Goal: Information Seeking & Learning: Compare options

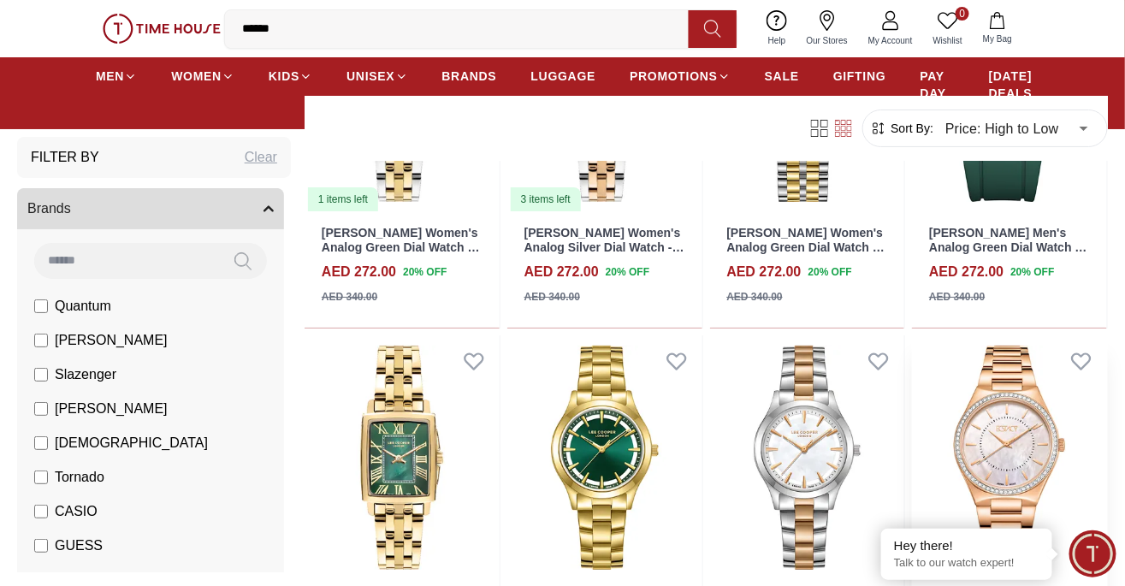
scroll to position [16196, 0]
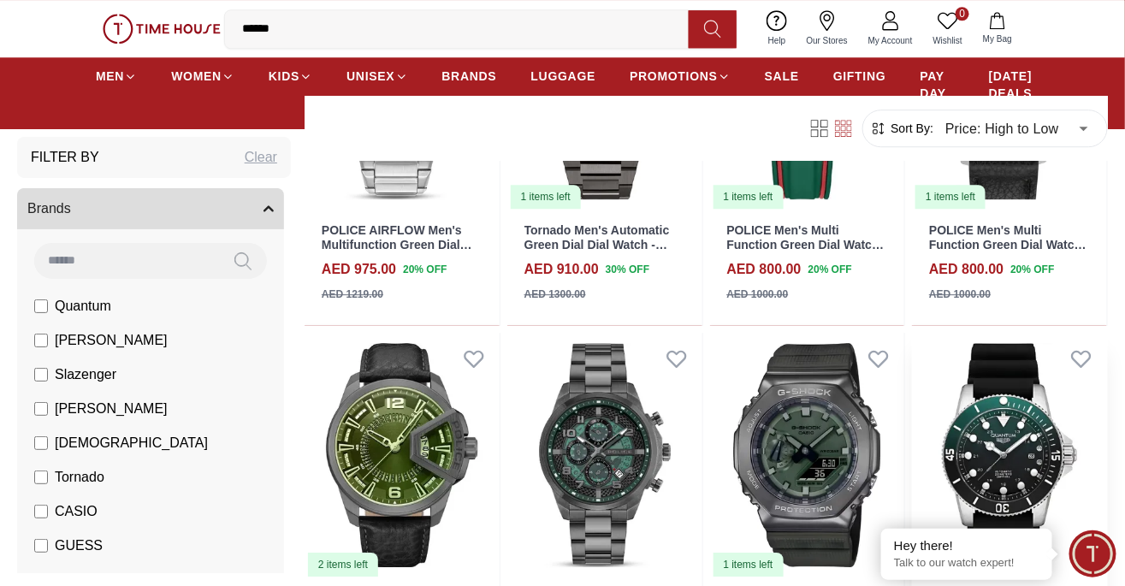
scroll to position [1448, 0]
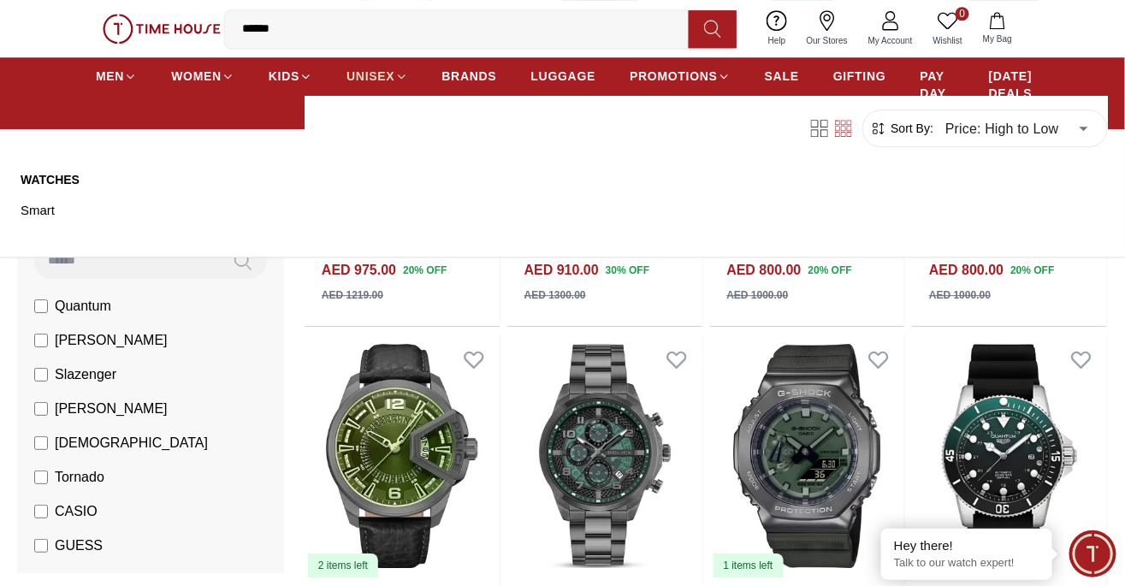
click at [395, 74] on icon at bounding box center [401, 76] width 13 height 13
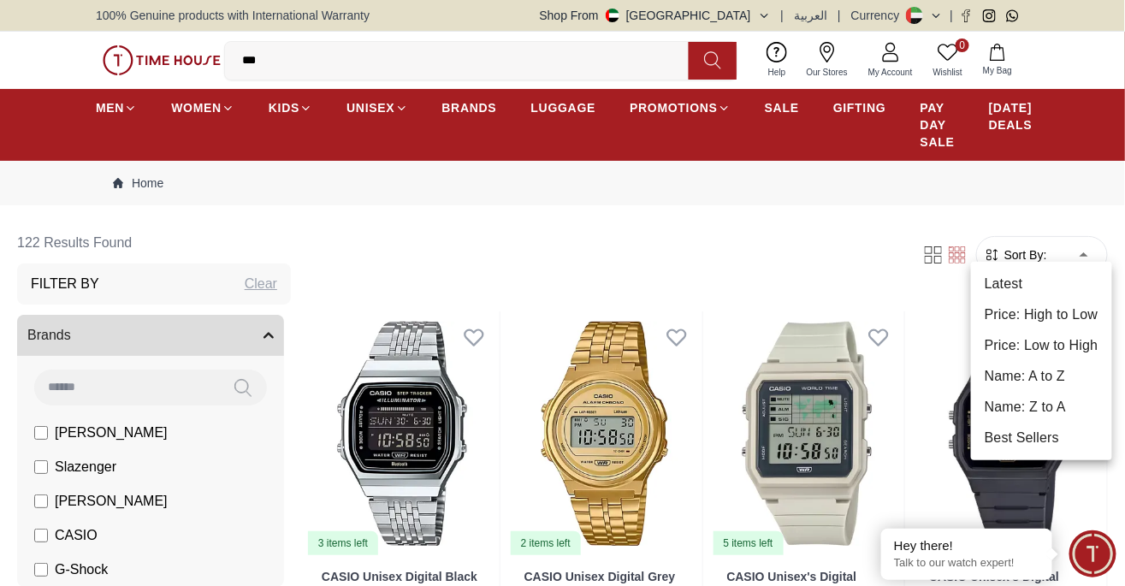
click at [1070, 314] on li "Price: High to Low" at bounding box center [1041, 314] width 141 height 31
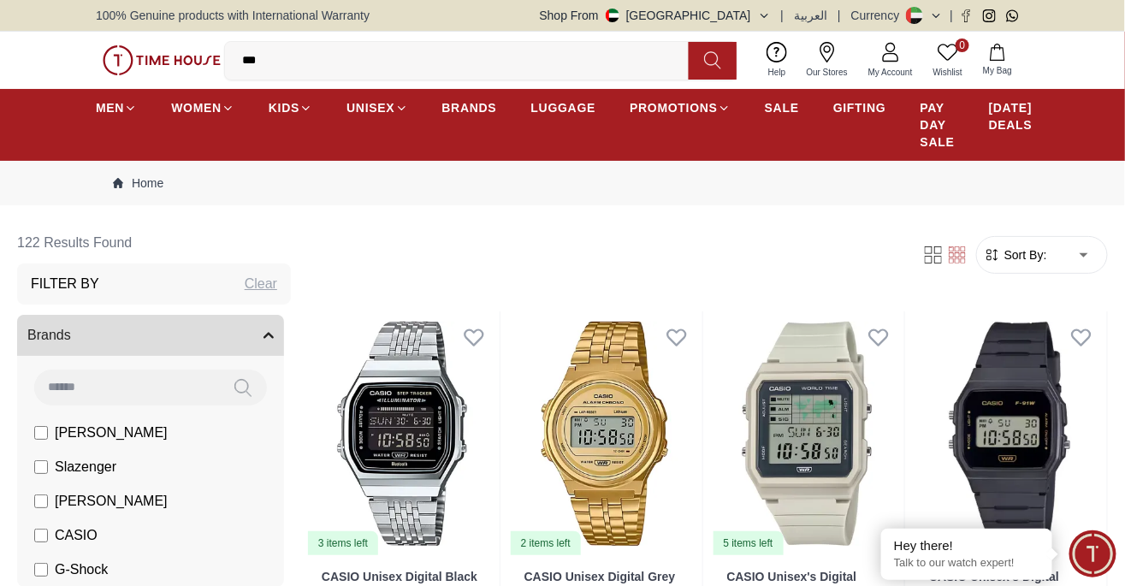
type input "*"
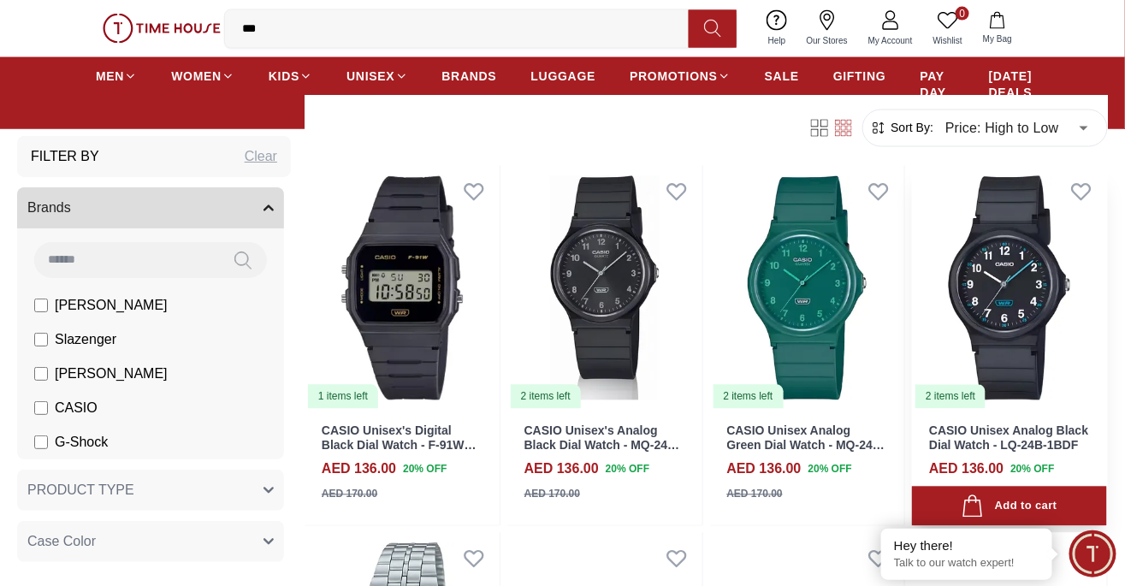
scroll to position [4991, 0]
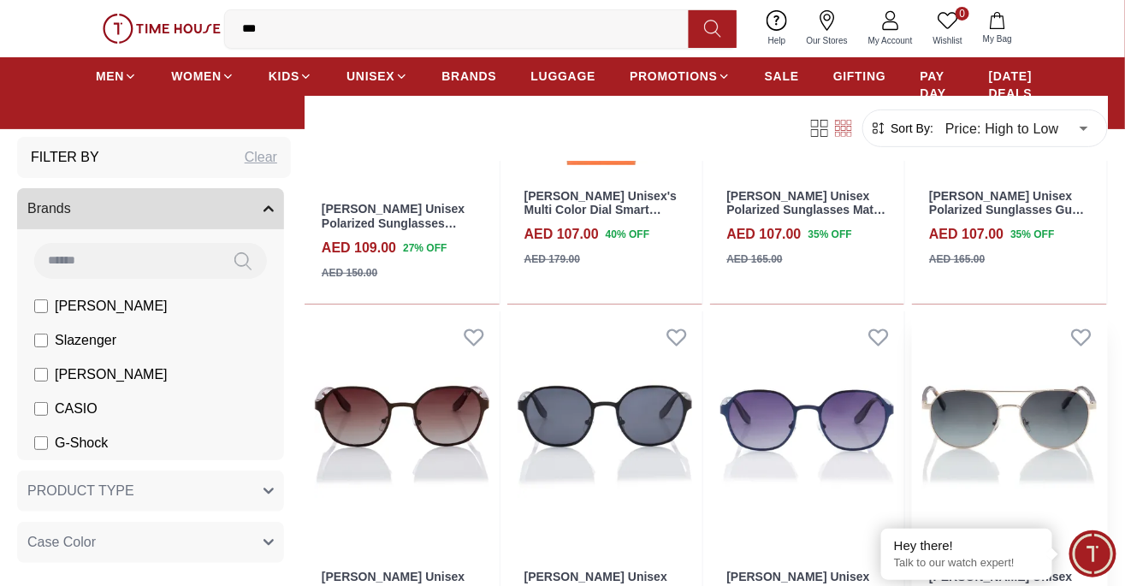
scroll to position [8225, 0]
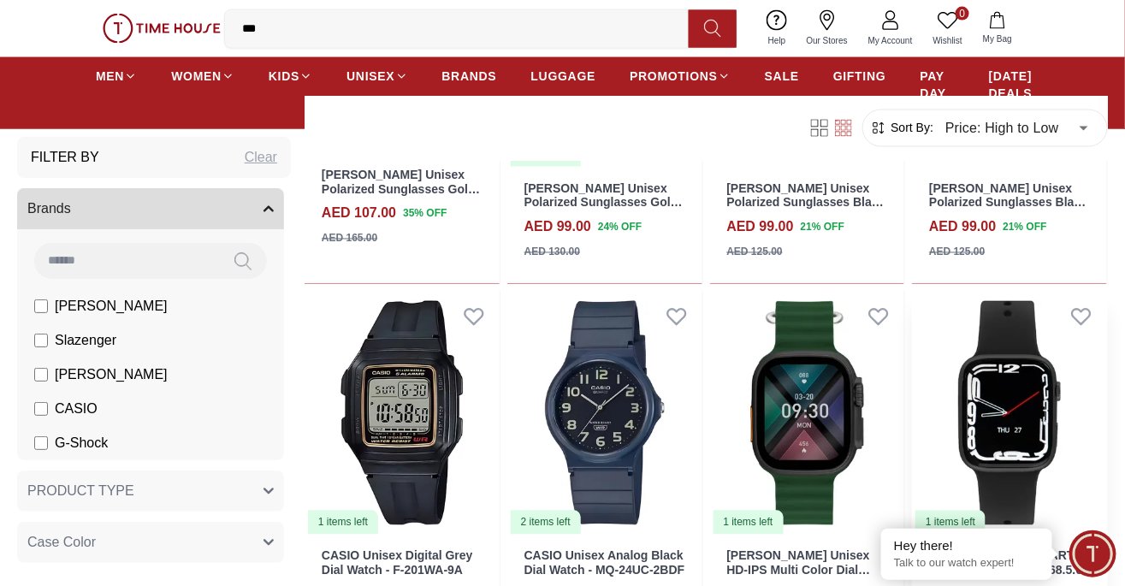
scroll to position [9010, 0]
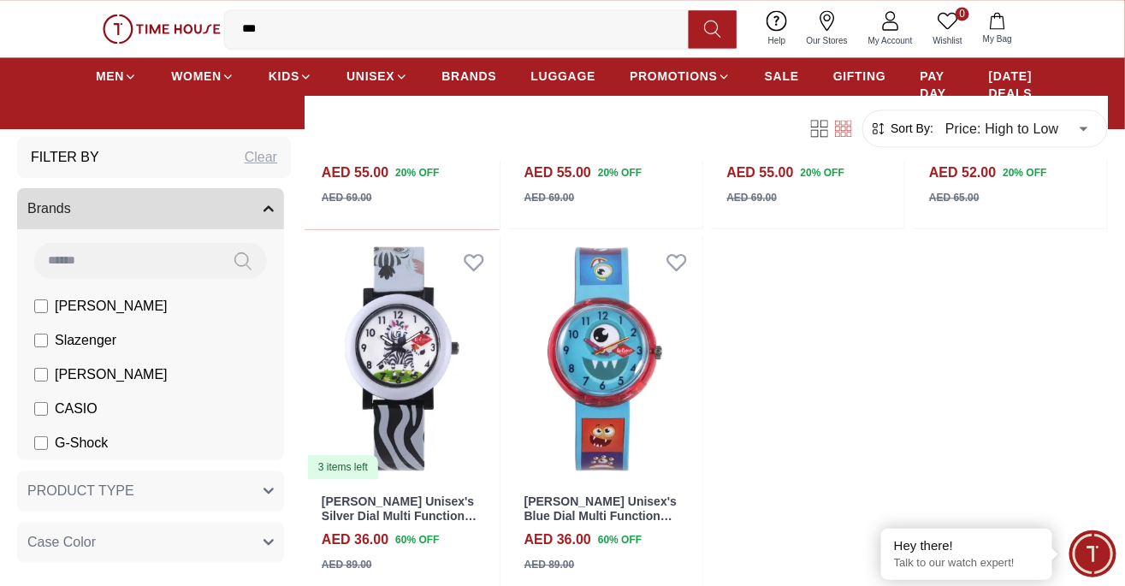
scroll to position [11254, 0]
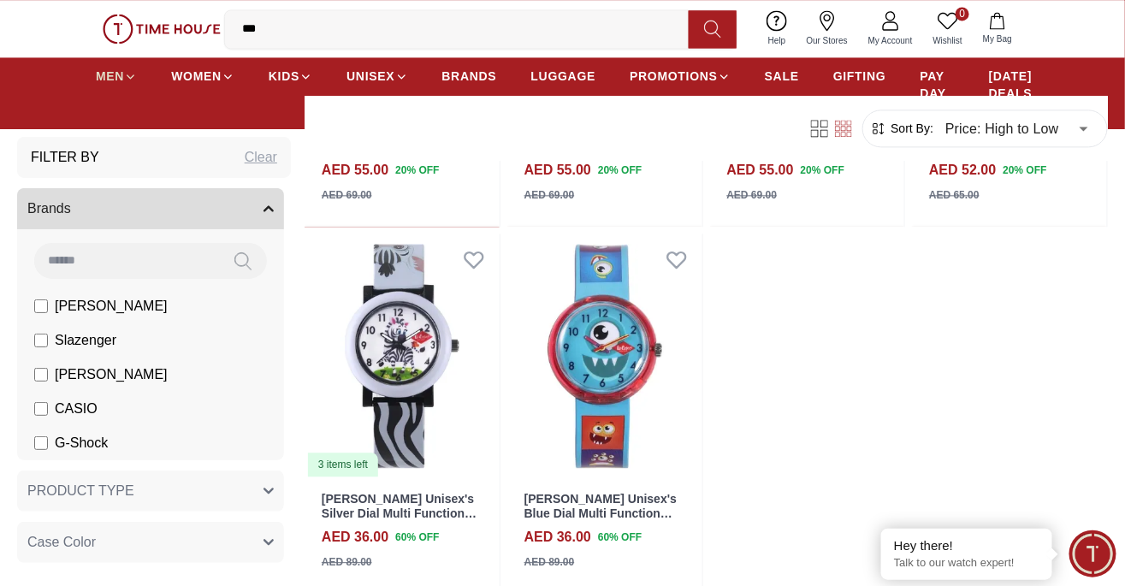
click at [127, 77] on icon at bounding box center [130, 76] width 13 height 13
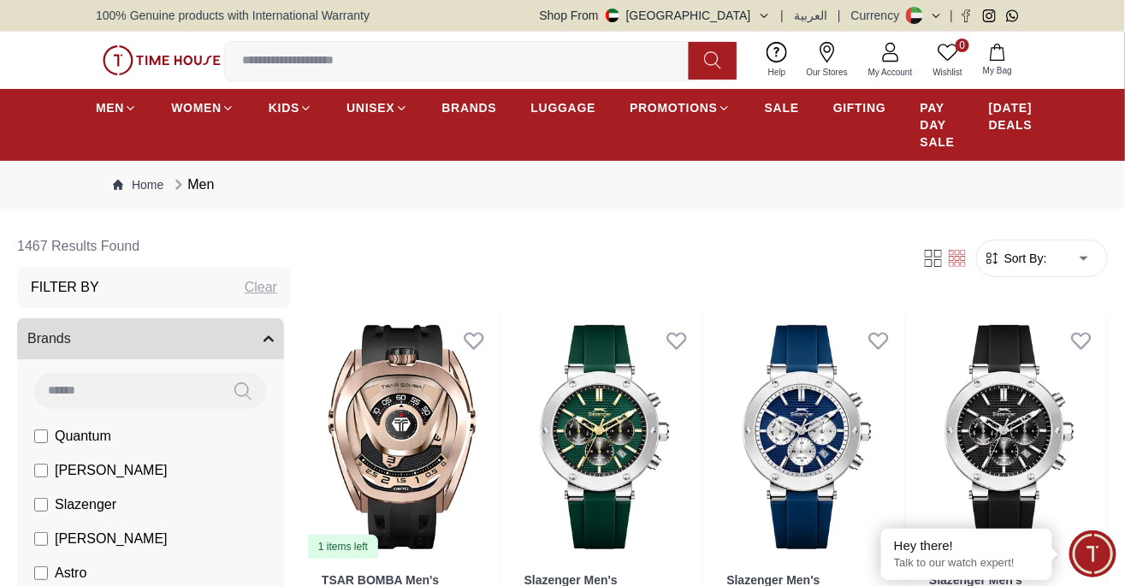
click at [930, 250] on icon at bounding box center [933, 258] width 17 height 17
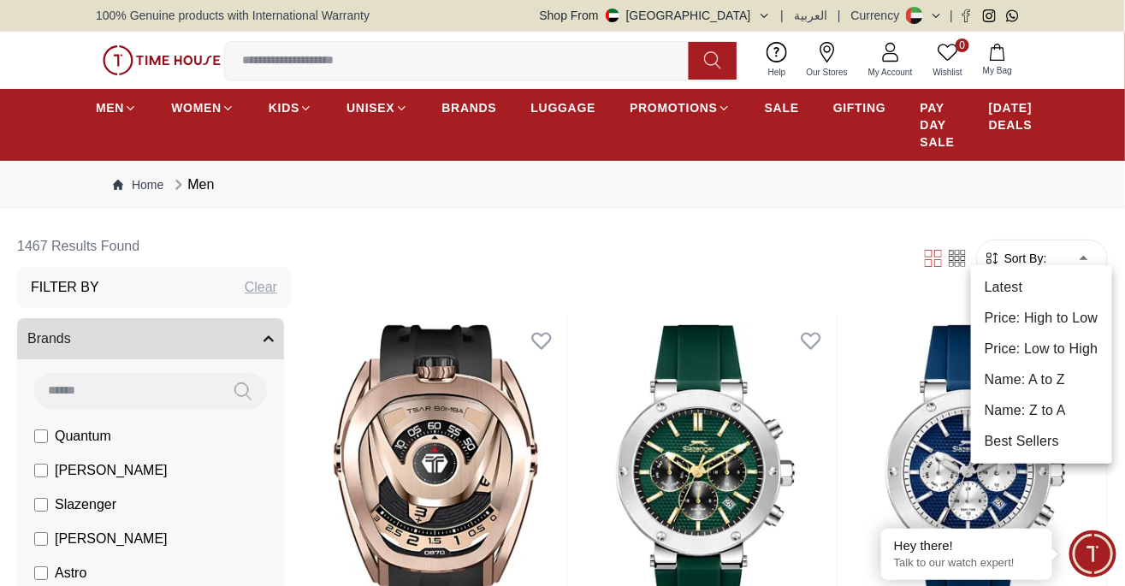
click at [1061, 286] on li "Latest" at bounding box center [1041, 287] width 141 height 31
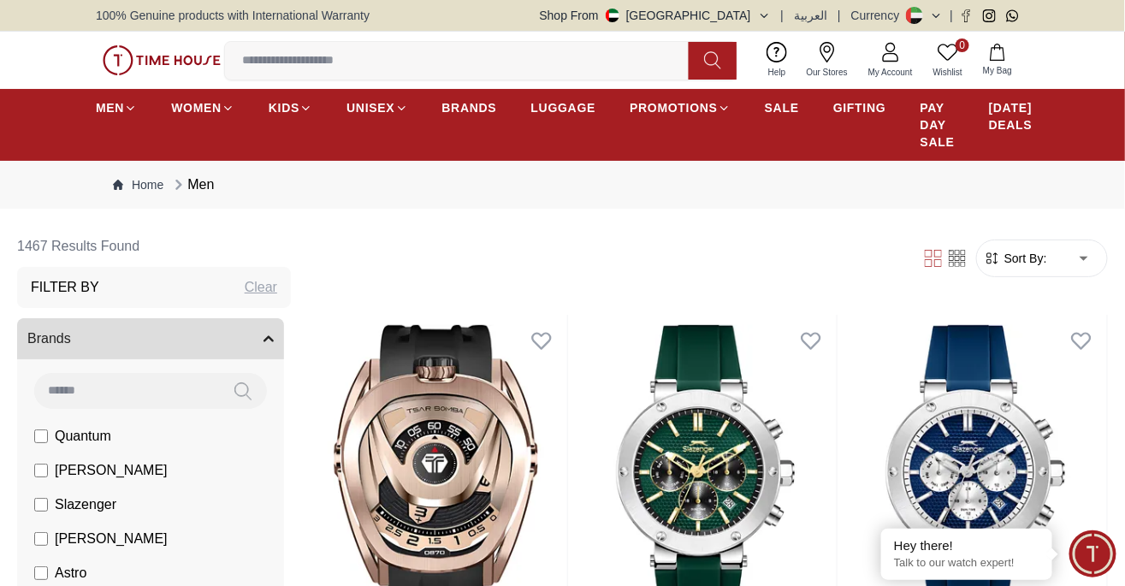
type input "*"
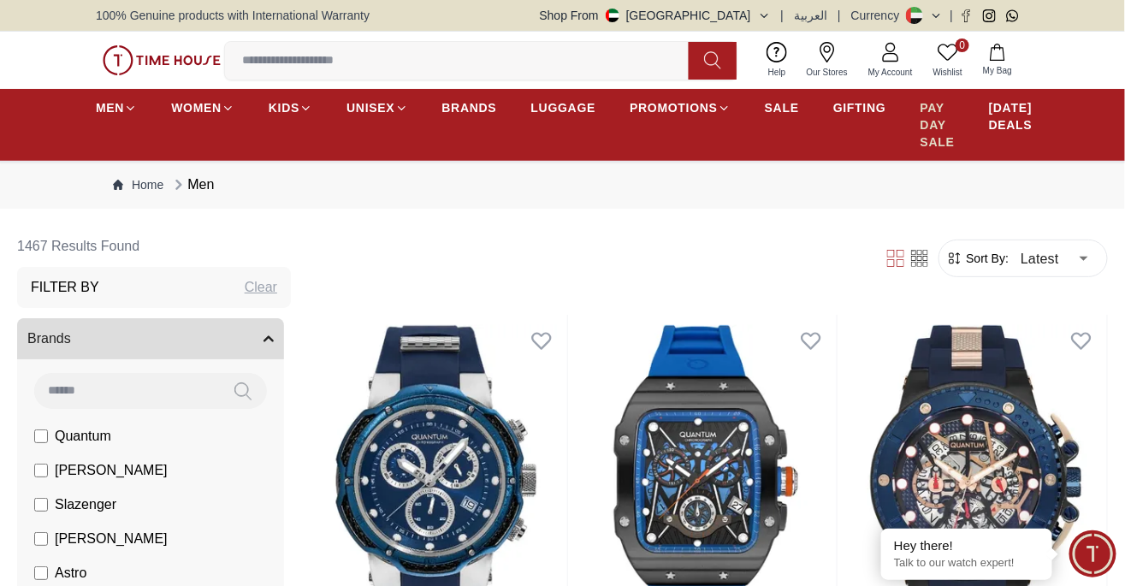
click at [920, 110] on span "PAY DAY SALE" at bounding box center [937, 124] width 34 height 51
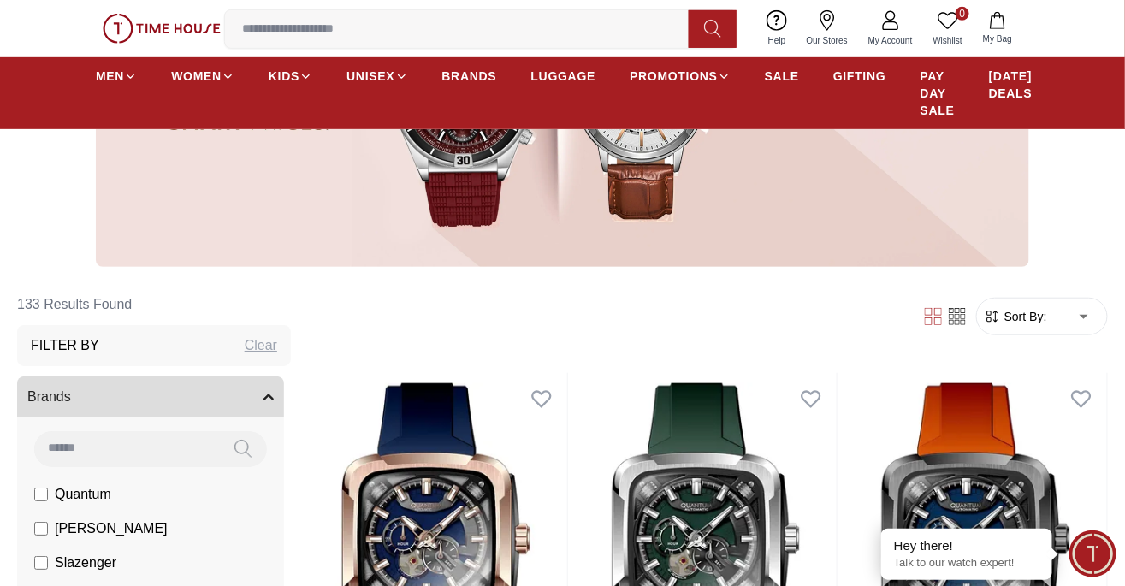
scroll to position [285, 0]
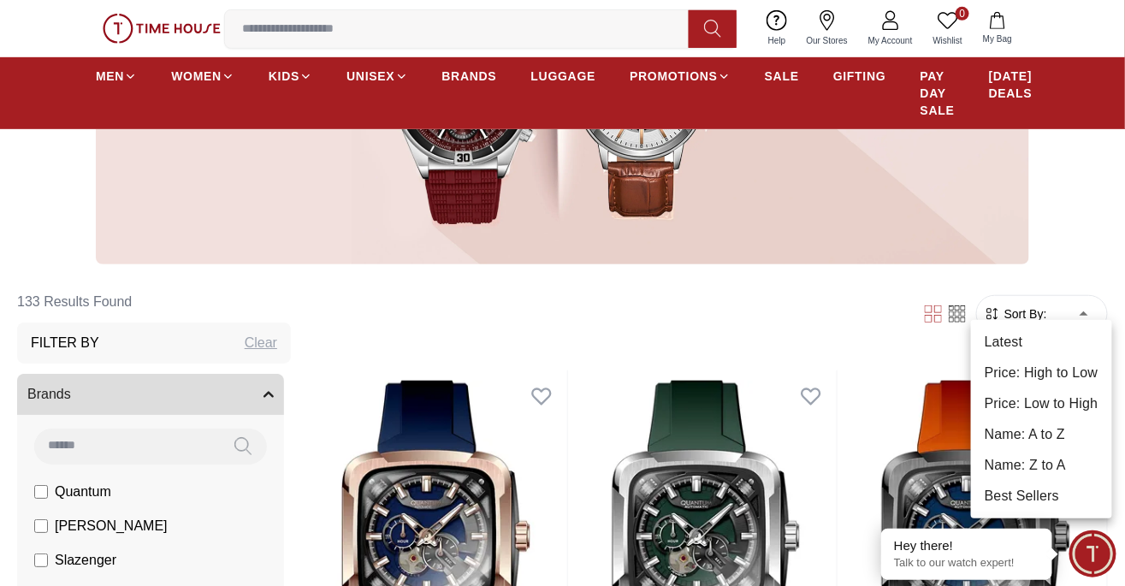
click at [1074, 346] on li "Latest" at bounding box center [1041, 342] width 141 height 31
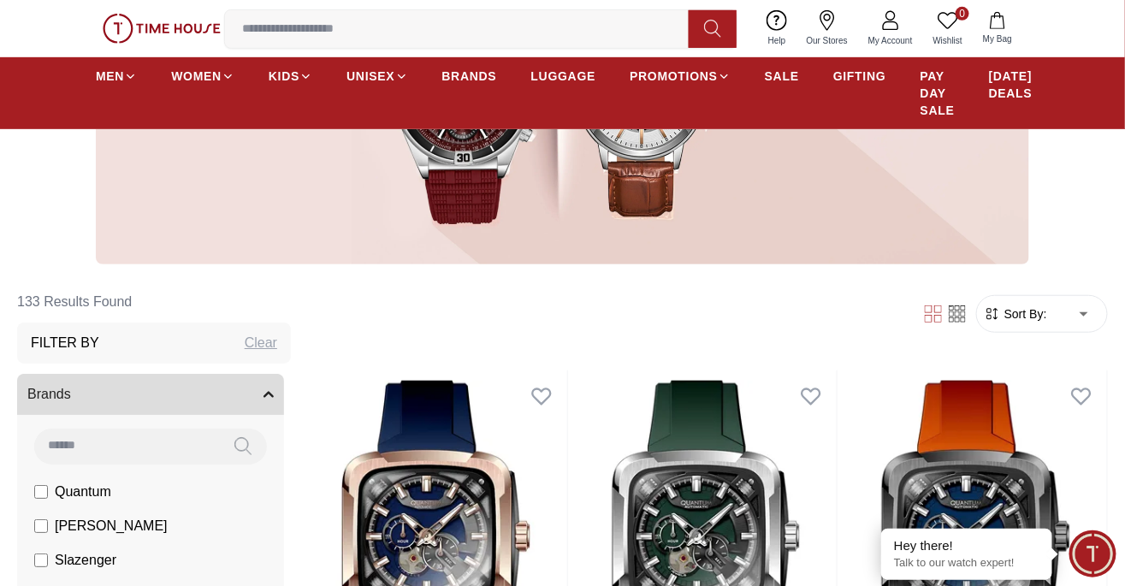
type input "*"
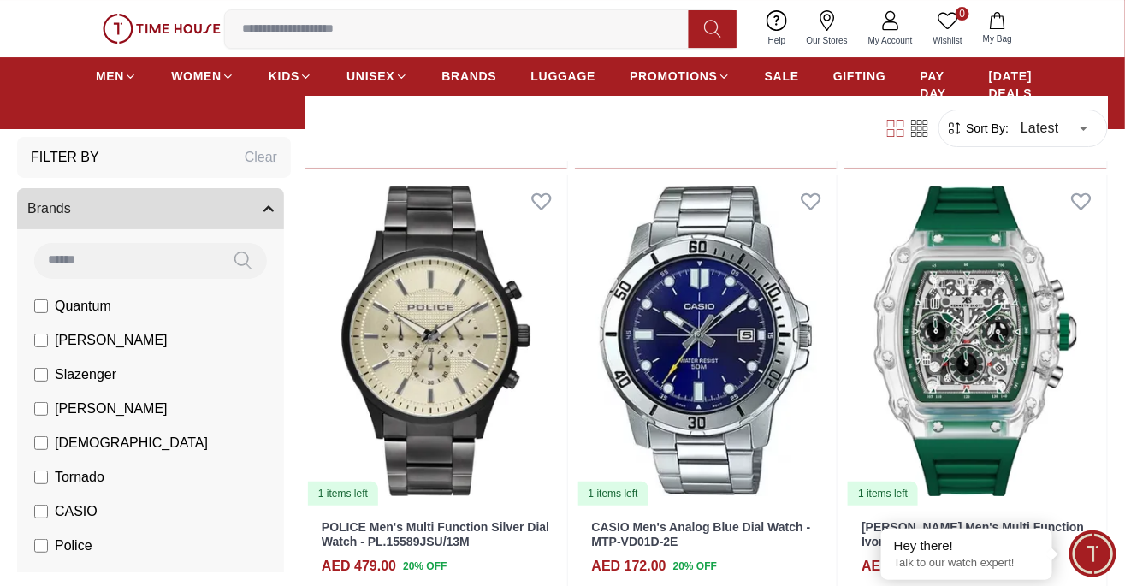
scroll to position [1844, 0]
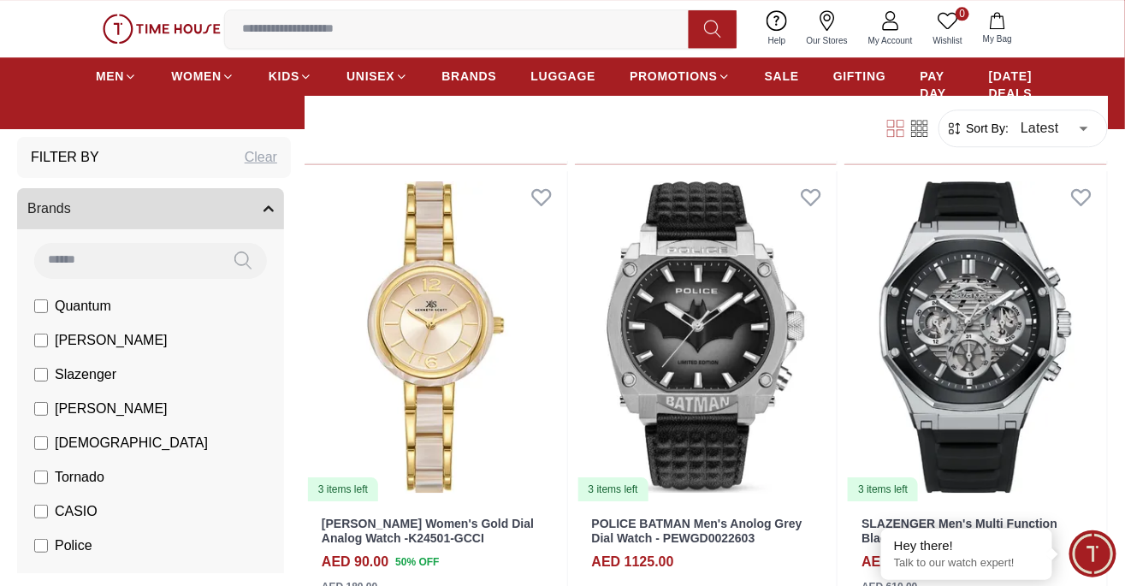
scroll to position [5521, 0]
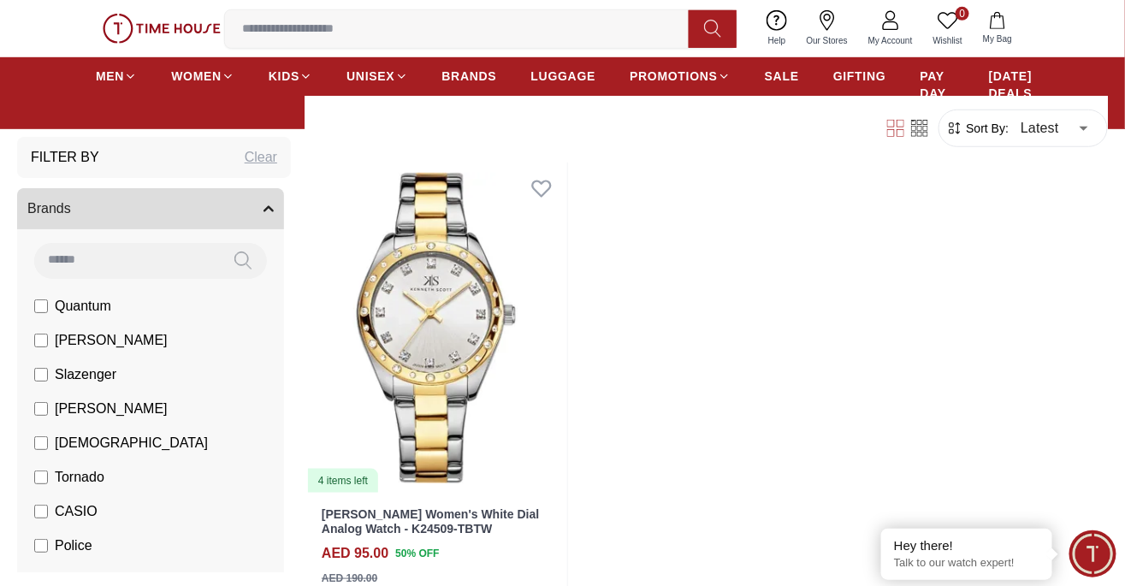
scroll to position [6419, 0]
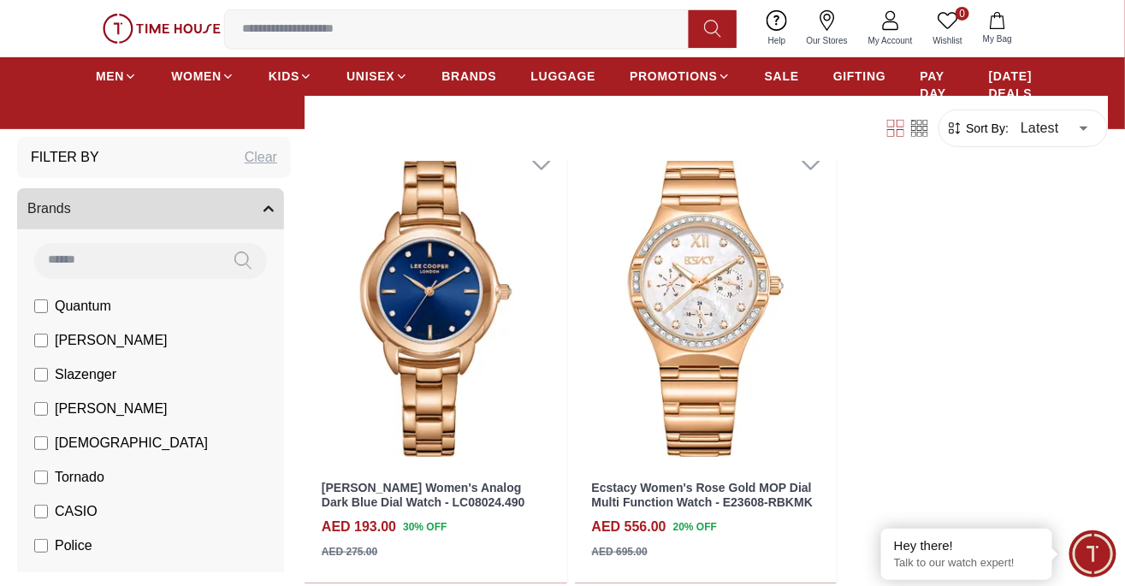
scroll to position [12357, 0]
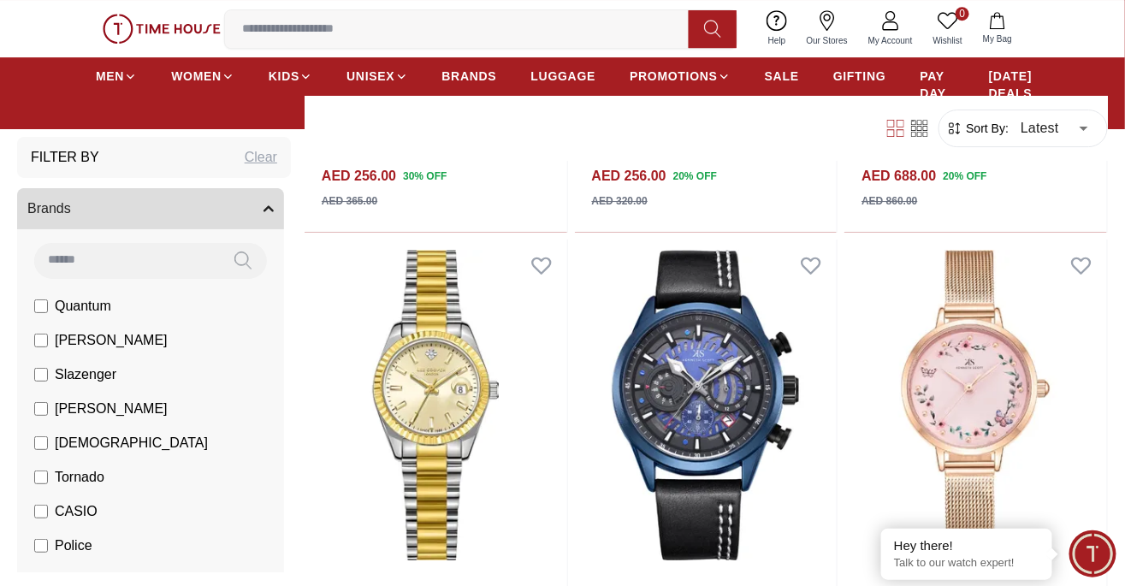
scroll to position [15888, 0]
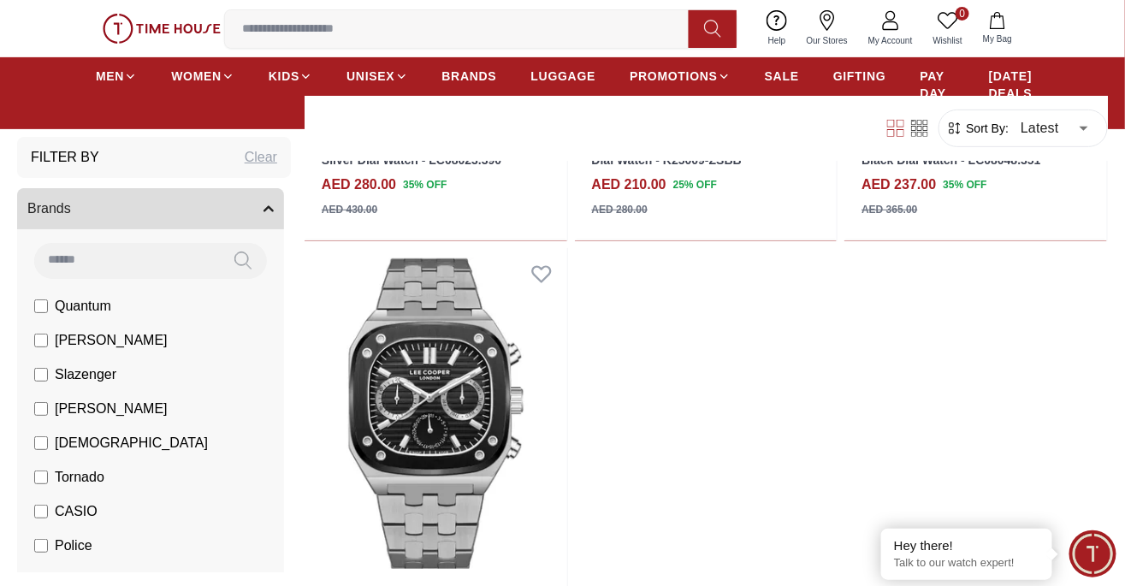
scroll to position [20419, 0]
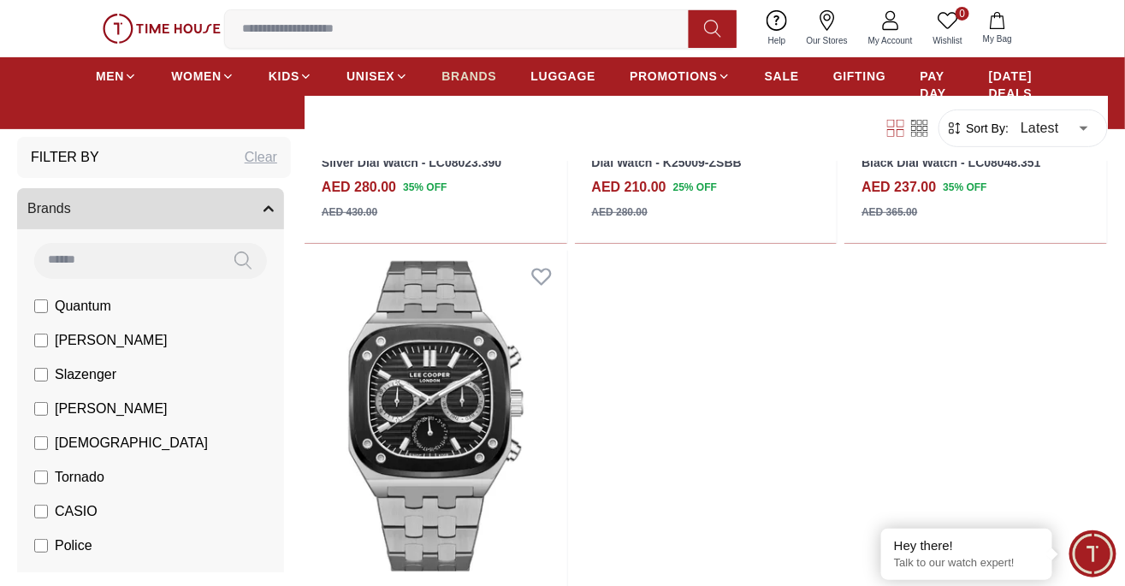
click at [454, 76] on span "BRANDS" at bounding box center [469, 76] width 55 height 17
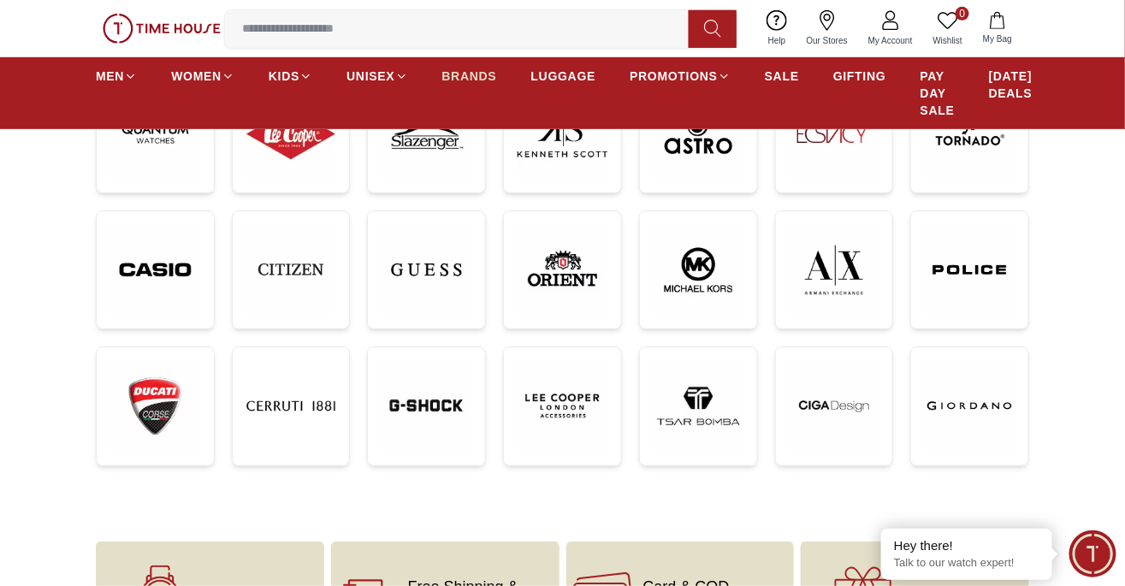
scroll to position [330, 0]
click at [563, 409] on img at bounding box center [562, 405] width 90 height 90
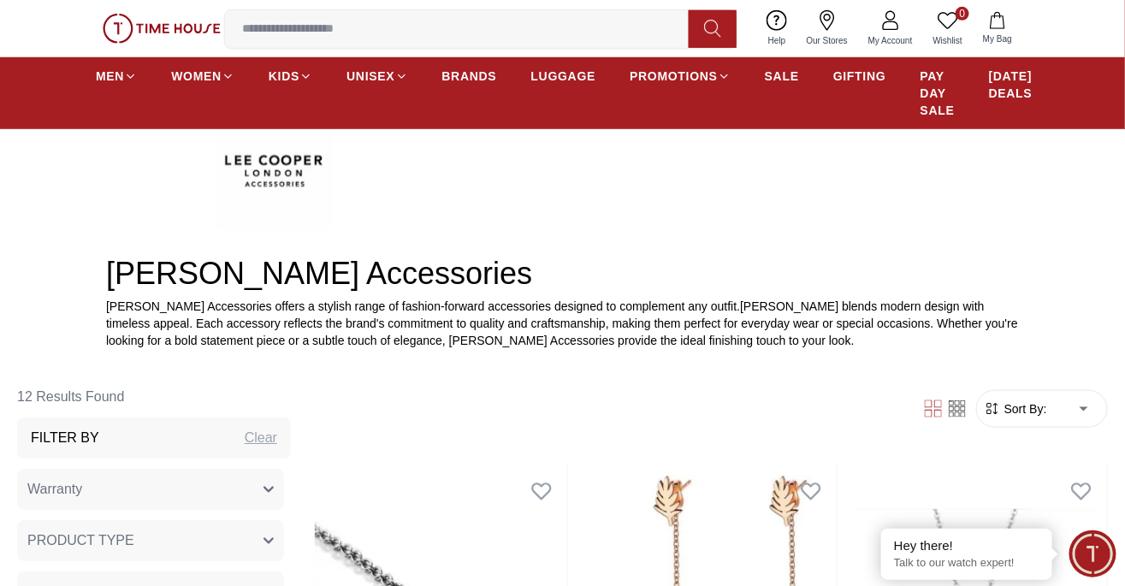
scroll to position [400, 0]
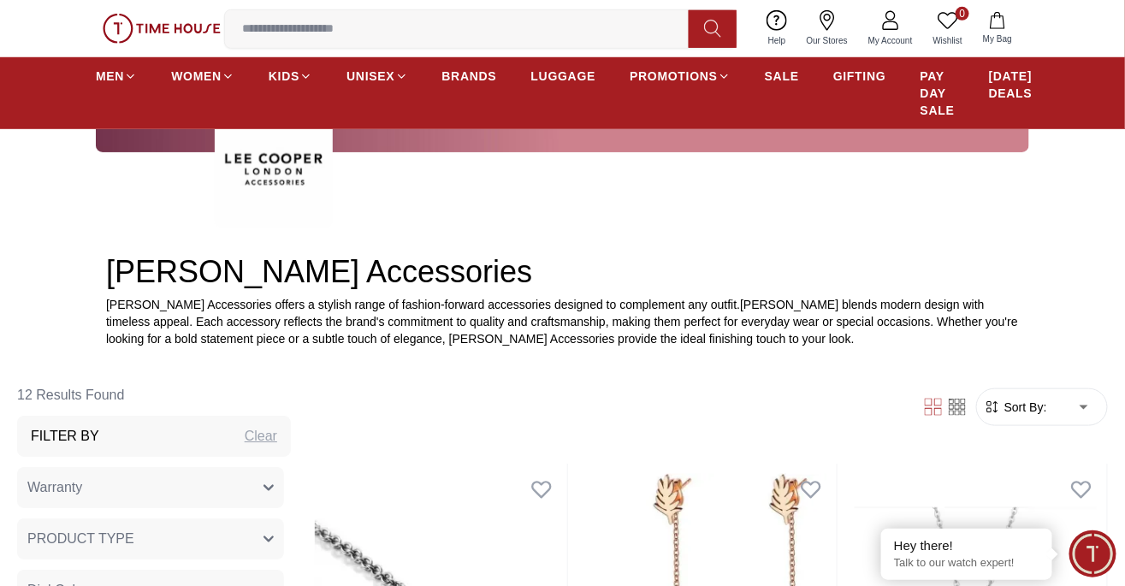
click at [1078, 442] on li "Latest" at bounding box center [1041, 436] width 141 height 31
type input "*"
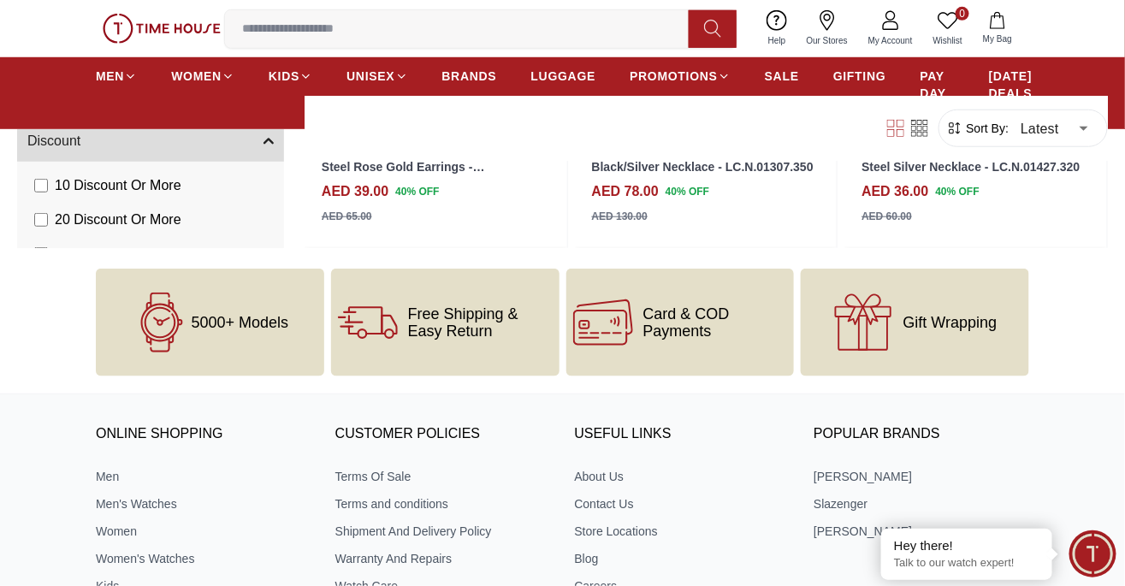
scroll to position [2426, 0]
click at [113, 86] on link "MEN" at bounding box center [116, 76] width 41 height 31
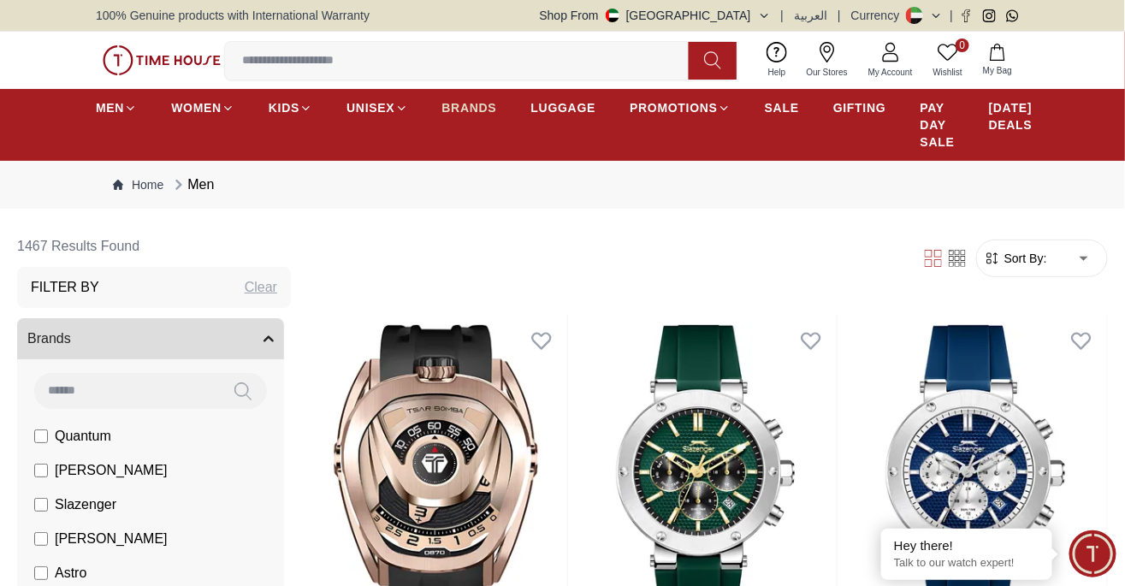
click at [451, 116] on link "BRANDS" at bounding box center [469, 107] width 55 height 31
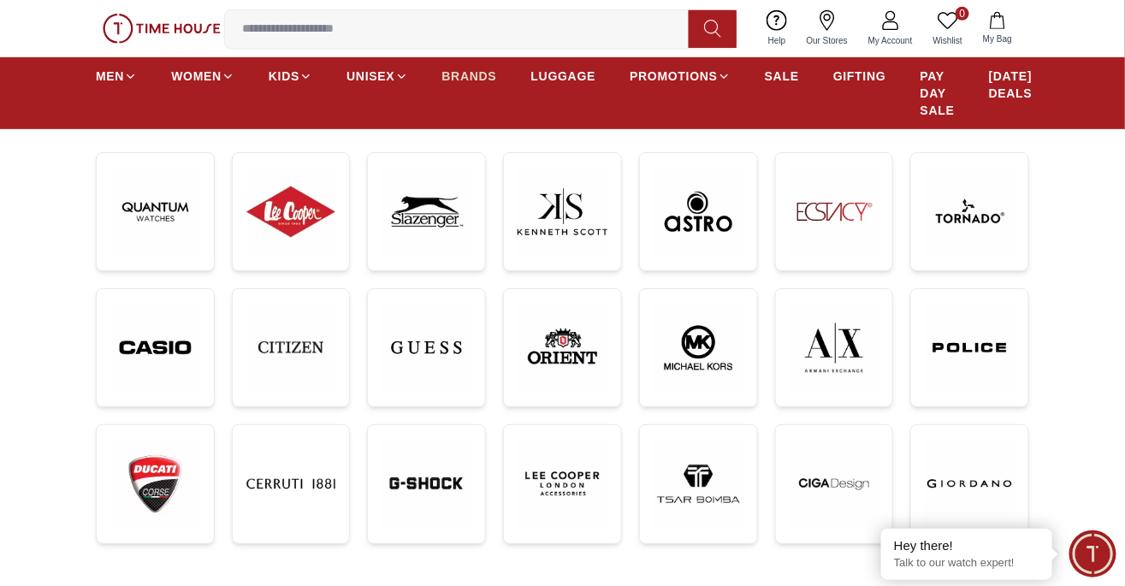
scroll to position [259, 0]
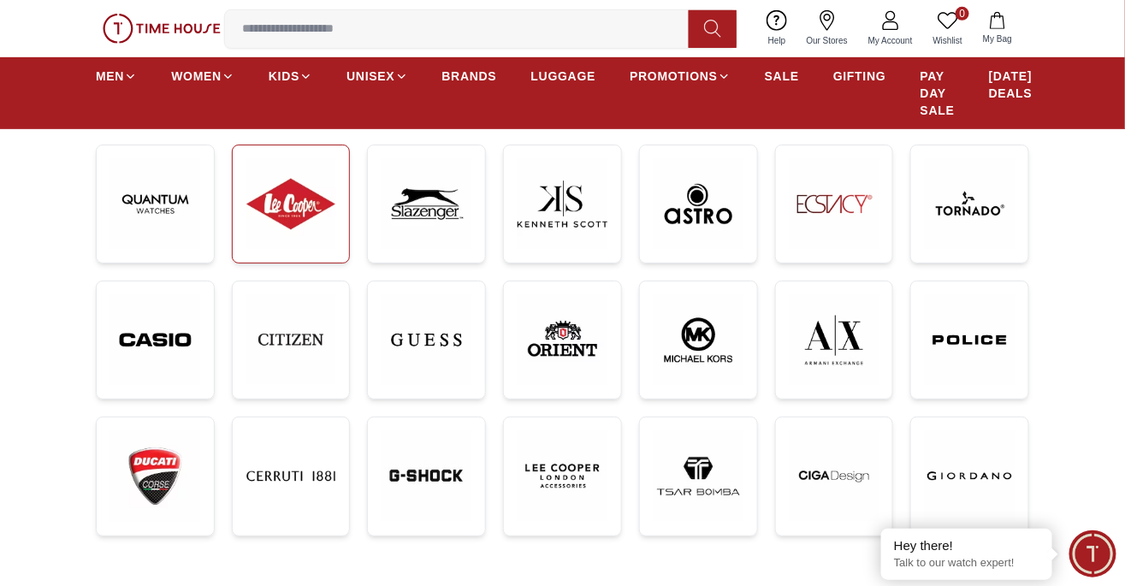
click at [303, 201] on img at bounding box center [291, 204] width 90 height 90
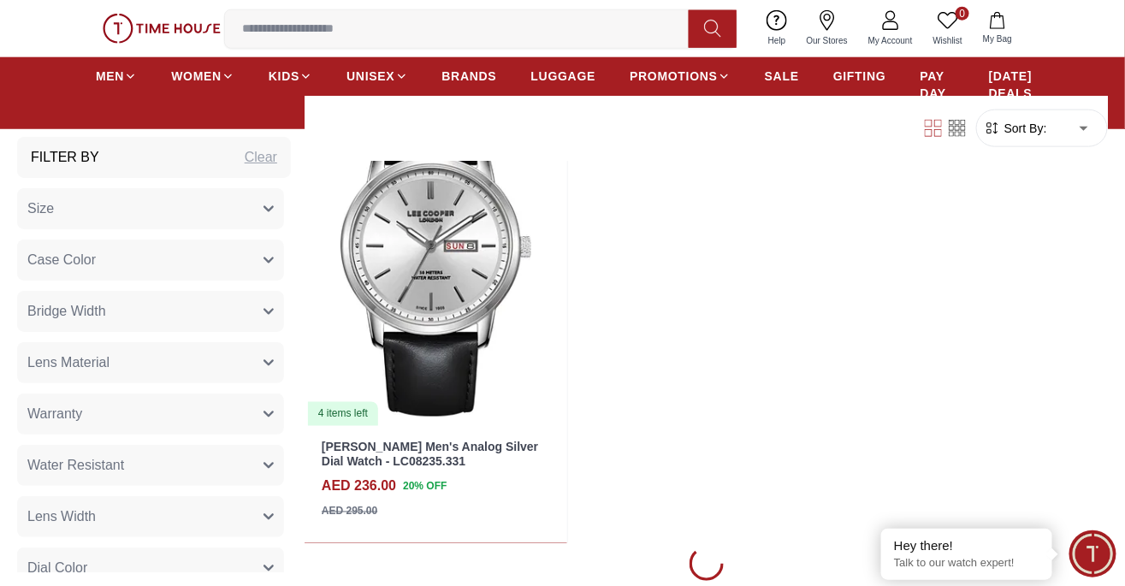
scroll to position [6680, 0]
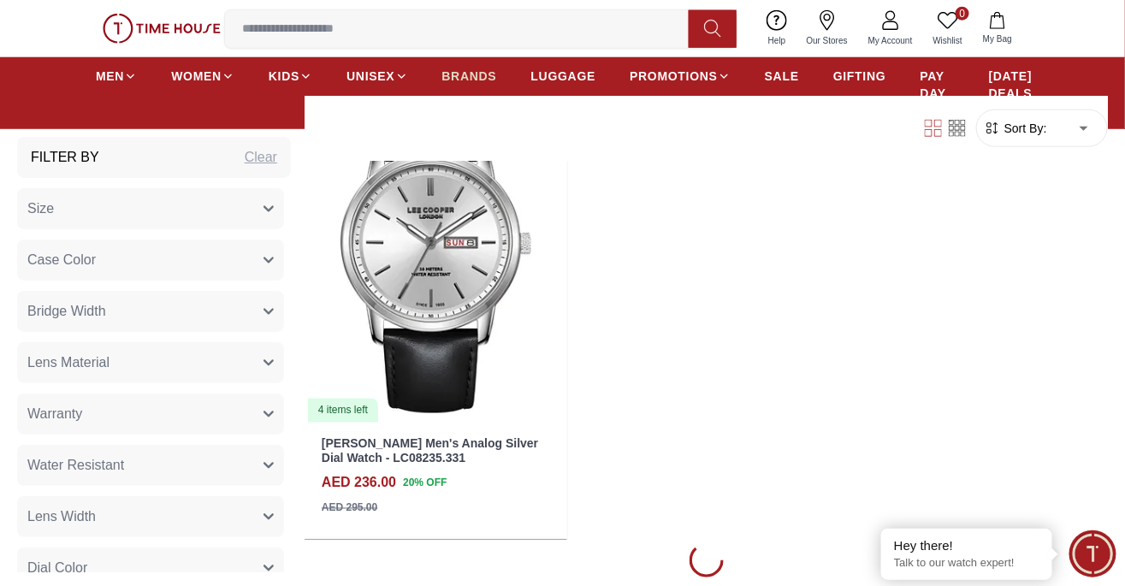
click at [462, 64] on link "BRANDS" at bounding box center [469, 76] width 55 height 31
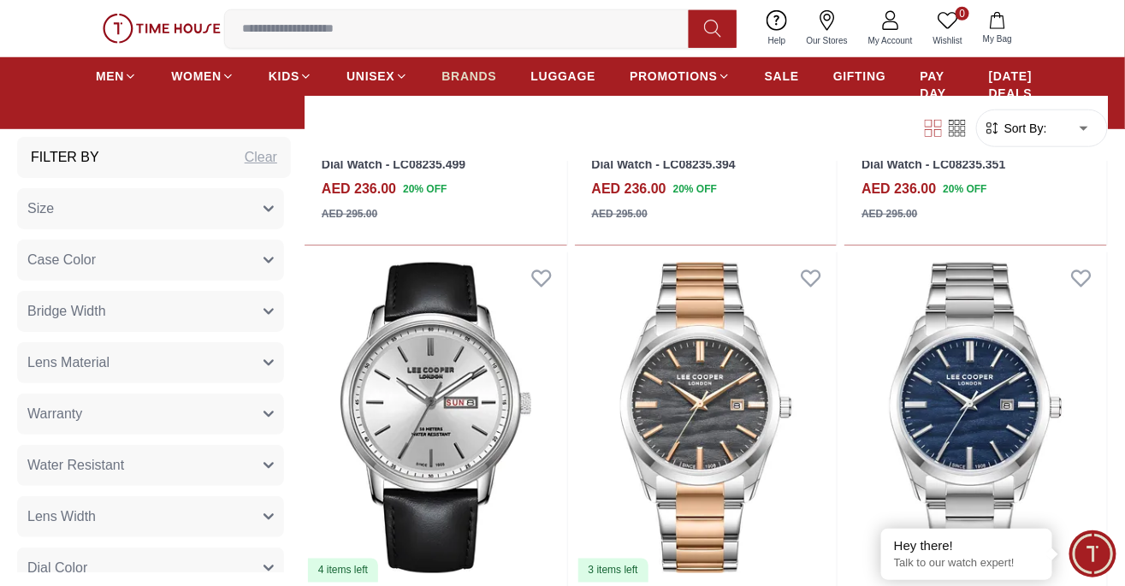
scroll to position [6516, 0]
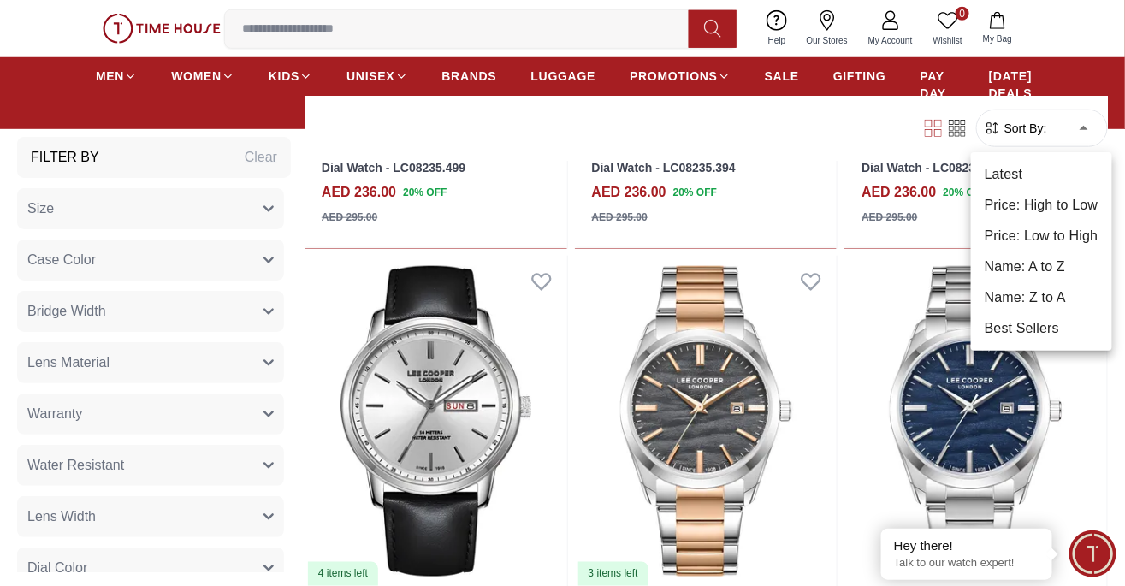
click at [1049, 170] on li "Latest" at bounding box center [1041, 174] width 141 height 31
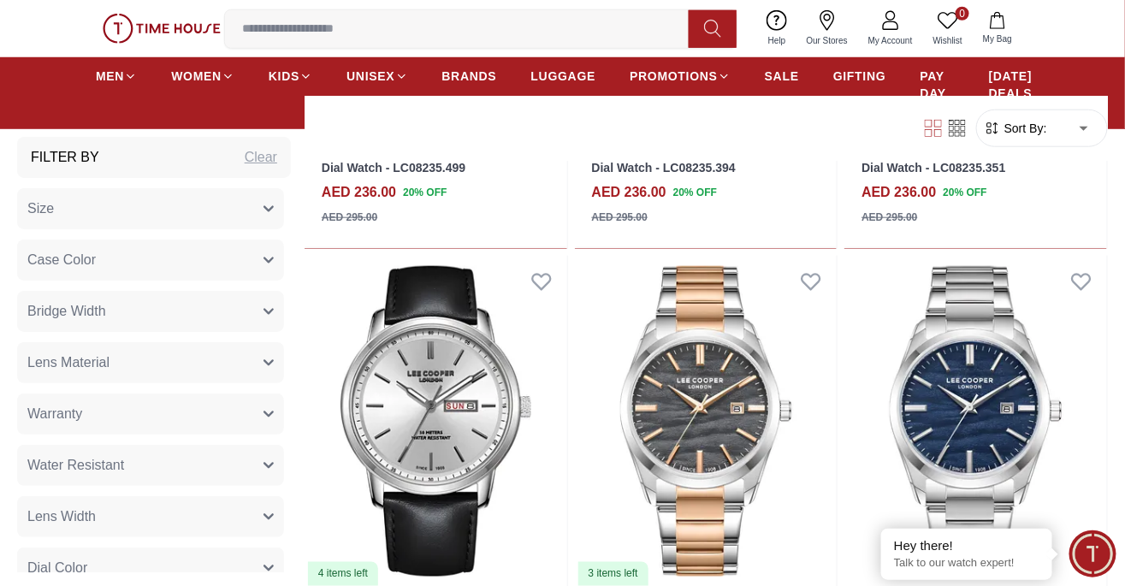
type input "*"
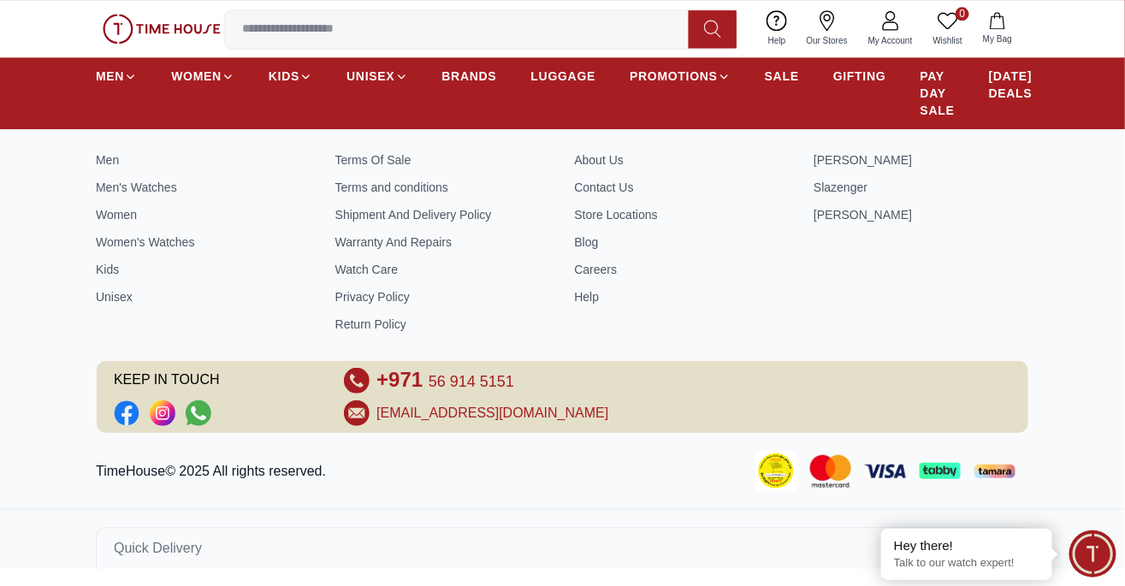
scroll to position [1357, 0]
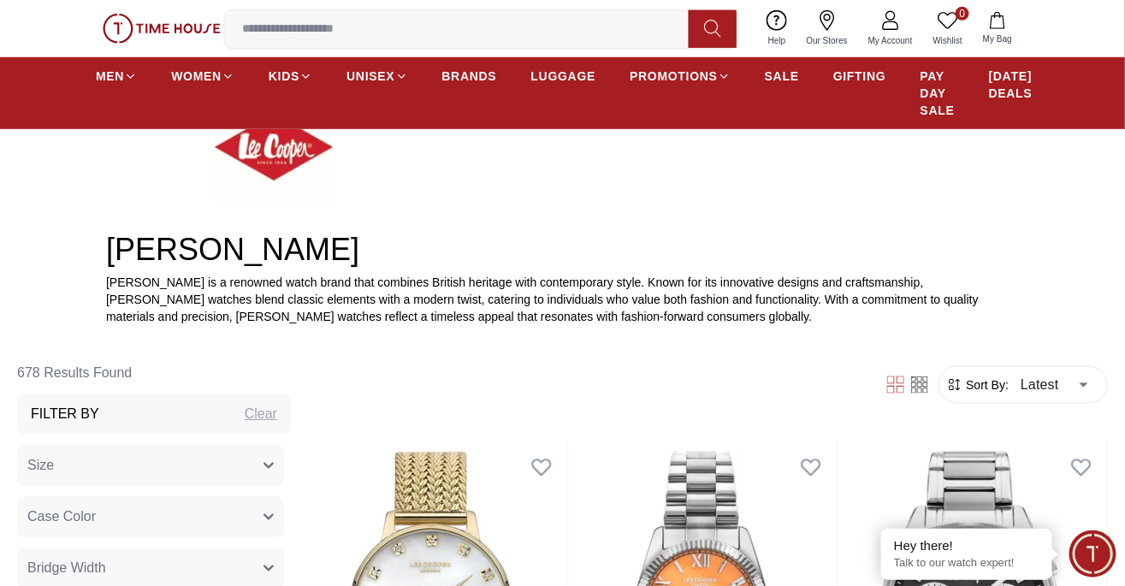
scroll to position [427, 0]
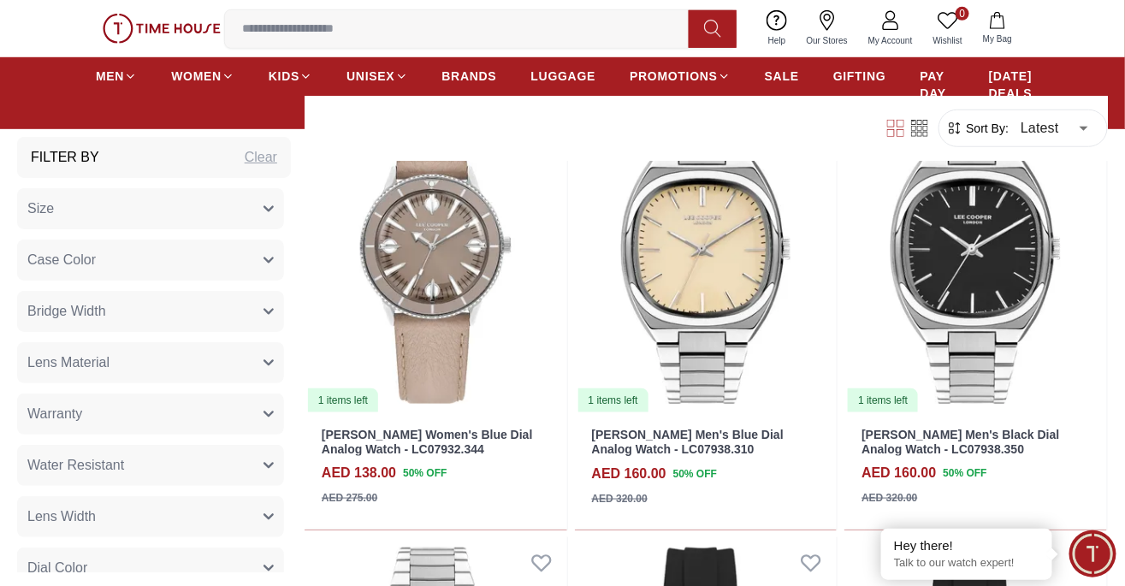
scroll to position [4421, 0]
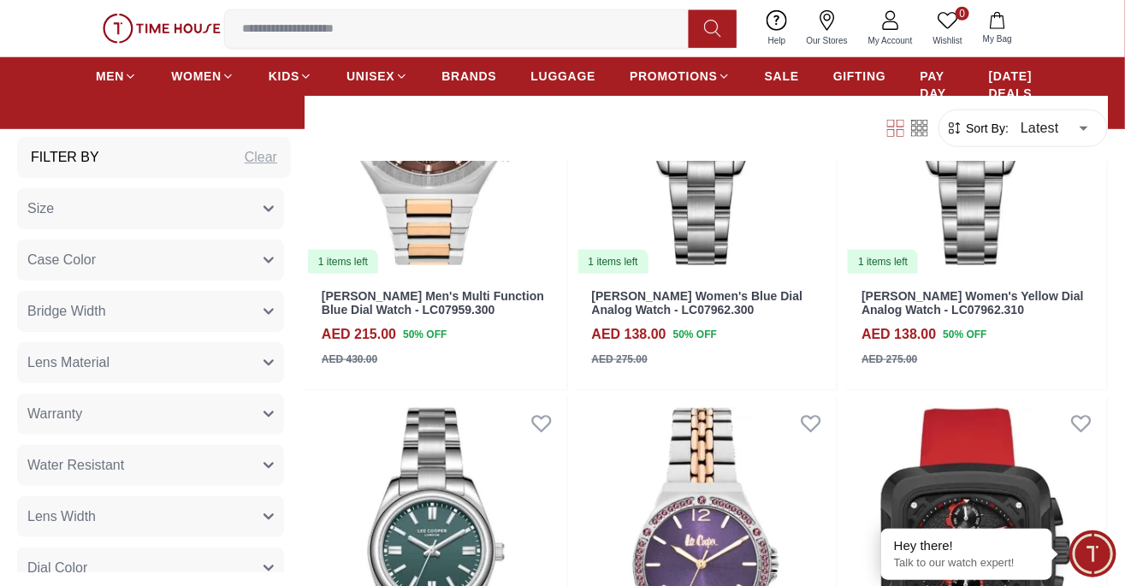
scroll to position [8653, 0]
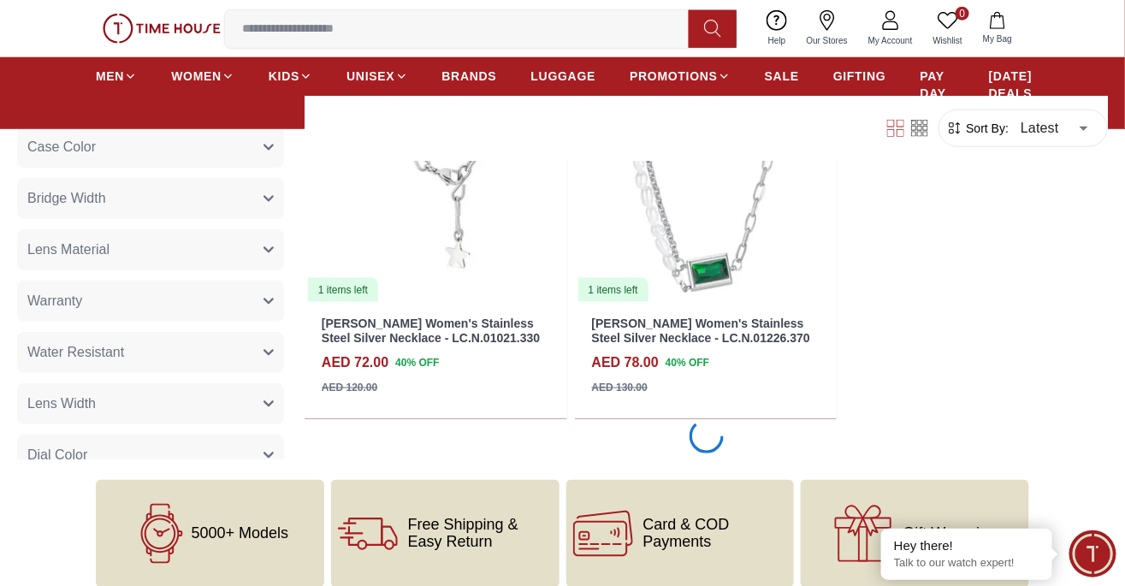
scroll to position [12710, 0]
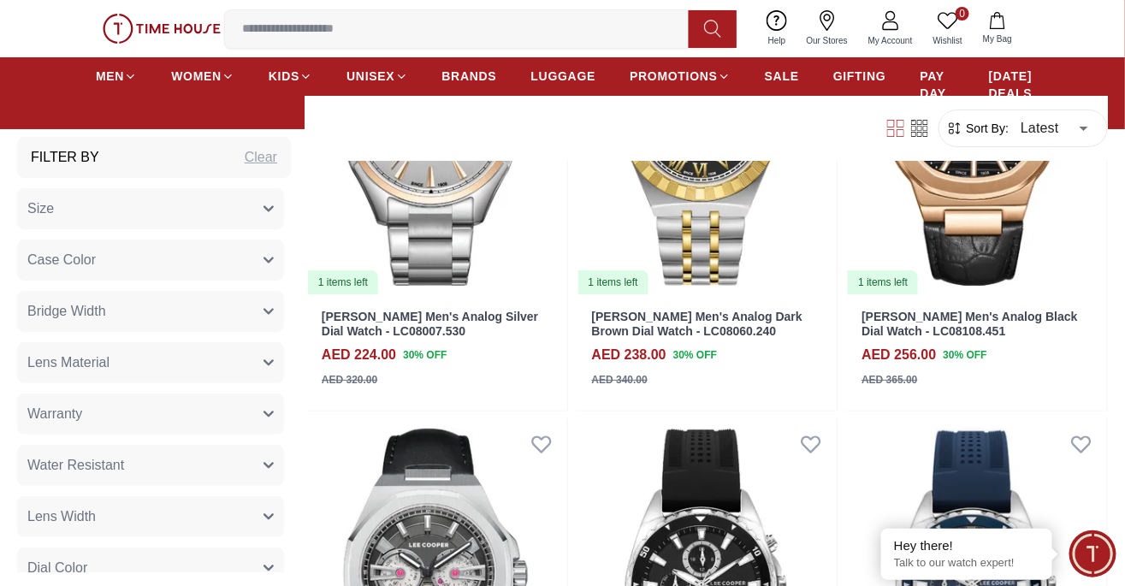
scroll to position [18377, 0]
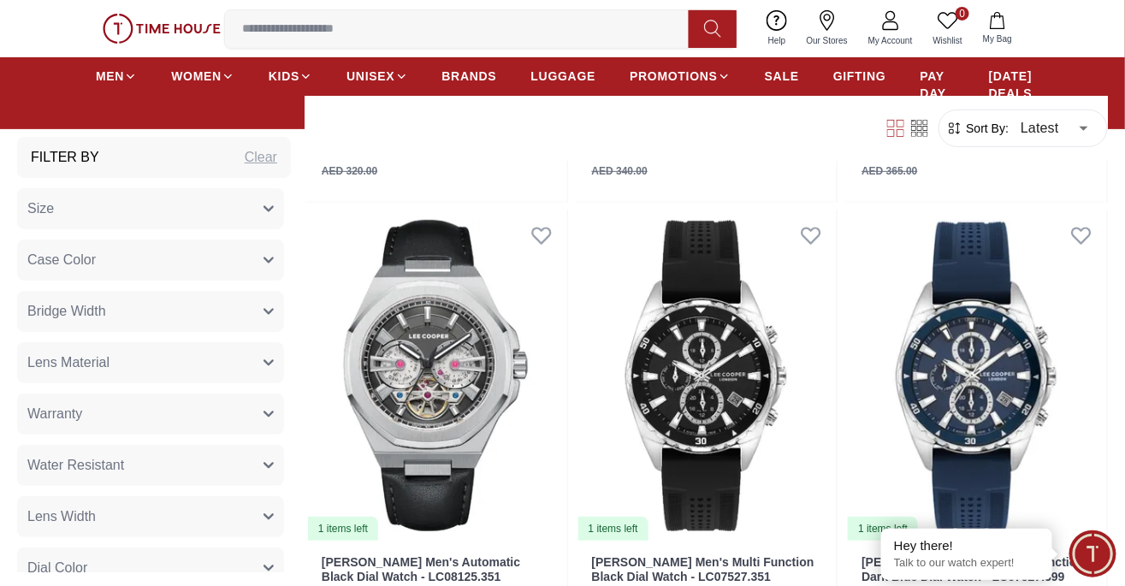
scroll to position [18505, 0]
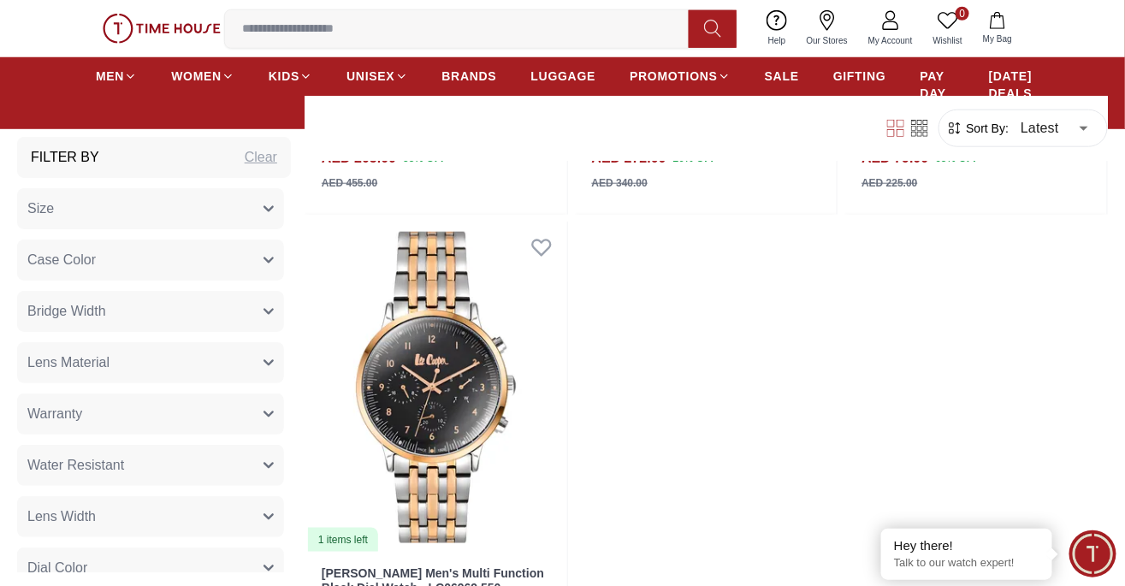
scroll to position [24782, 0]
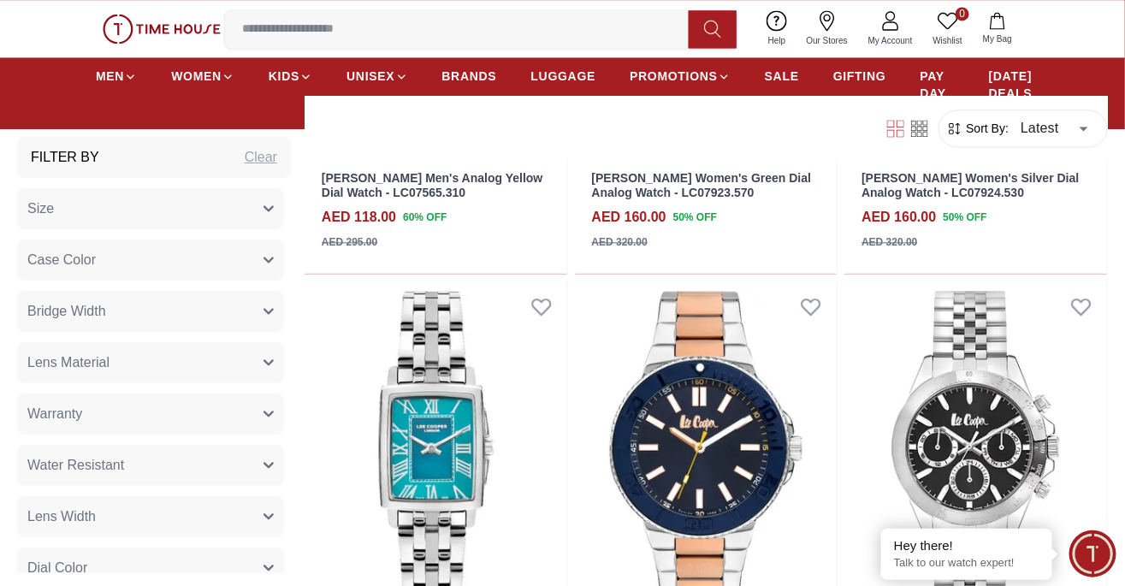
scroll to position [27514, 0]
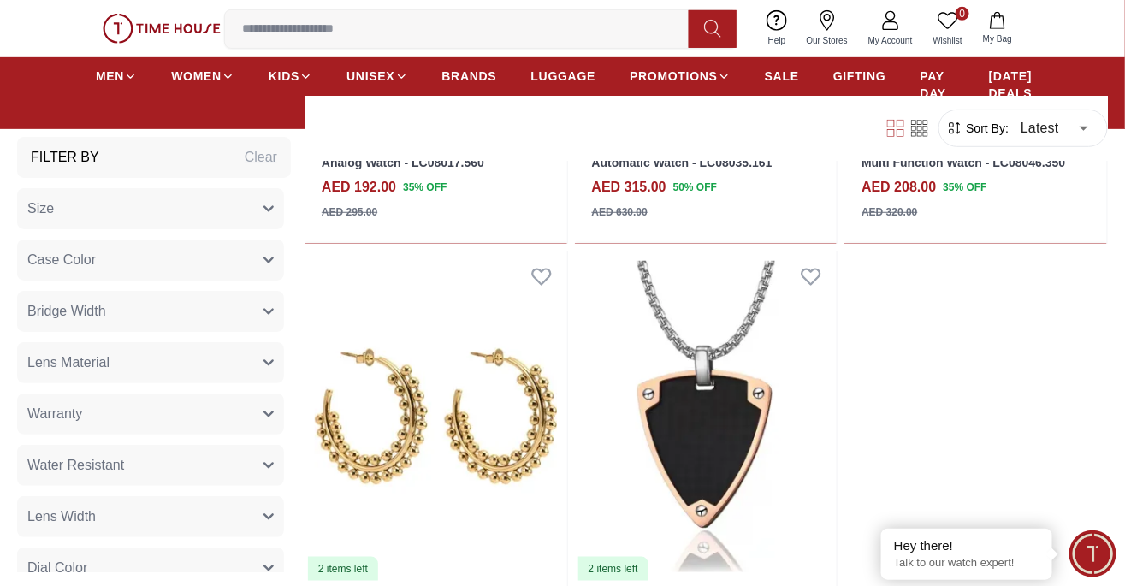
scroll to position [30711, 0]
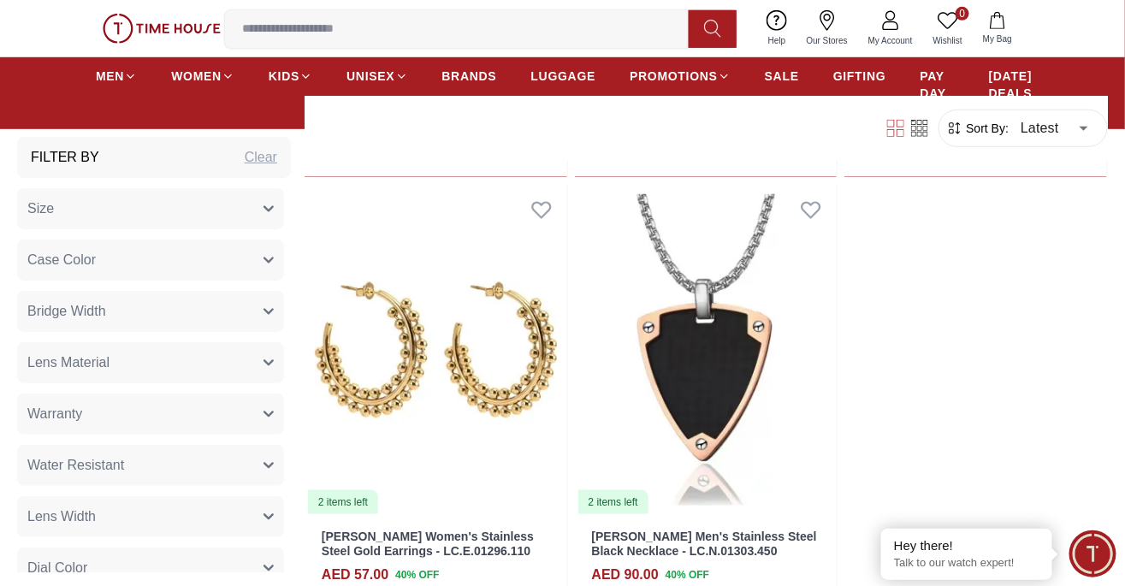
scroll to position [30780, 0]
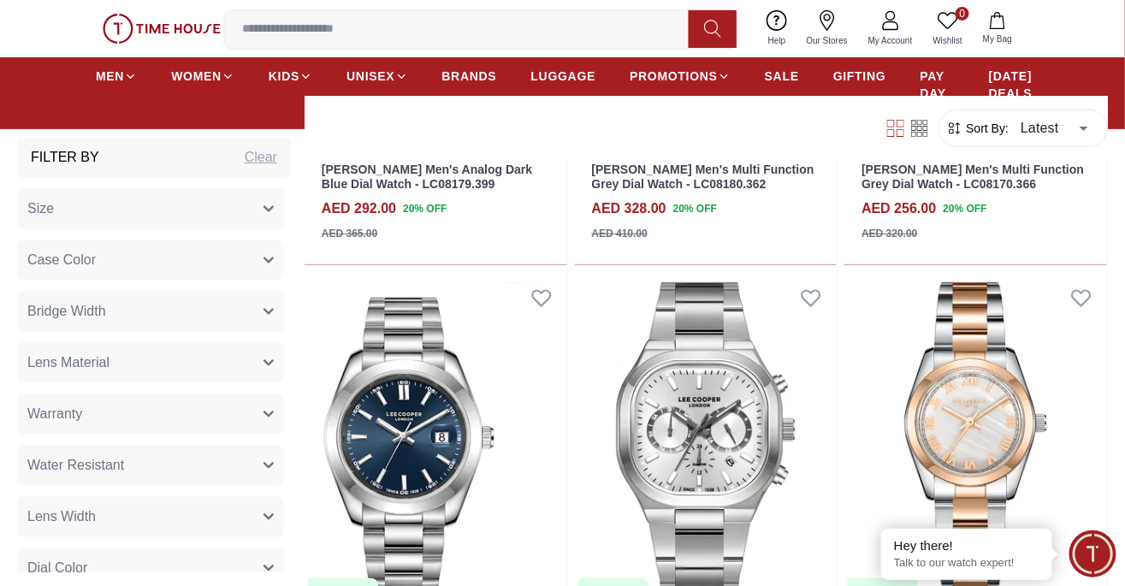
scroll to position [36586, 0]
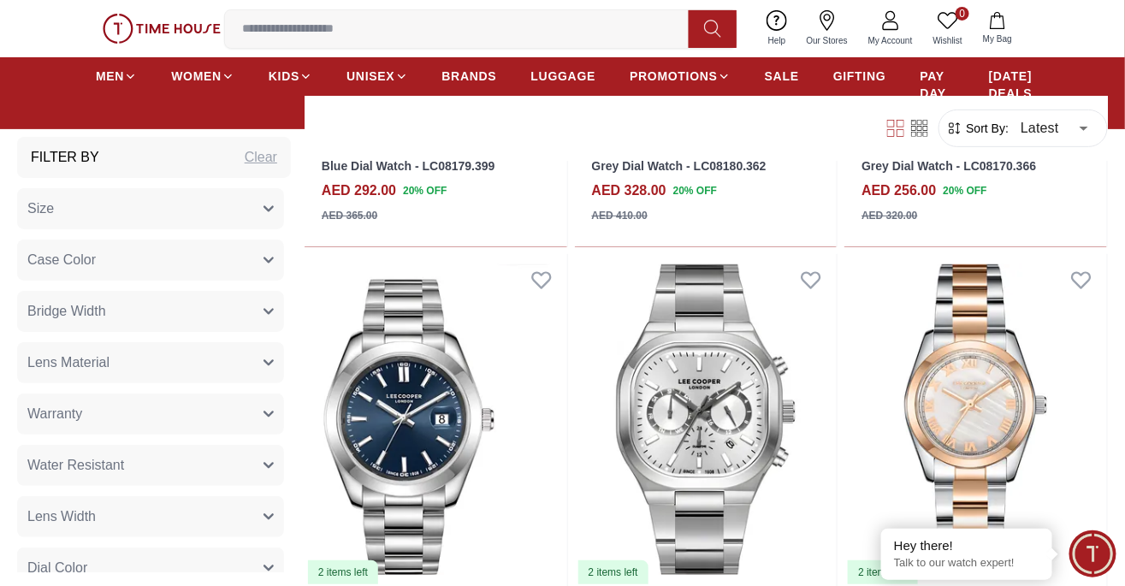
scroll to position [37000, 0]
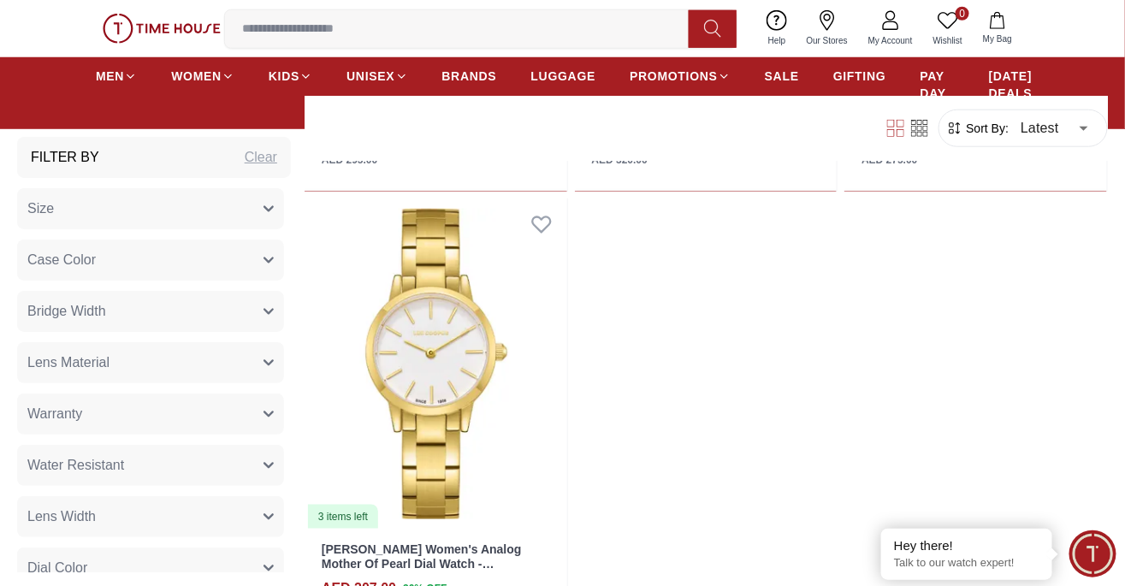
scroll to position [43022, 0]
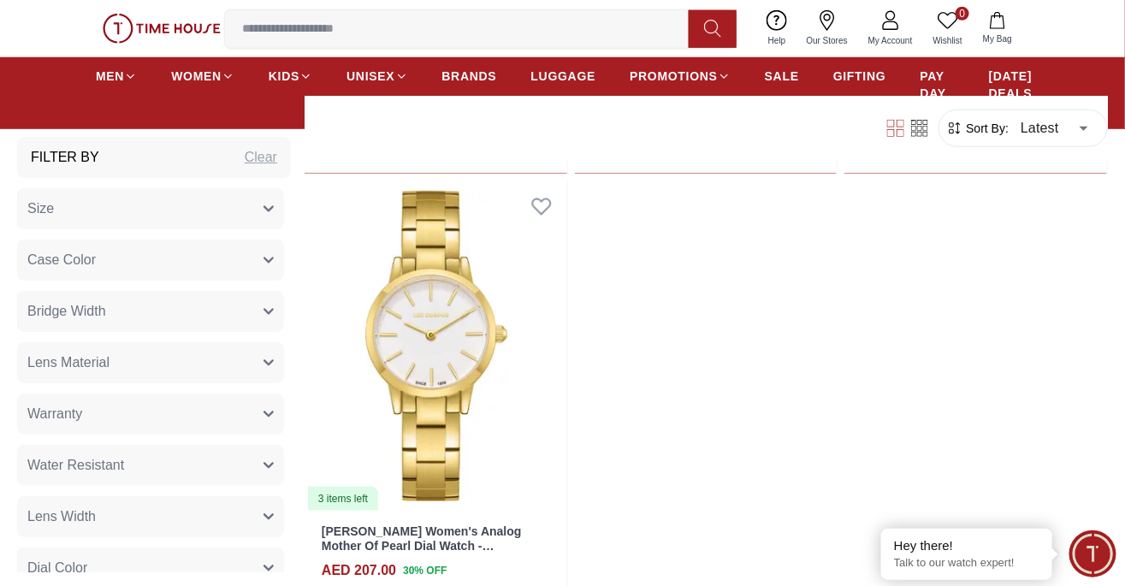
scroll to position [43046, 0]
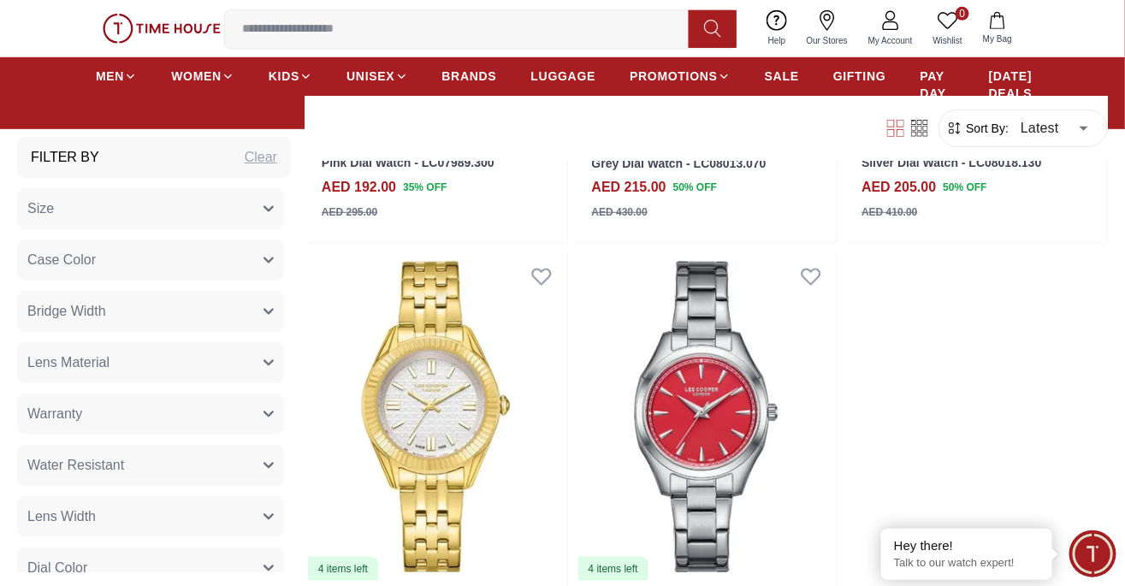
scroll to position [48993, 0]
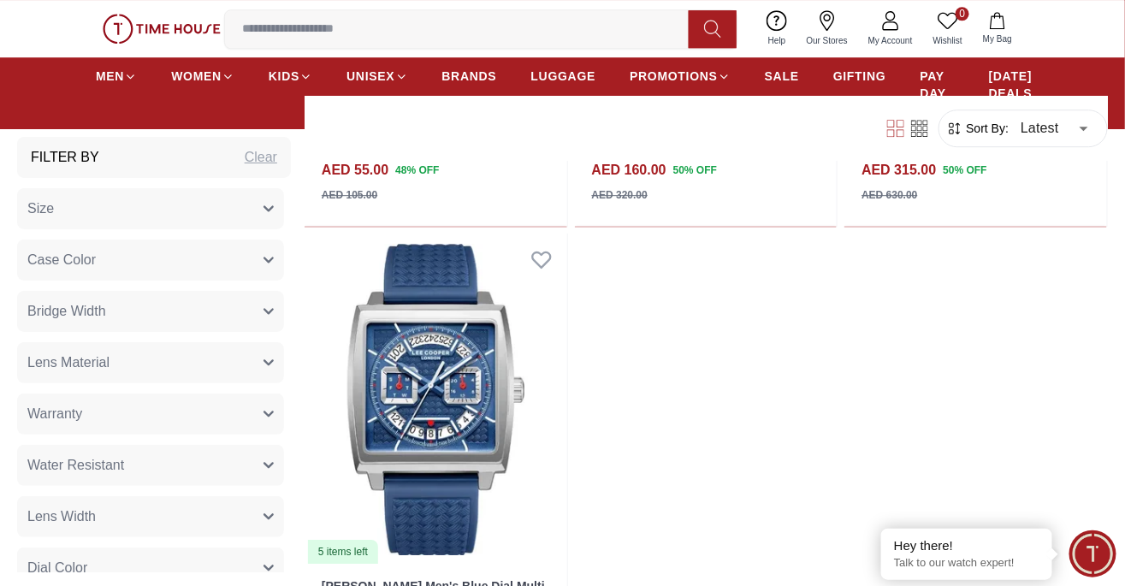
scroll to position [52187, 0]
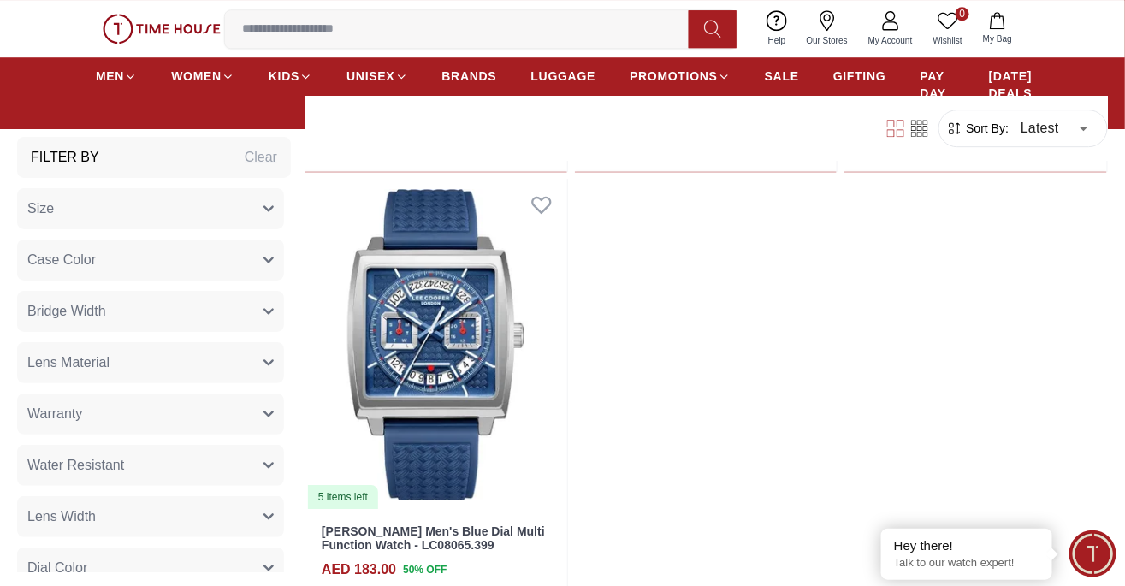
scroll to position [52262, 0]
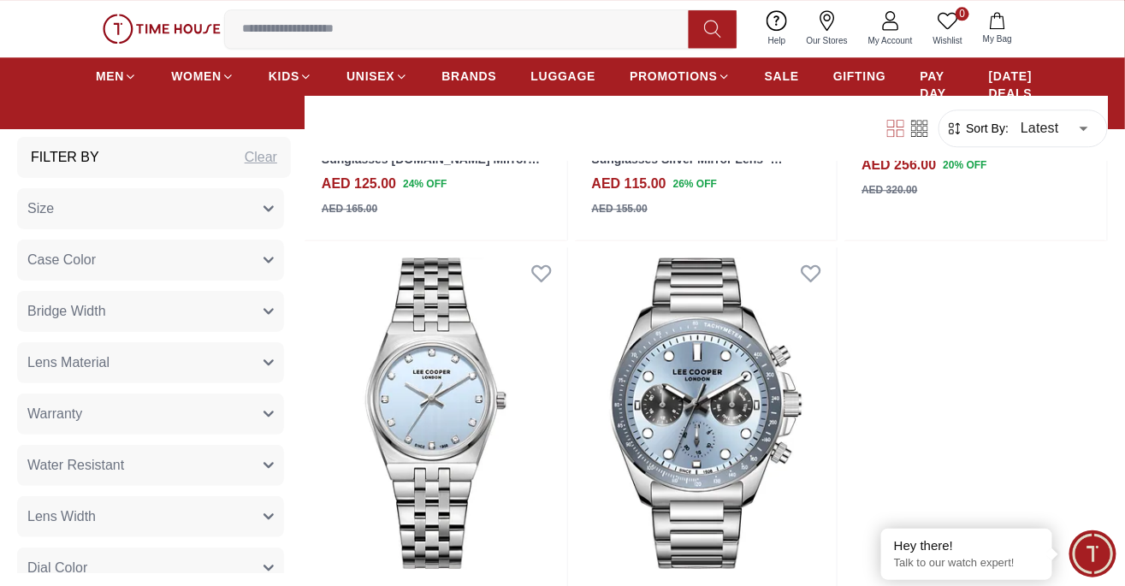
scroll to position [58144, 0]
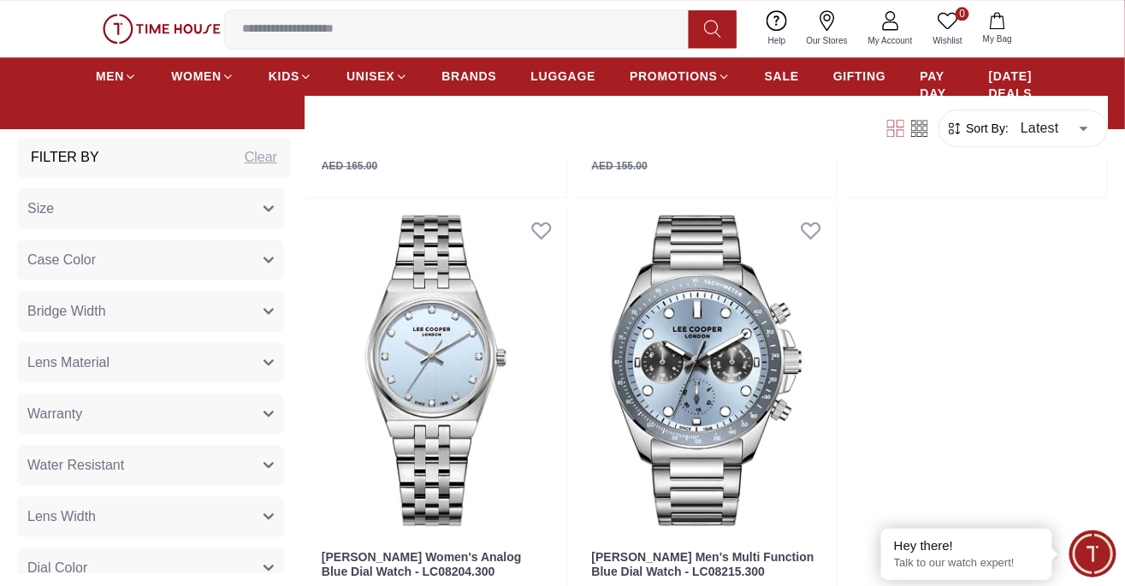
scroll to position [58279, 0]
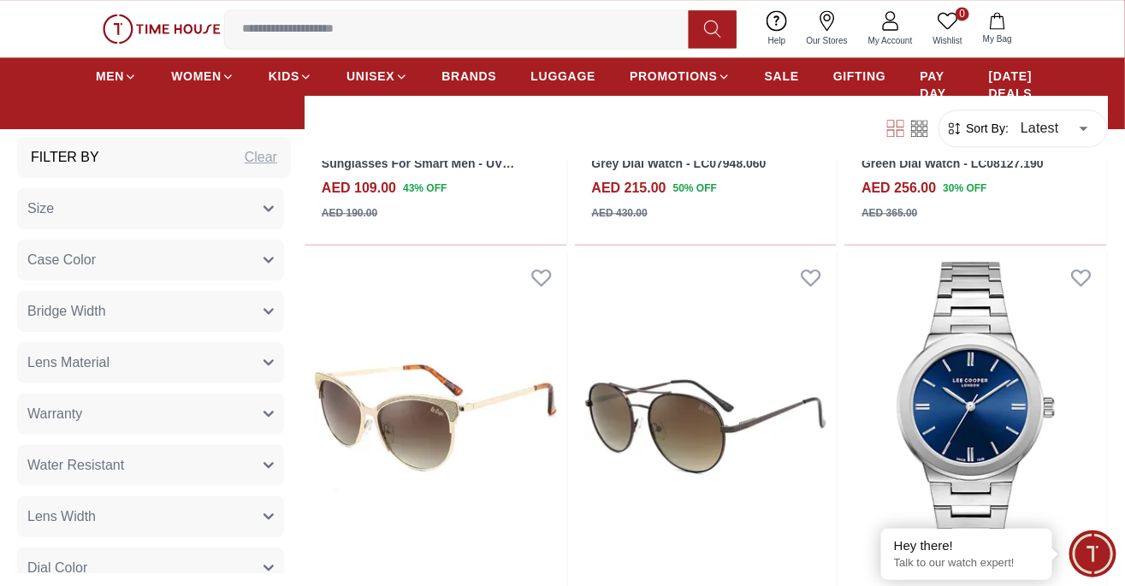
scroll to position [64083, 0]
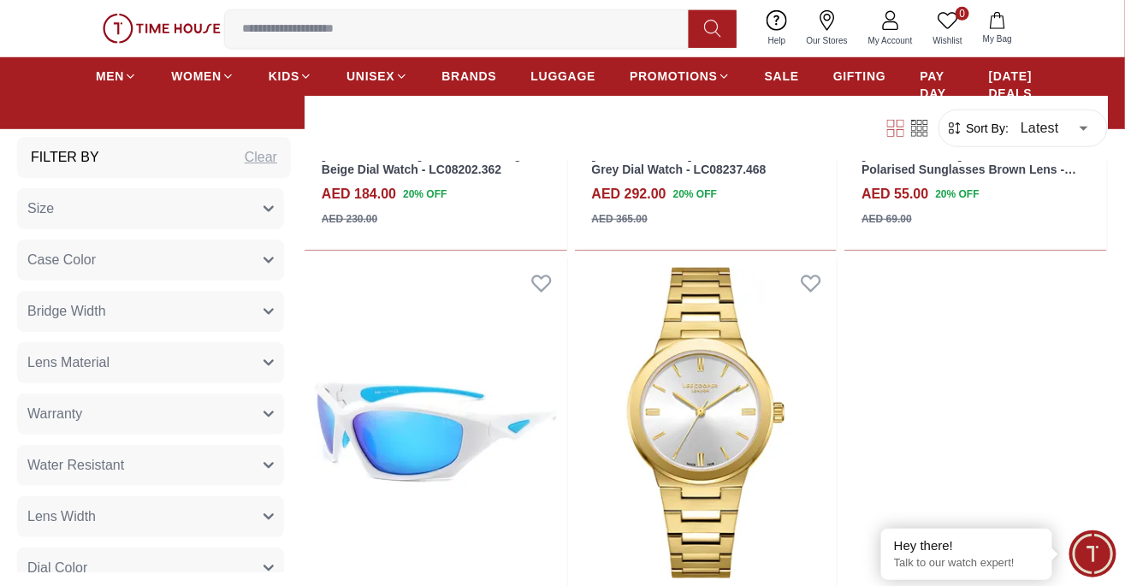
scroll to position [67285, 0]
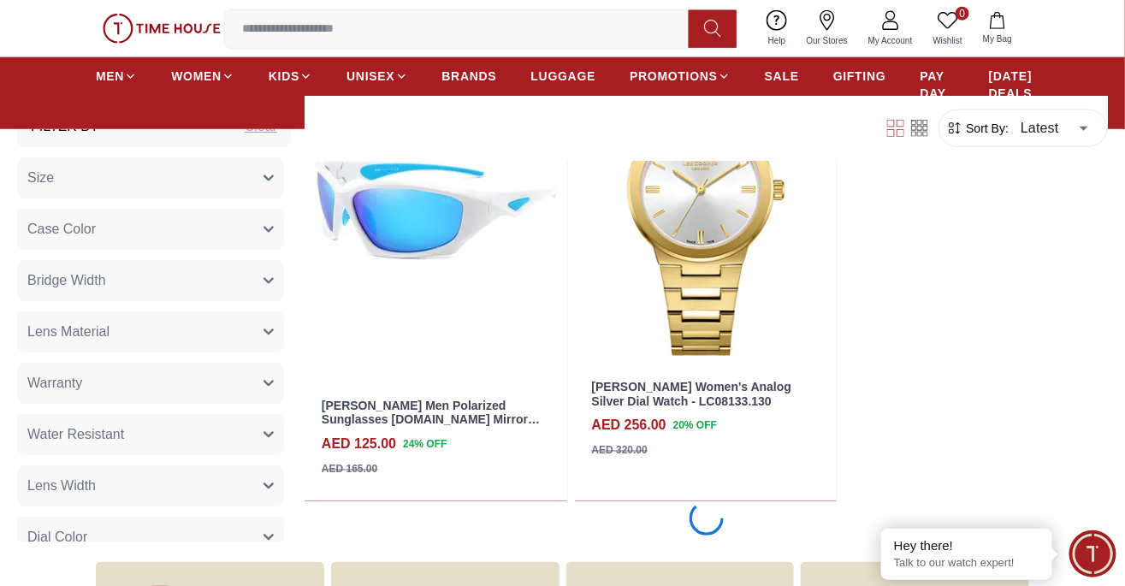
scroll to position [67598, 0]
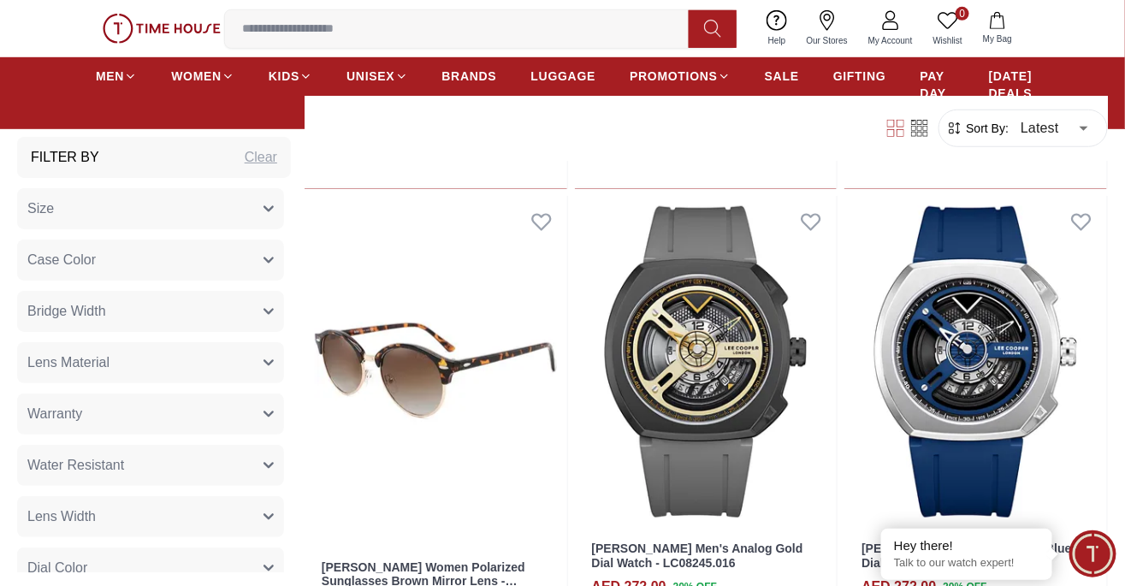
scroll to position [73314, 0]
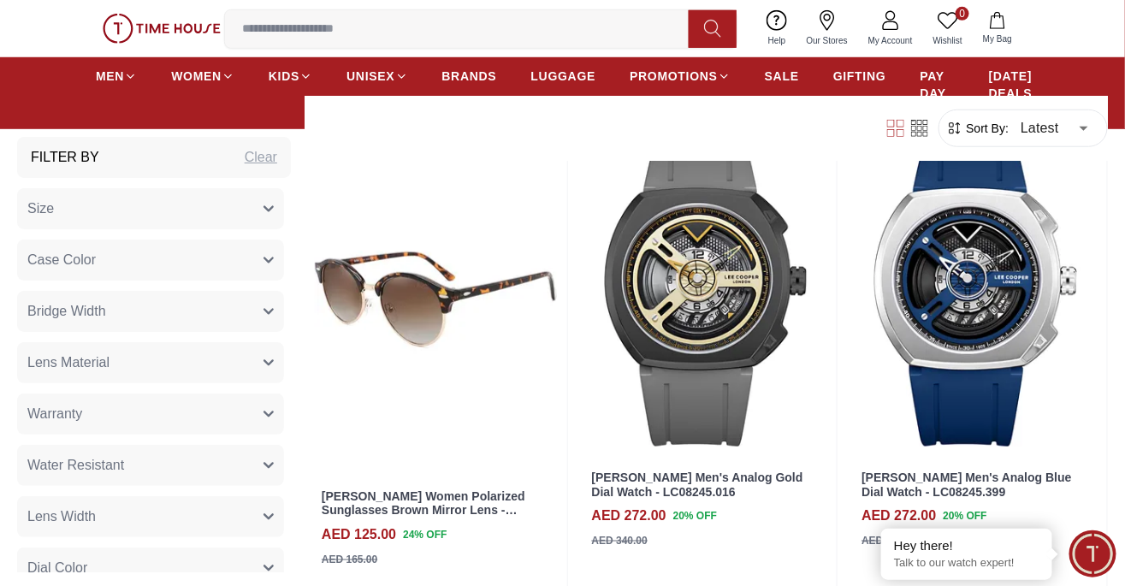
scroll to position [73604, 0]
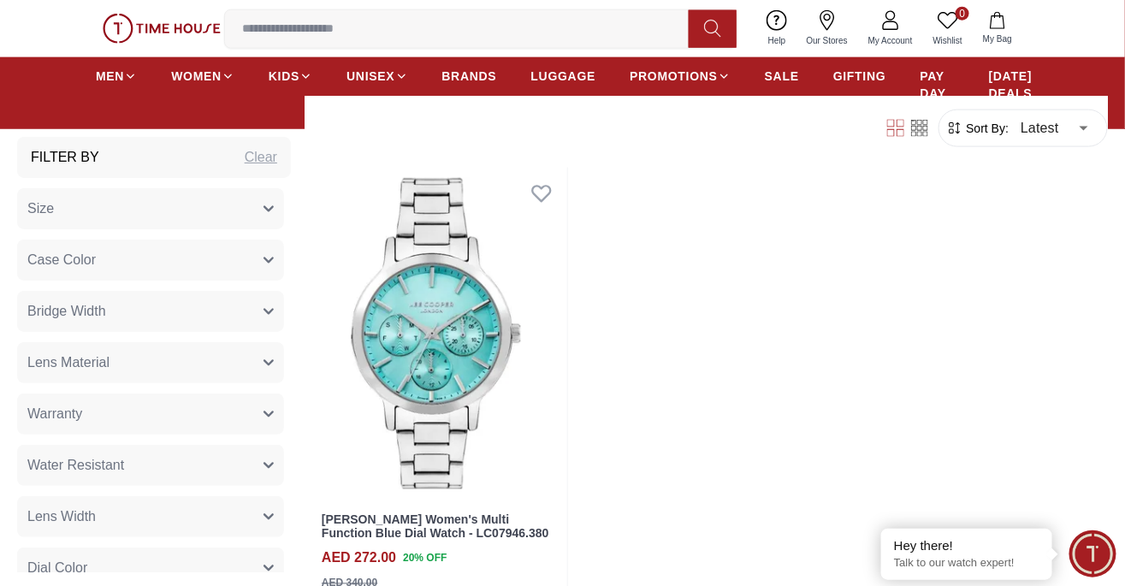
scroll to position [79678, 0]
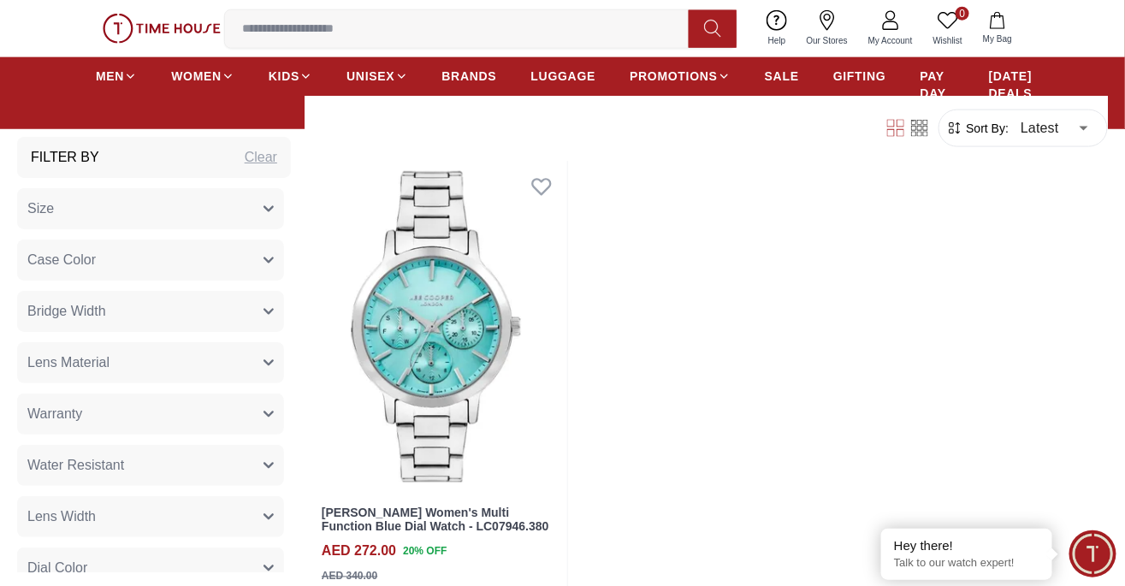
scroll to position [79840, 0]
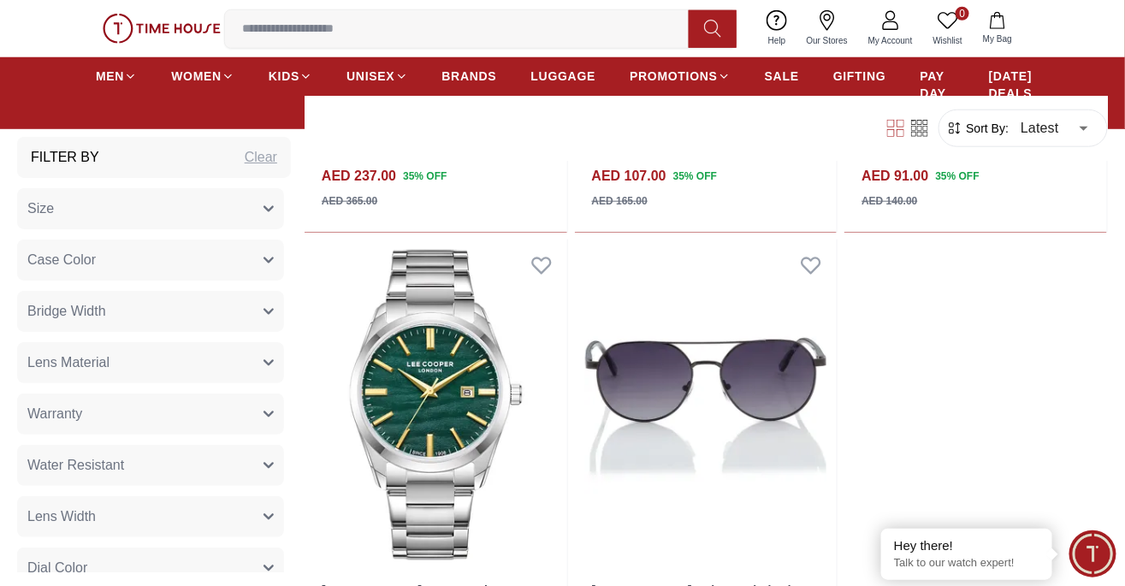
scroll to position [85603, 0]
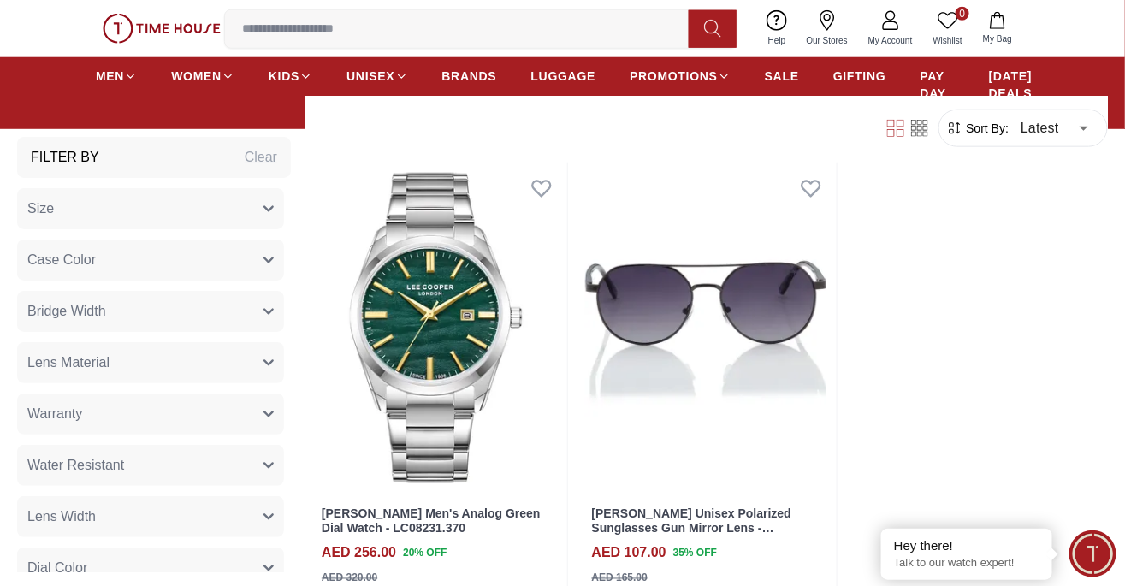
scroll to position [85686, 0]
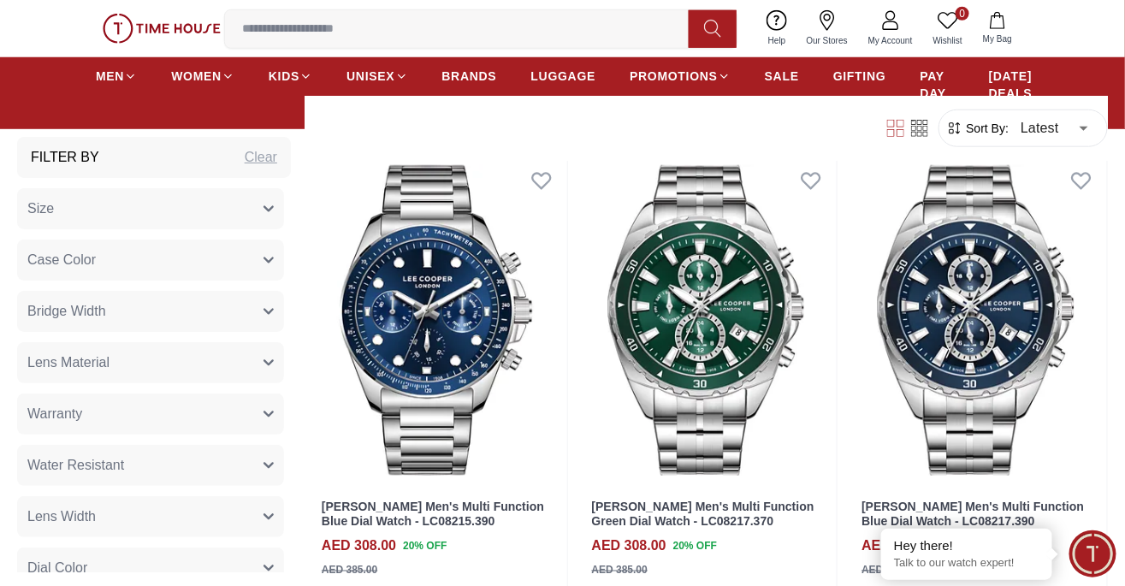
scroll to position [91991, 0]
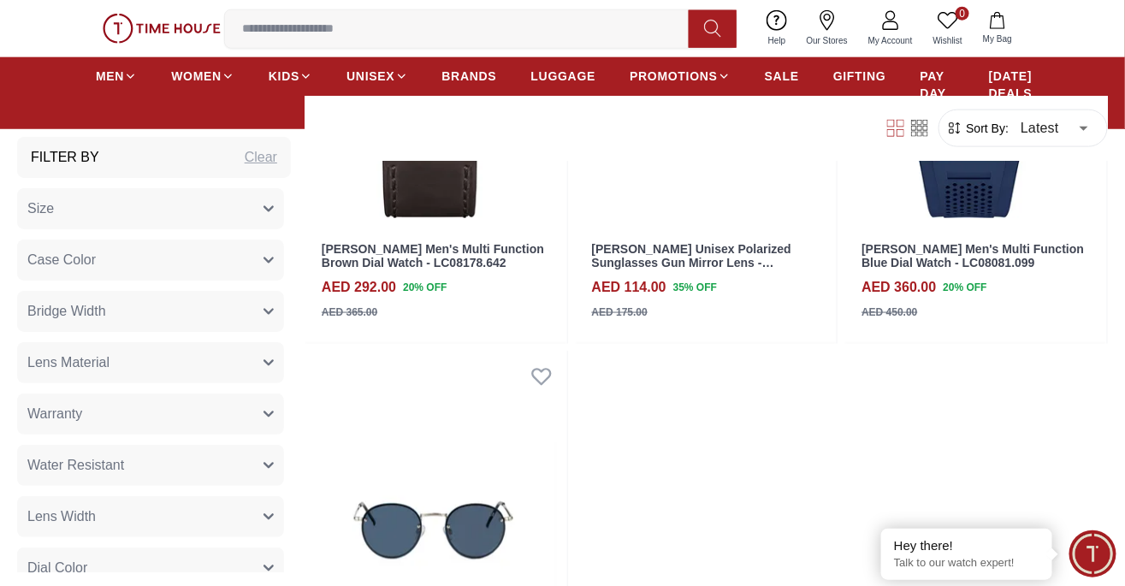
scroll to position [98025, 0]
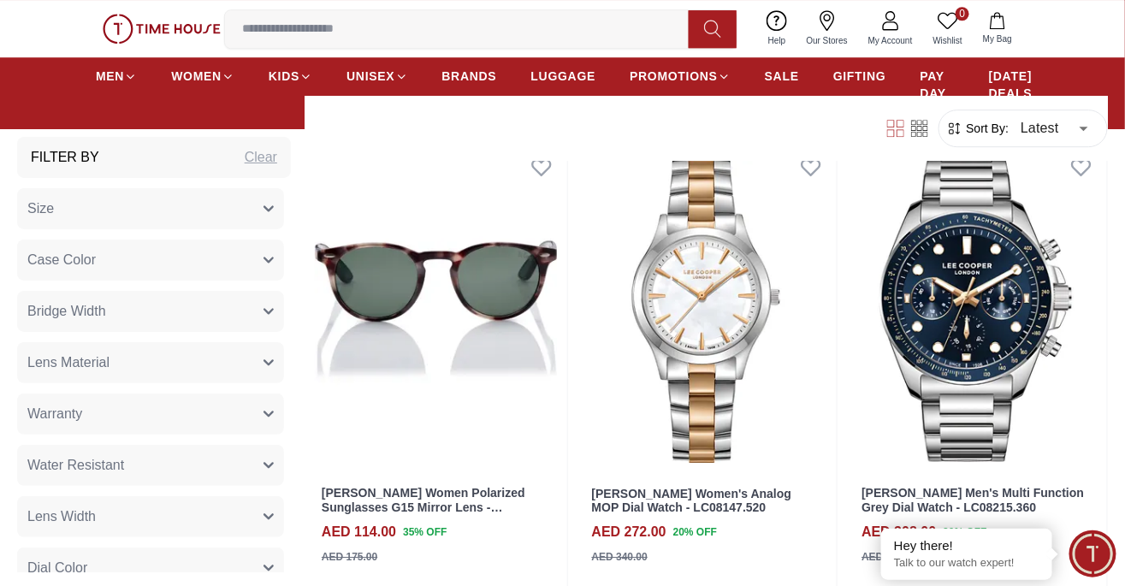
scroll to position [101077, 0]
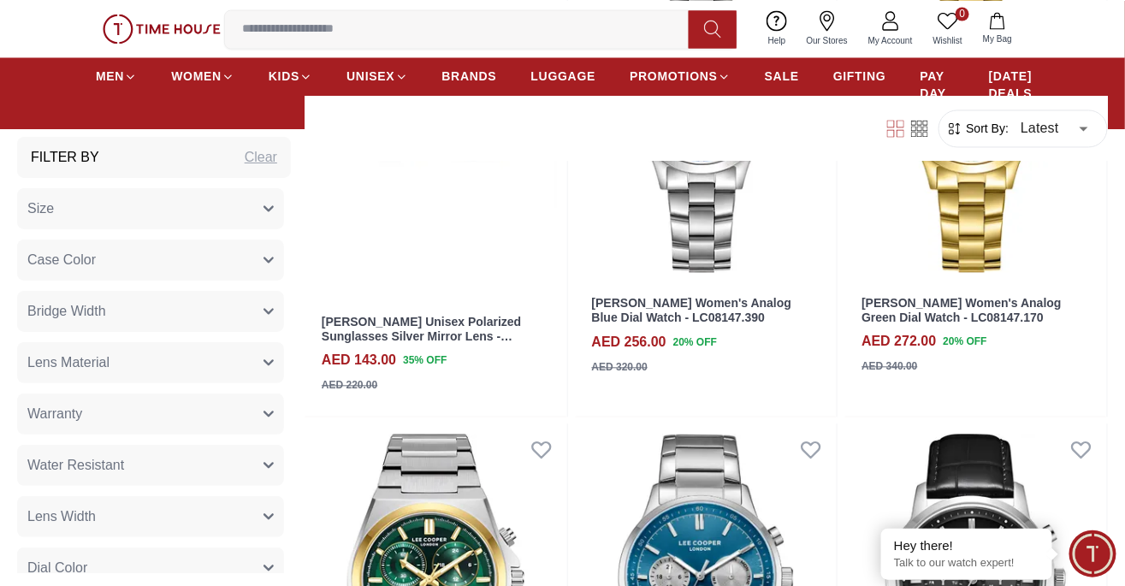
scroll to position [98185, 0]
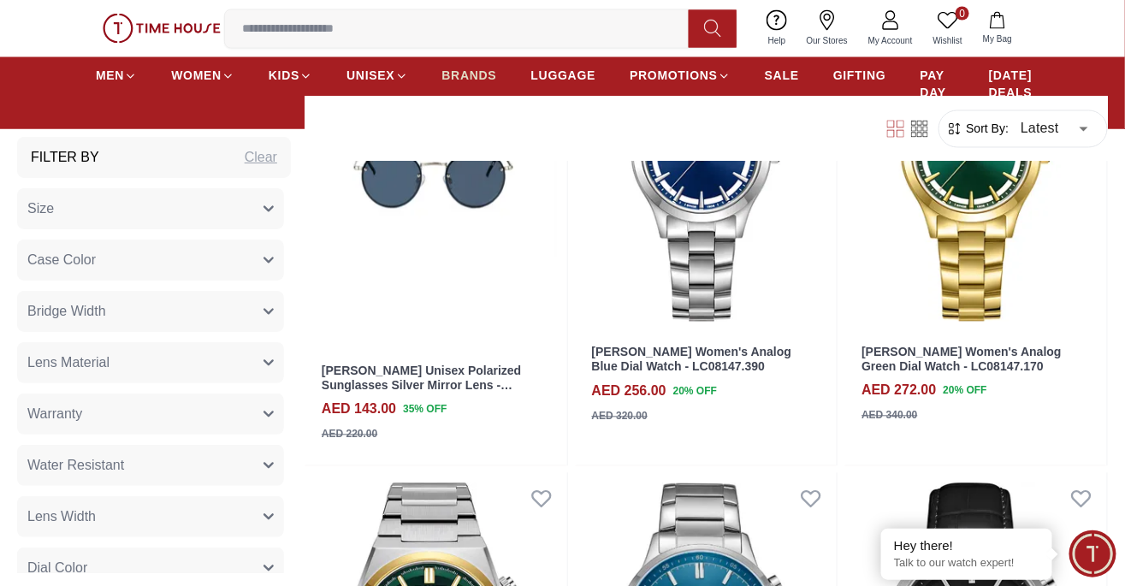
click at [448, 91] on link "BRANDS" at bounding box center [469, 76] width 55 height 31
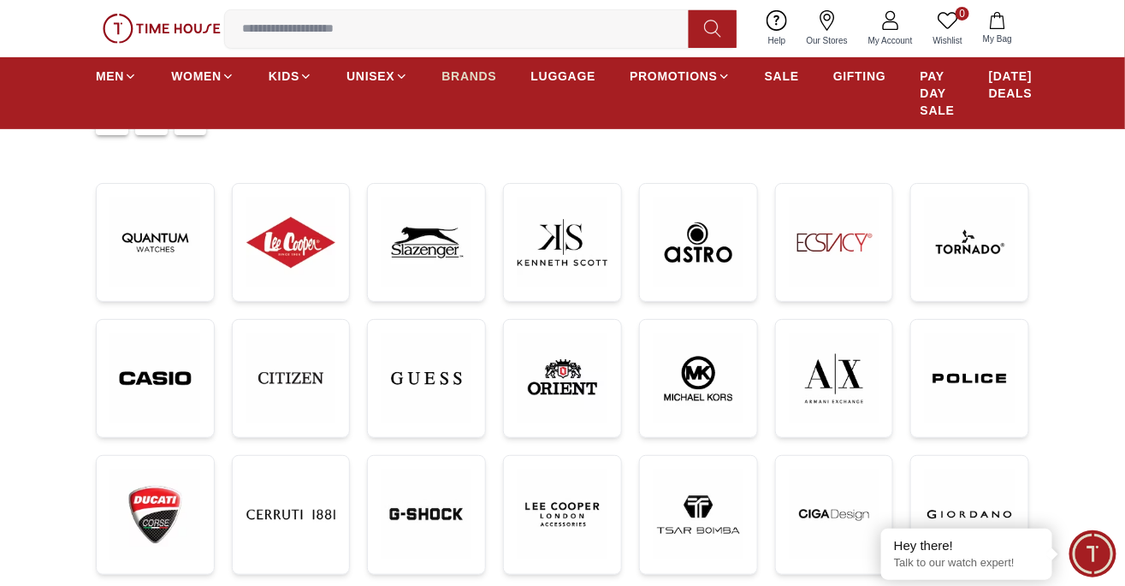
scroll to position [219, 0]
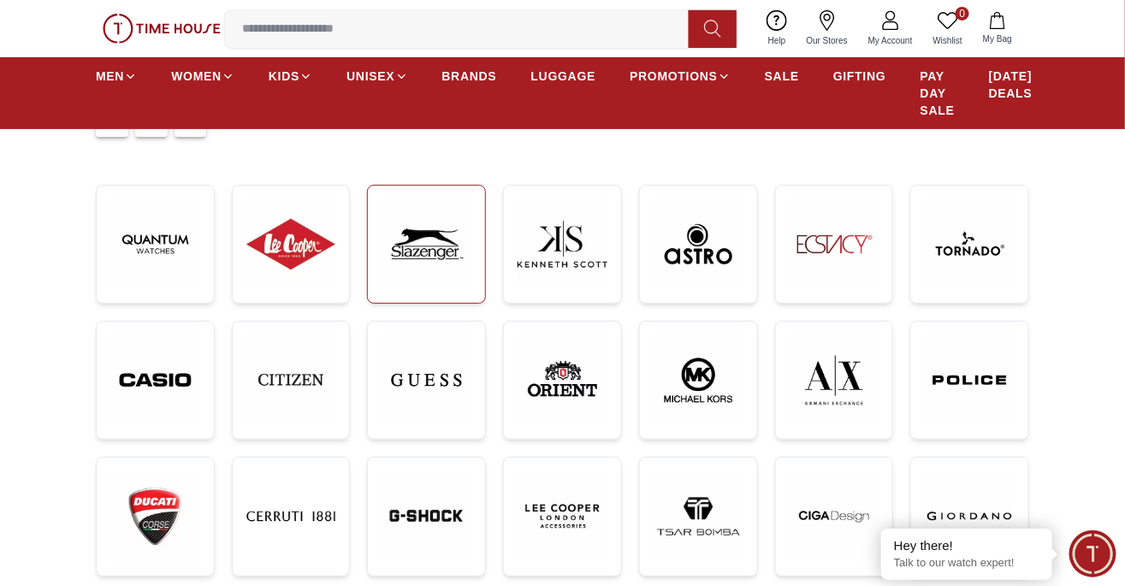
click at [438, 223] on img at bounding box center [426, 244] width 90 height 90
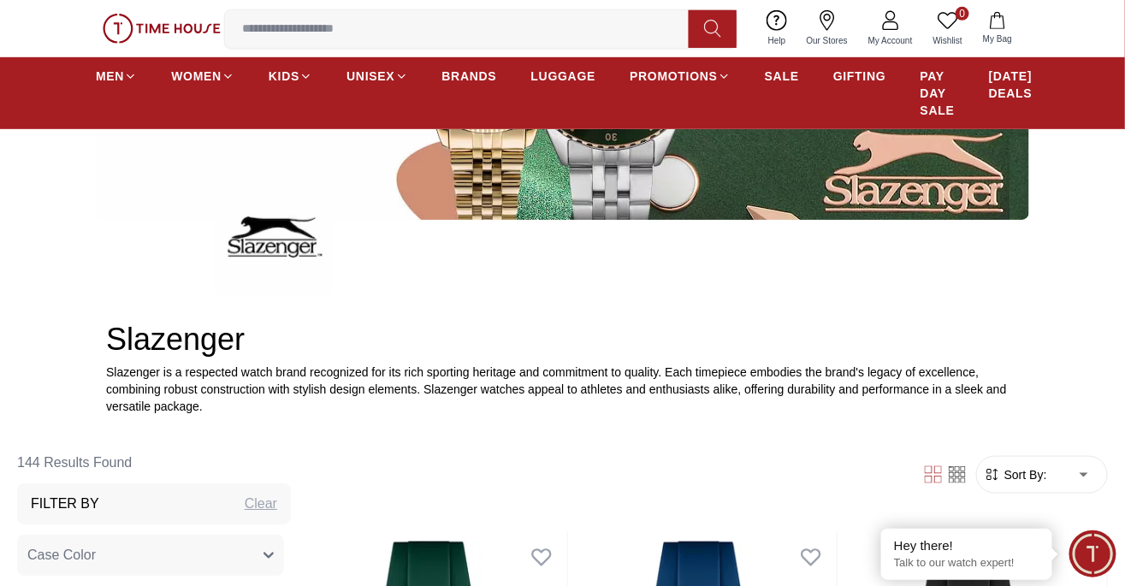
scroll to position [327, 0]
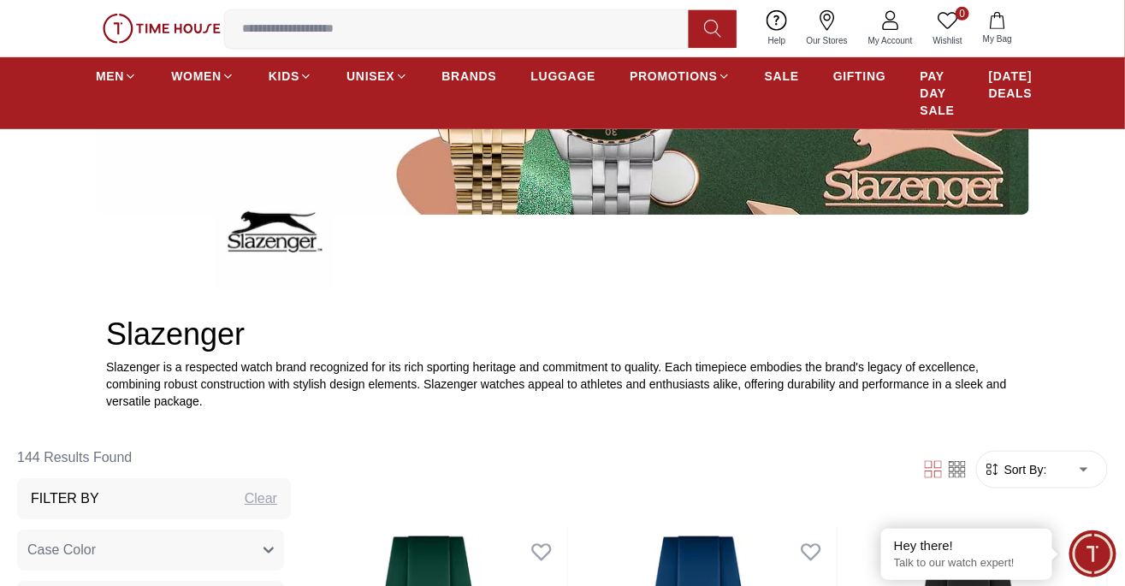
click at [1044, 444] on li "Latest" at bounding box center [1041, 450] width 141 height 31
type input "*"
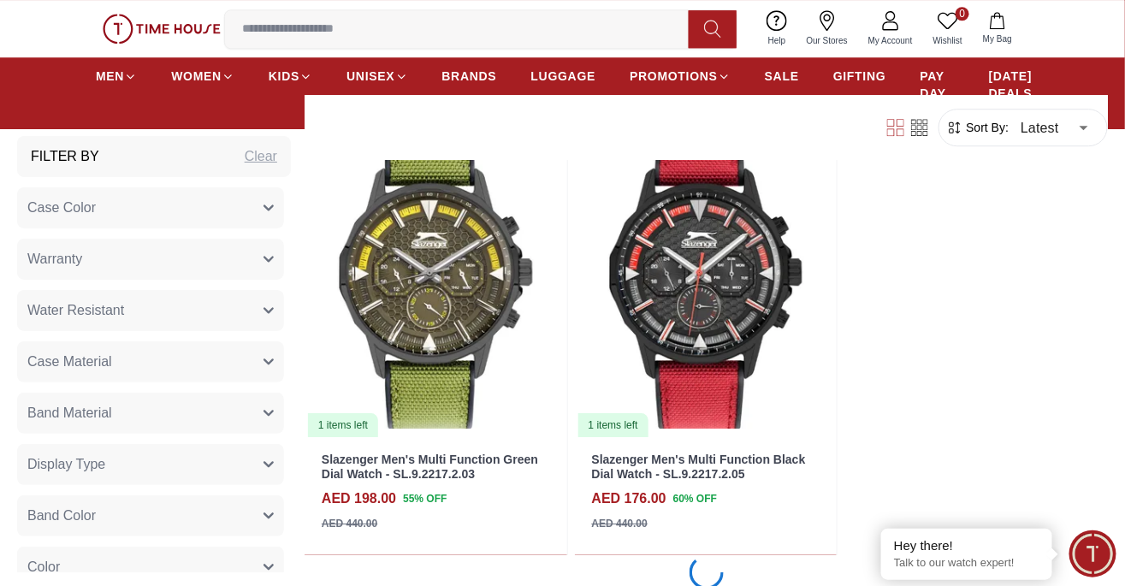
scroll to position [3473, 0]
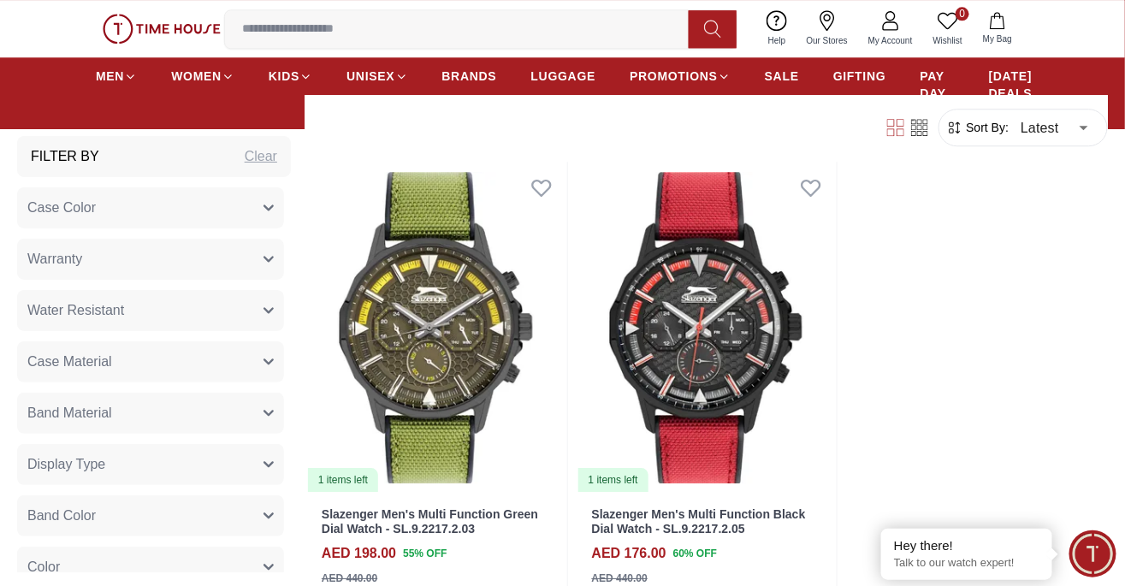
scroll to position [3419, 0]
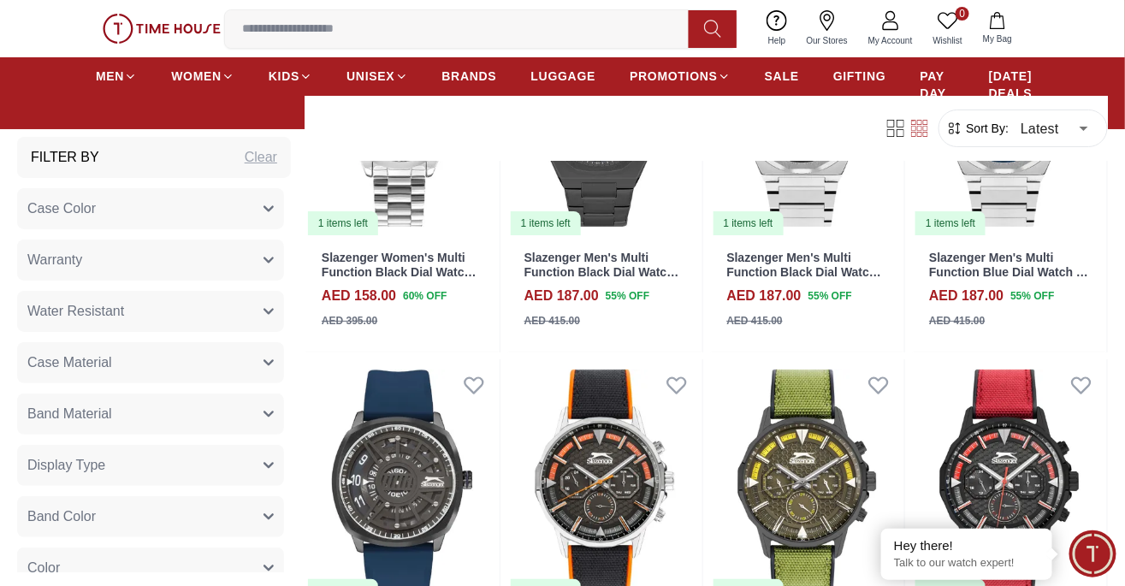
scroll to position [1971, 0]
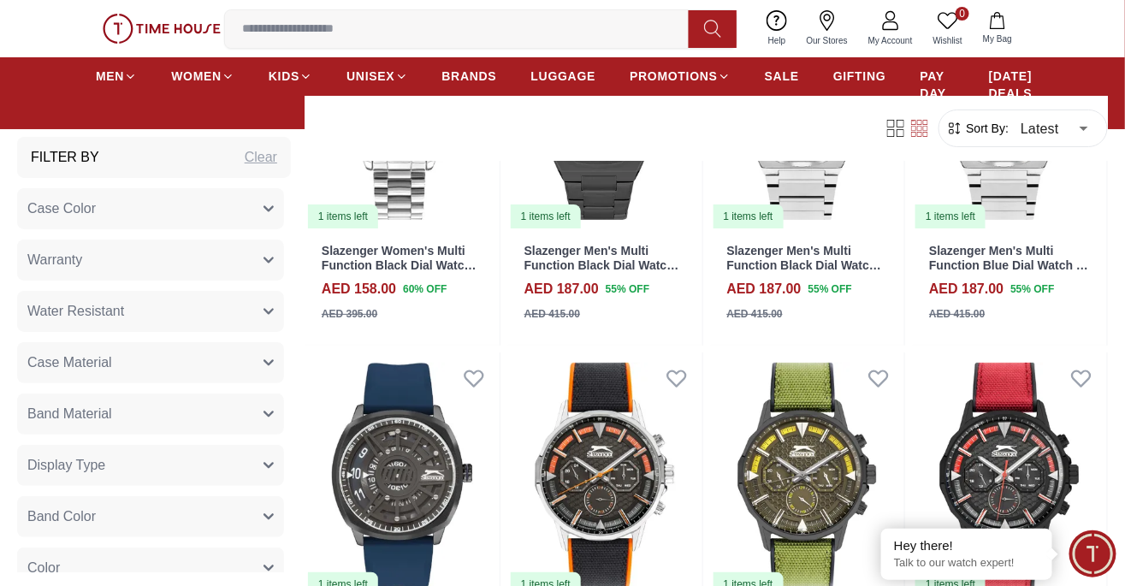
click at [896, 125] on icon at bounding box center [895, 128] width 17 height 17
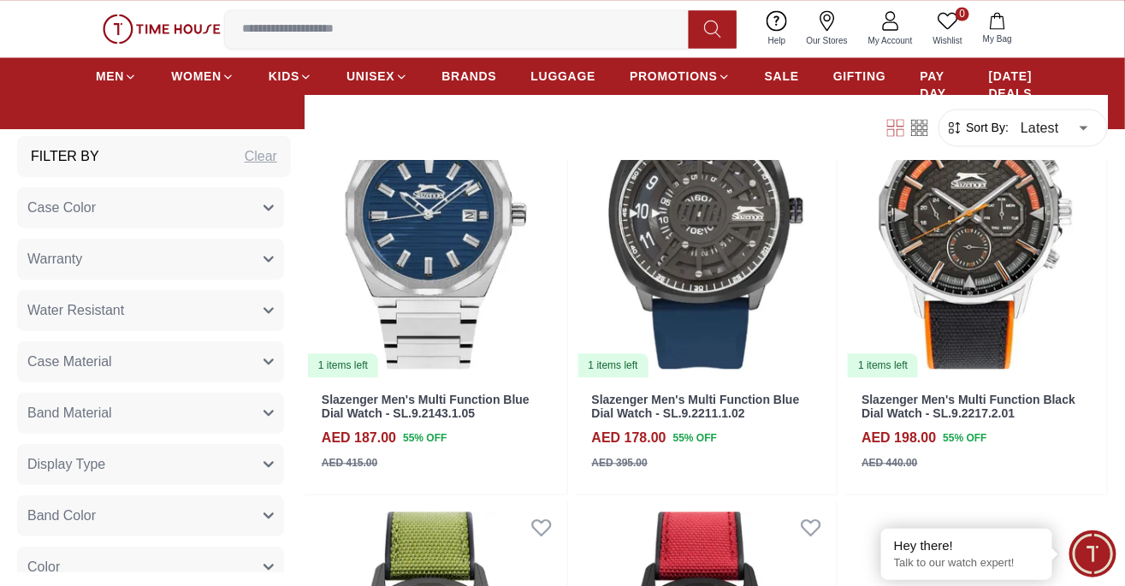
scroll to position [3078, 0]
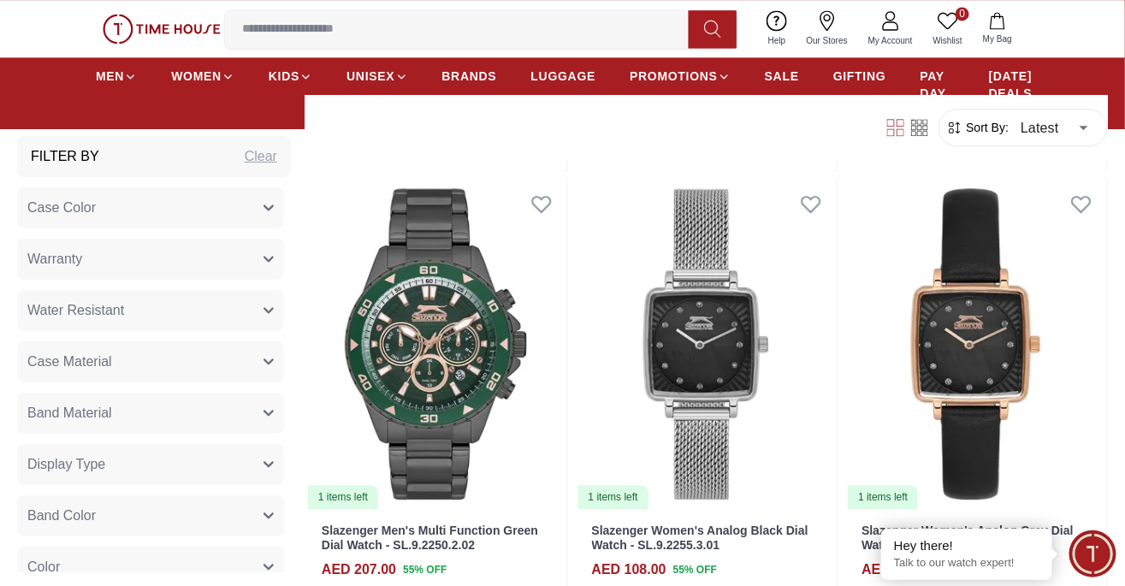
scroll to position [5225, 0]
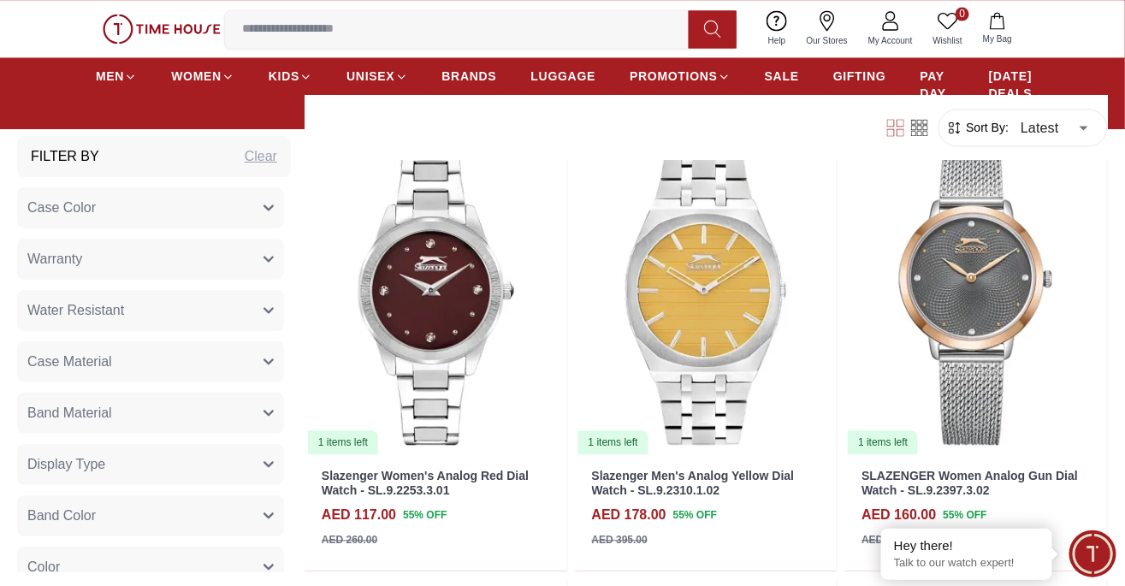
scroll to position [7095, 0]
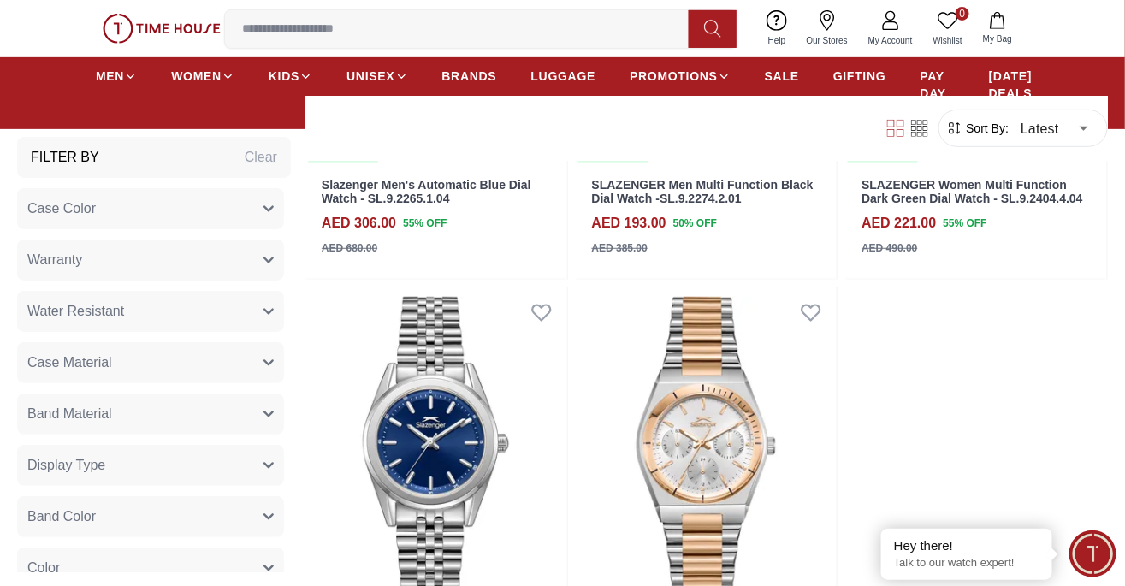
scroll to position [12390, 0]
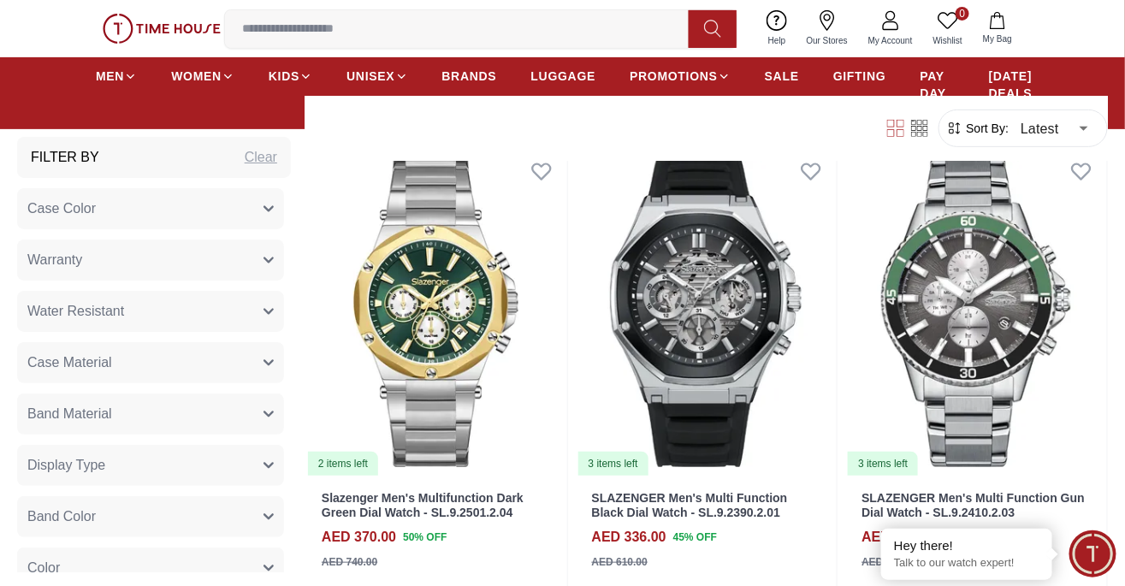
scroll to position [14343, 0]
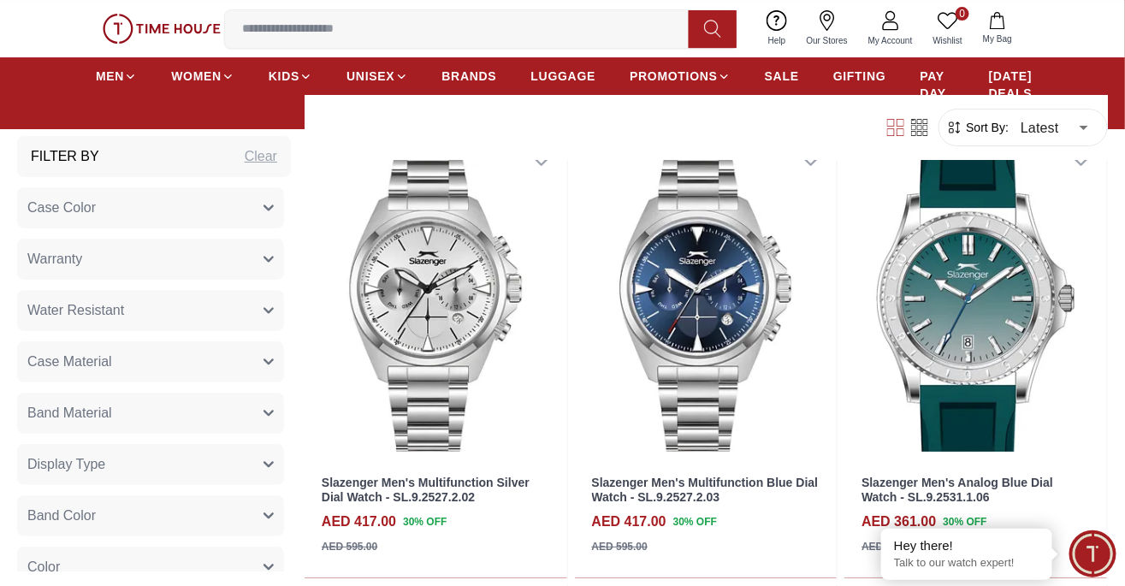
scroll to position [17994, 0]
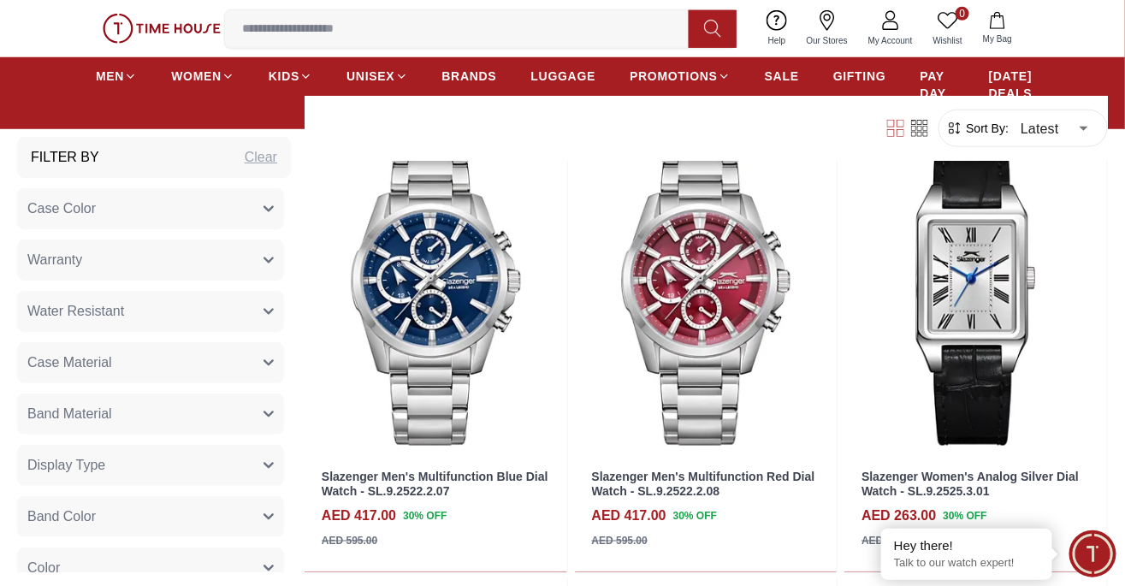
scroll to position [20725, 0]
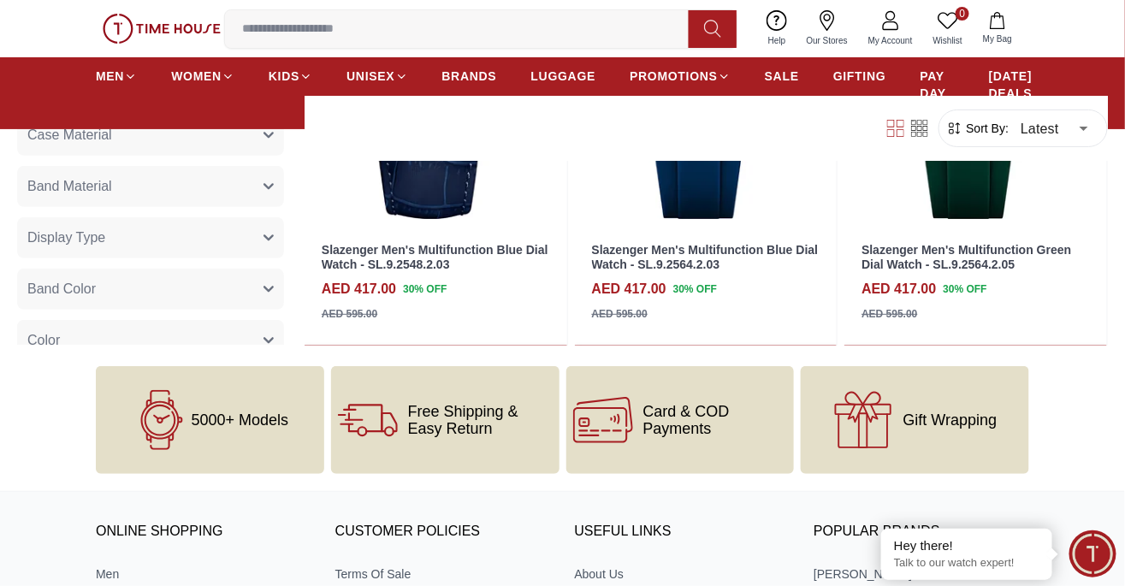
scroll to position [22316, 0]
click at [455, 77] on span "BRANDS" at bounding box center [469, 76] width 55 height 17
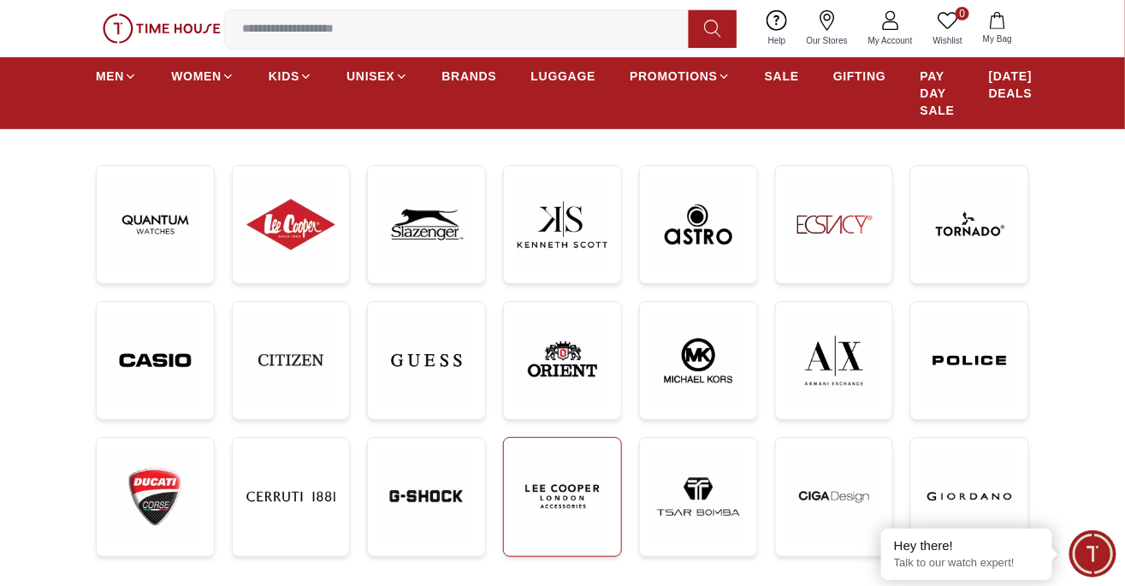
scroll to position [240, 0]
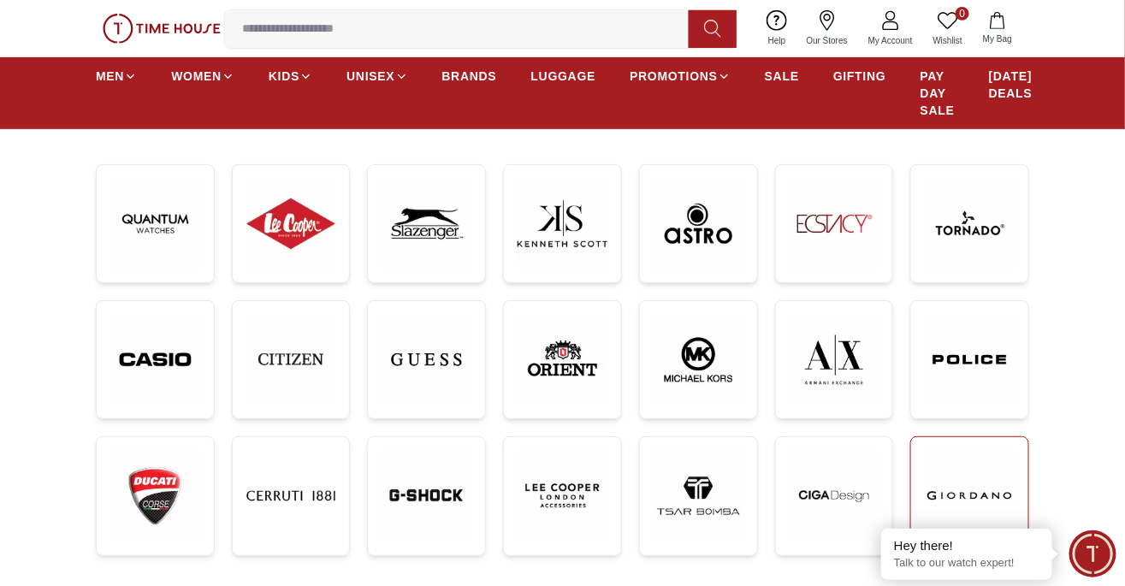
click at [974, 478] on img at bounding box center [970, 496] width 90 height 90
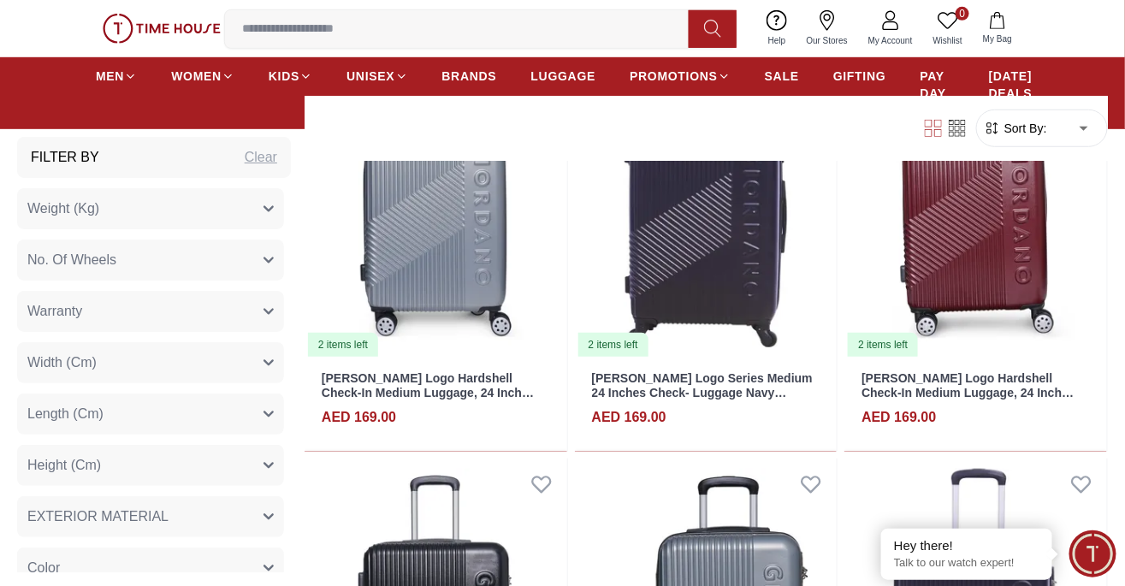
scroll to position [4311, 0]
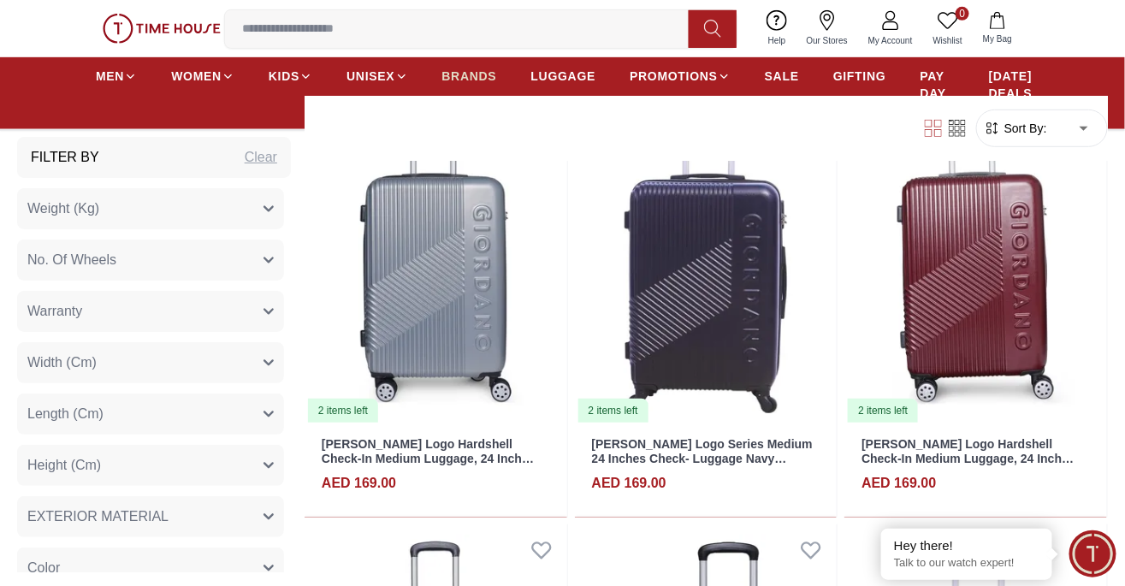
click at [459, 75] on span "BRANDS" at bounding box center [469, 76] width 55 height 17
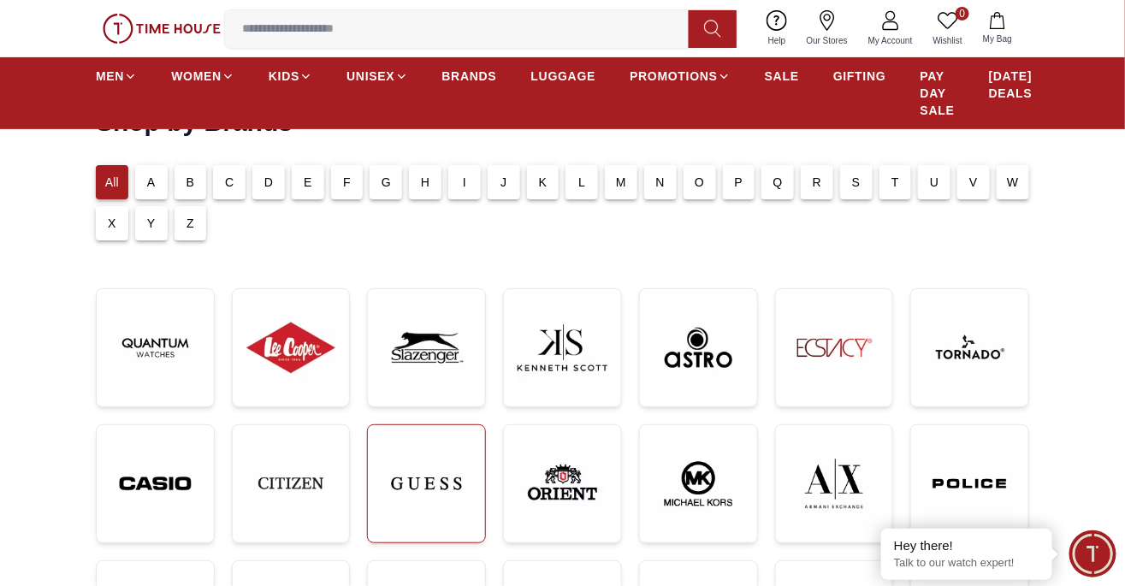
scroll to position [113, 0]
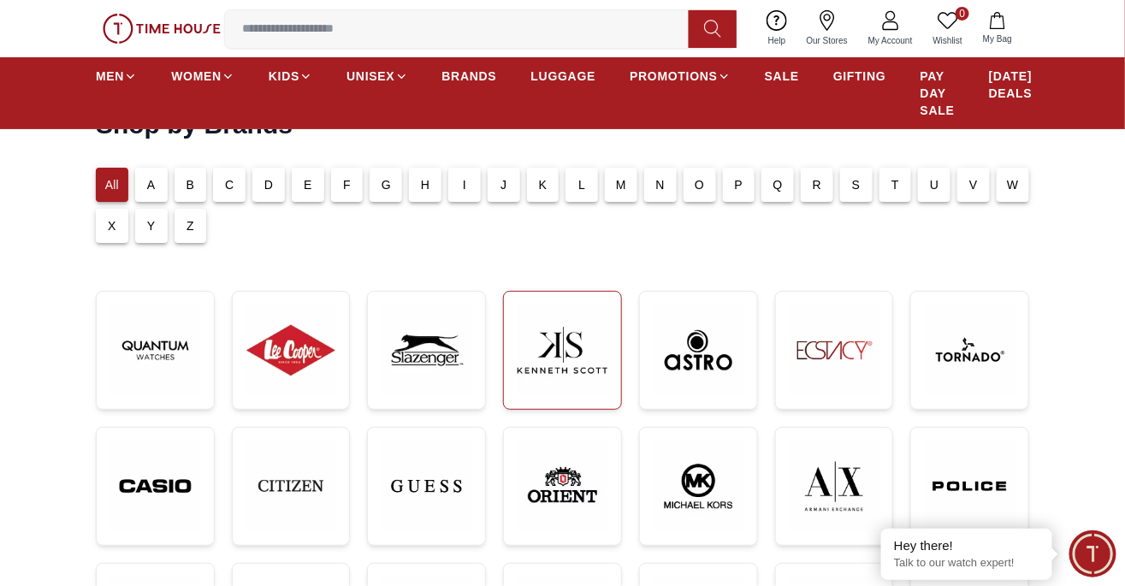
click at [572, 341] on img at bounding box center [562, 350] width 90 height 90
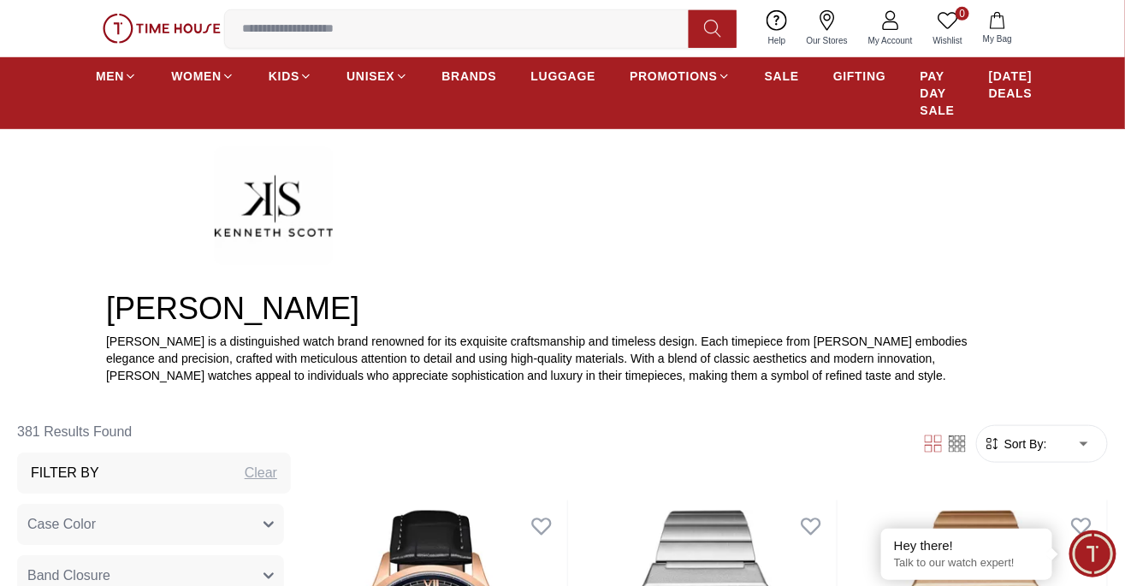
scroll to position [373, 0]
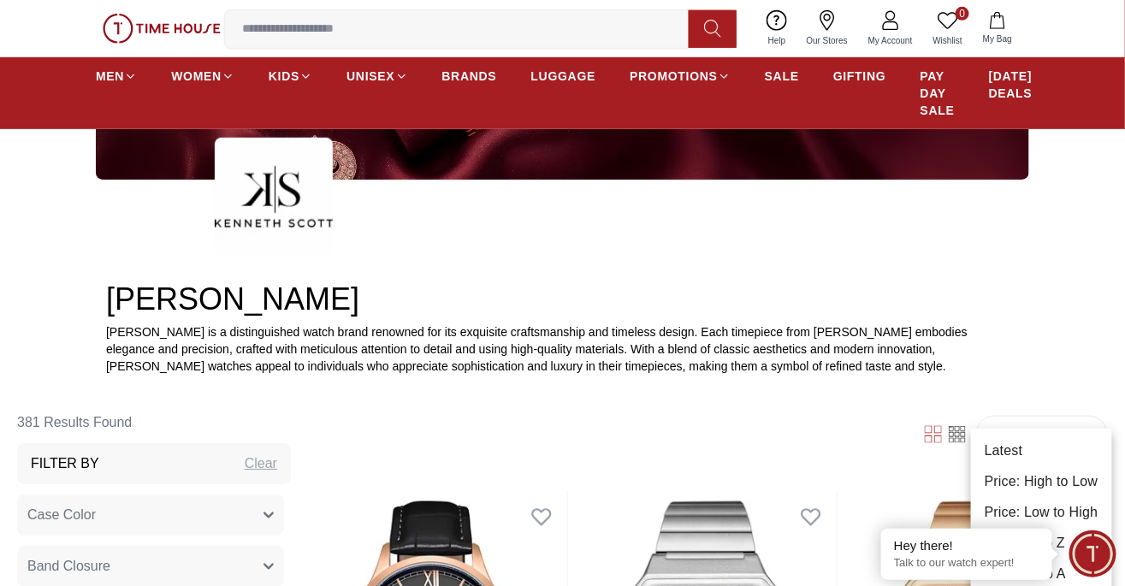
click at [1067, 445] on li "Latest" at bounding box center [1041, 450] width 141 height 31
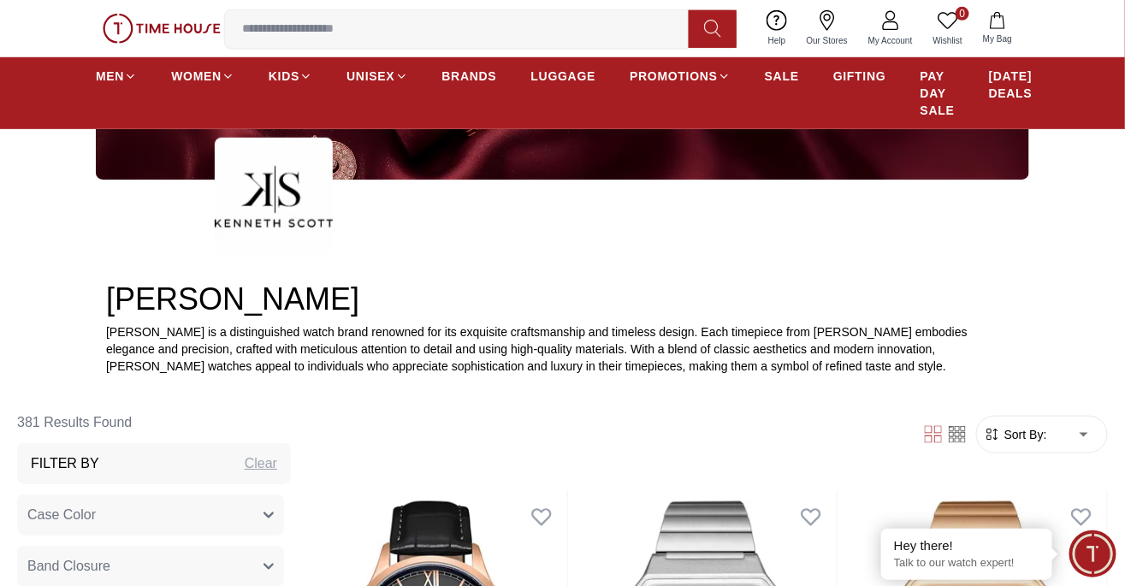
type input "*"
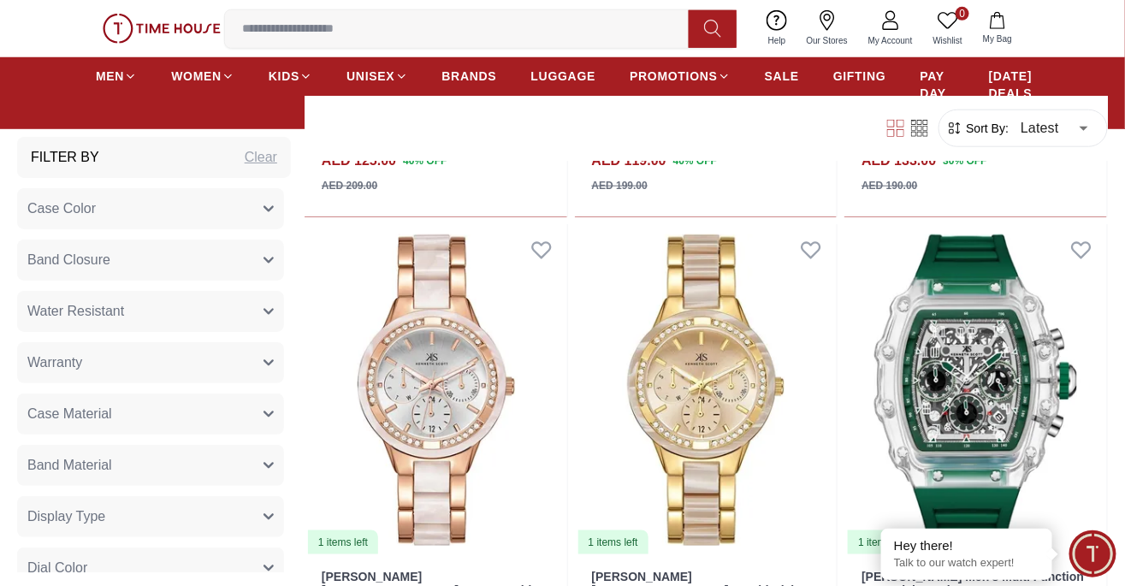
scroll to position [2460, 0]
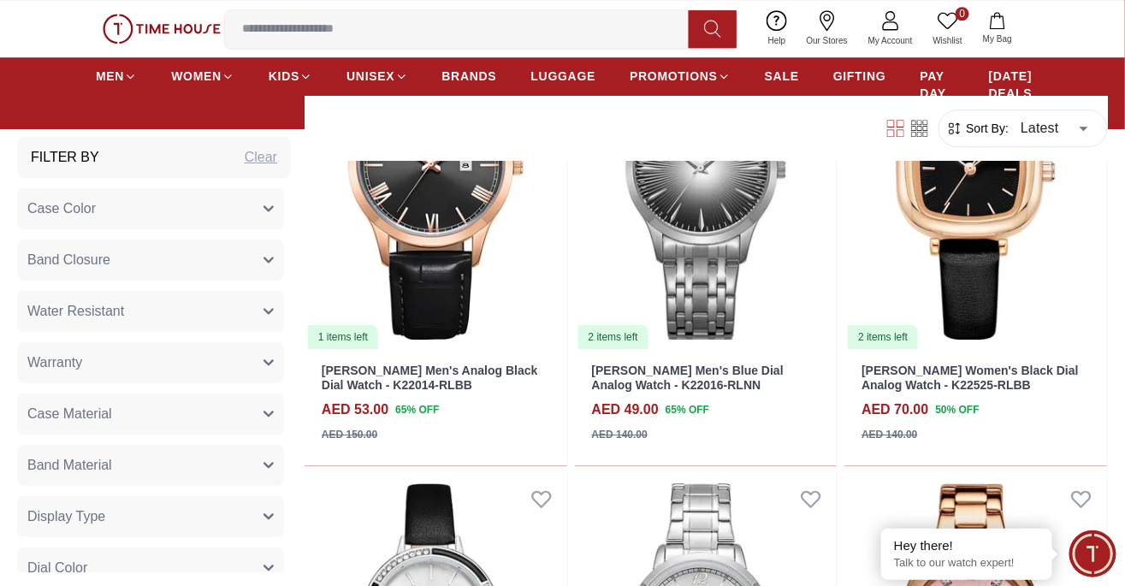
scroll to position [3571, 0]
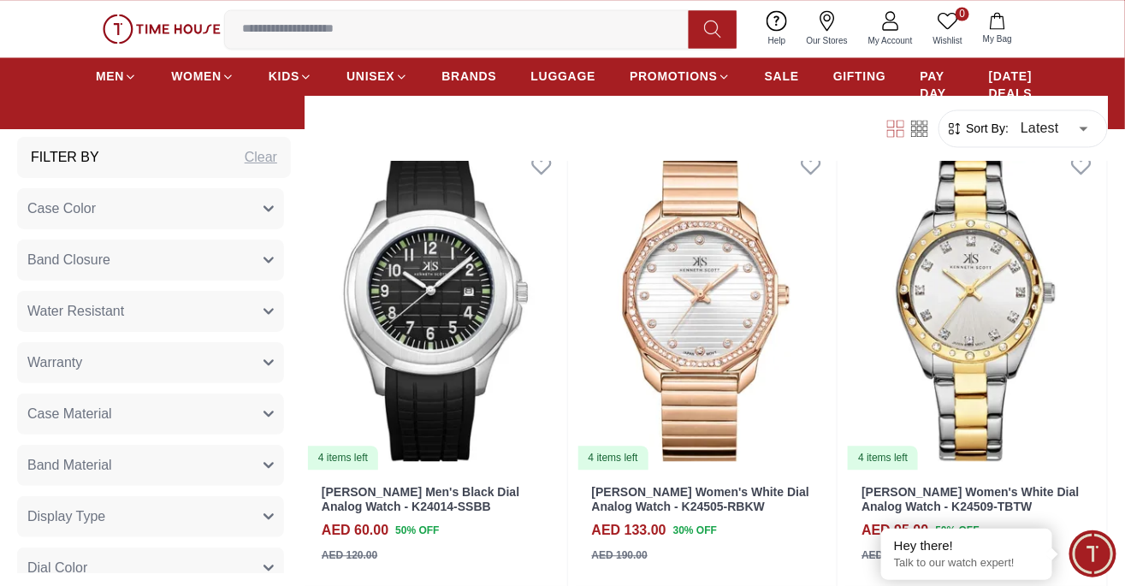
scroll to position [7088, 0]
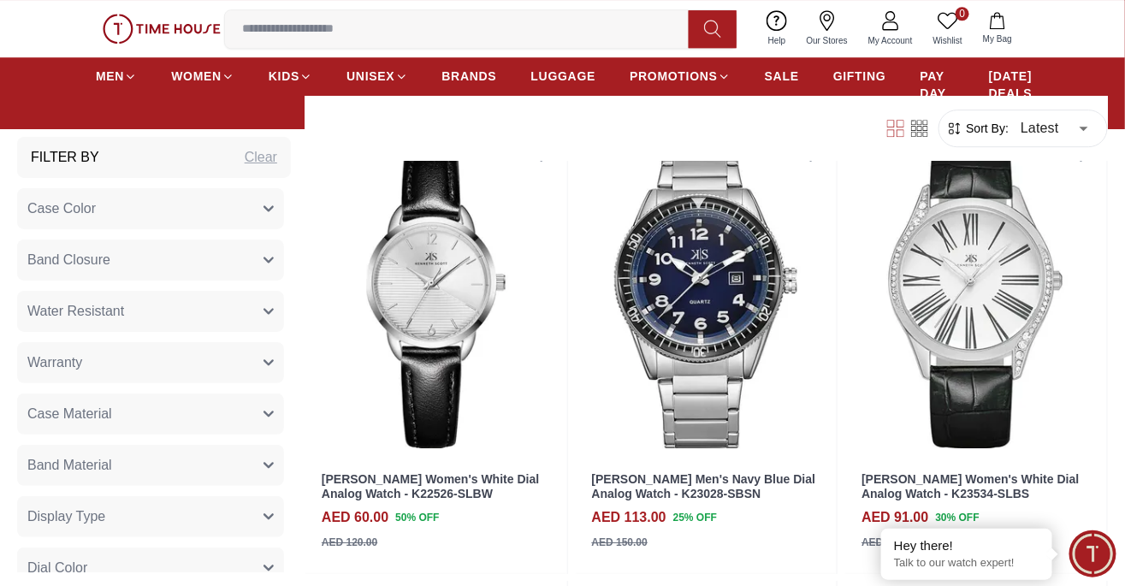
scroll to position [11656, 0]
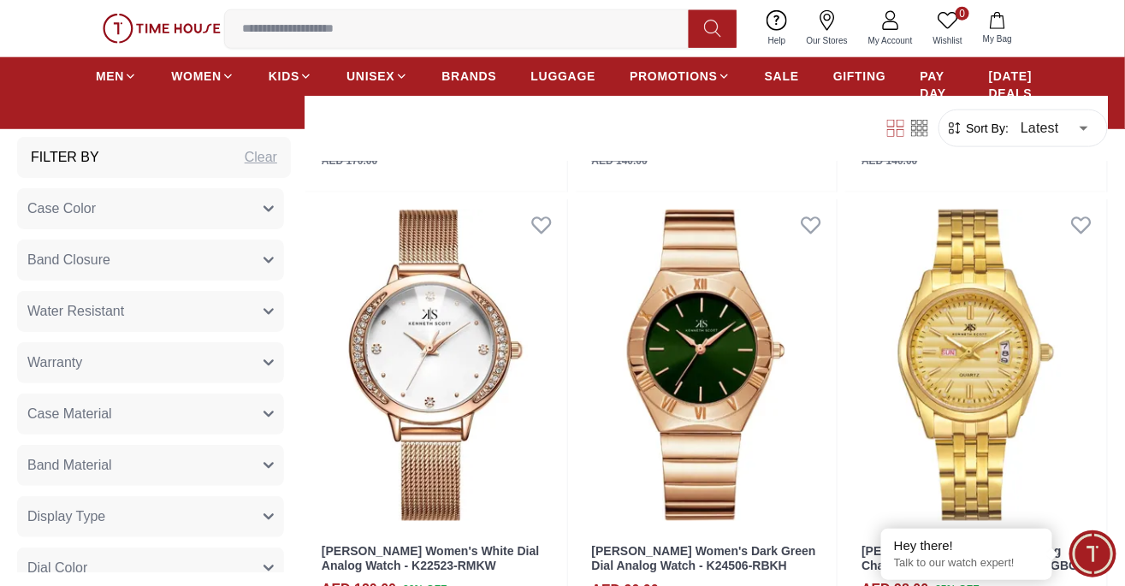
scroll to position [14764, 0]
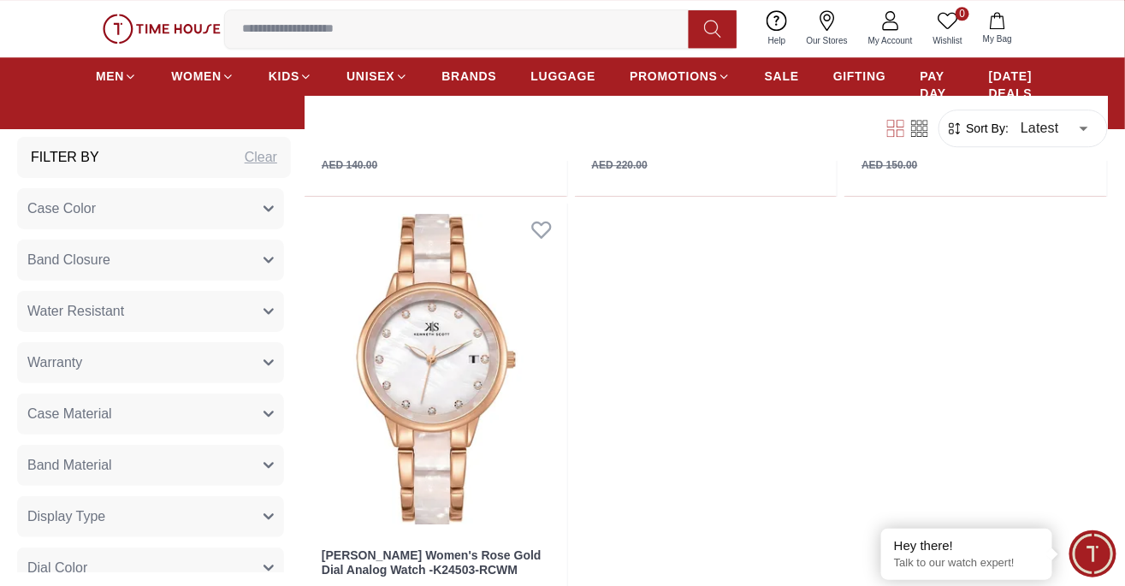
scroll to position [15752, 0]
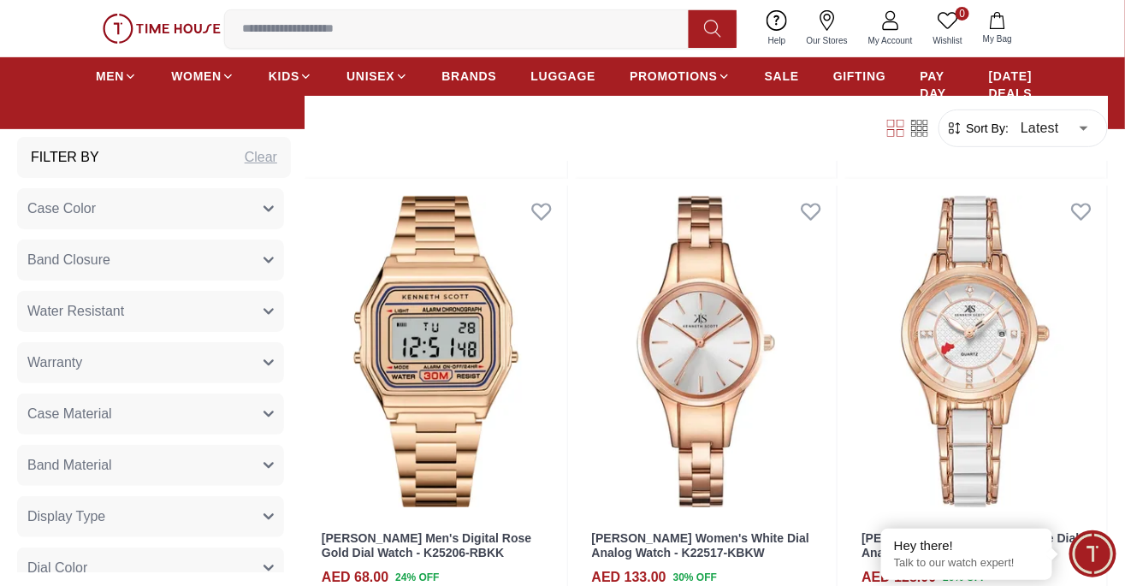
scroll to position [18521, 0]
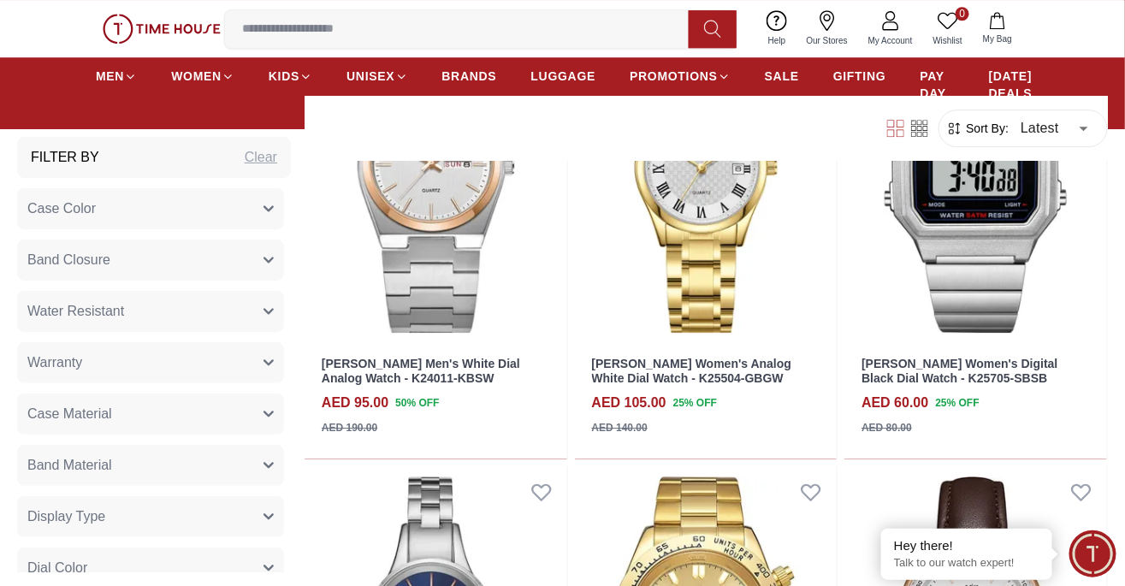
scroll to position [21788, 0]
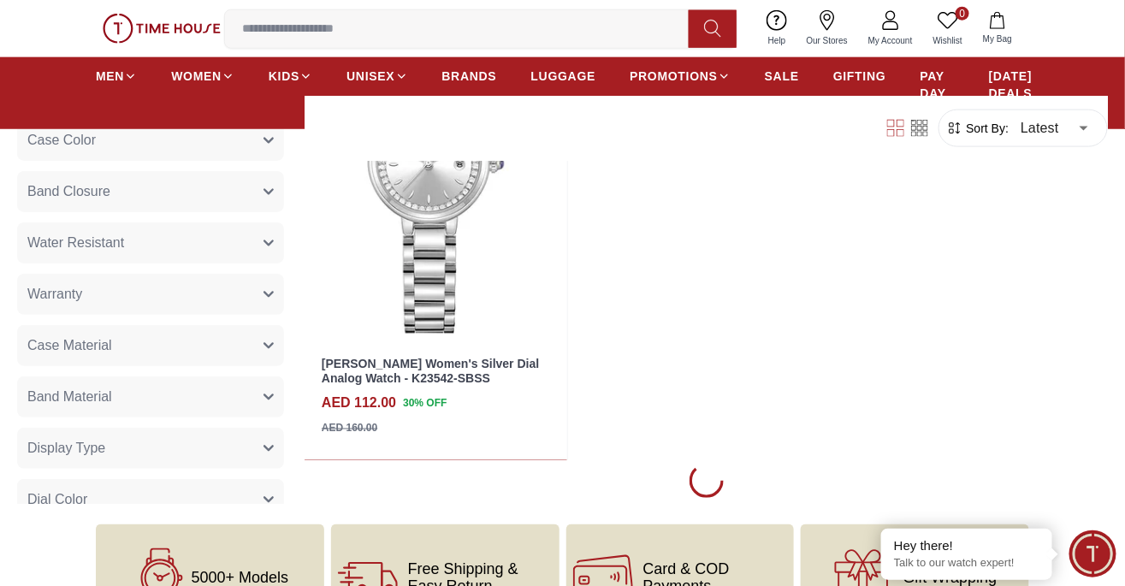
scroll to position [25029, 0]
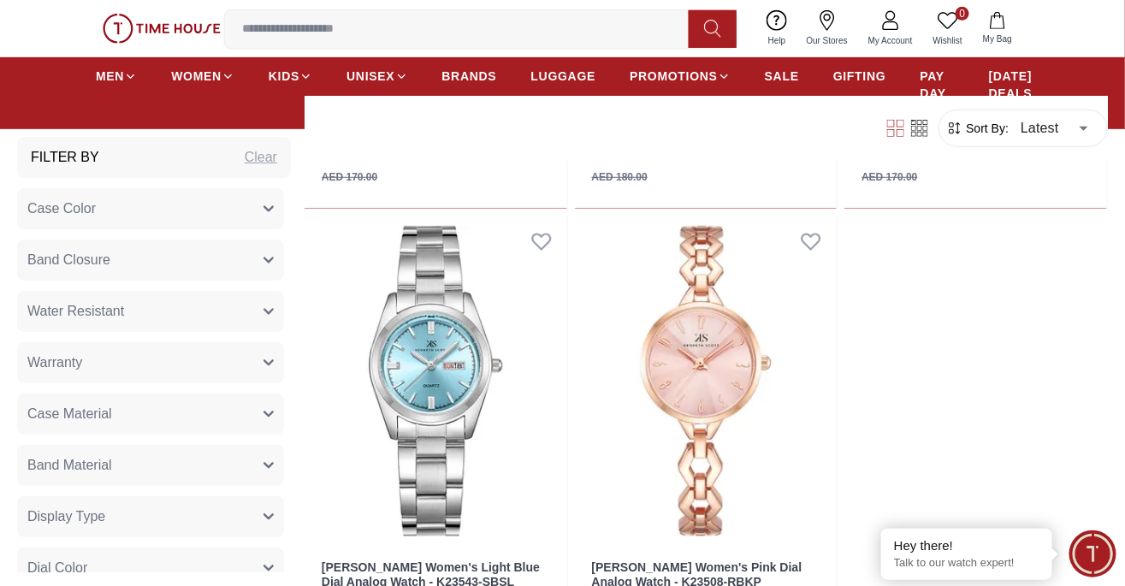
scroll to position [30718, 0]
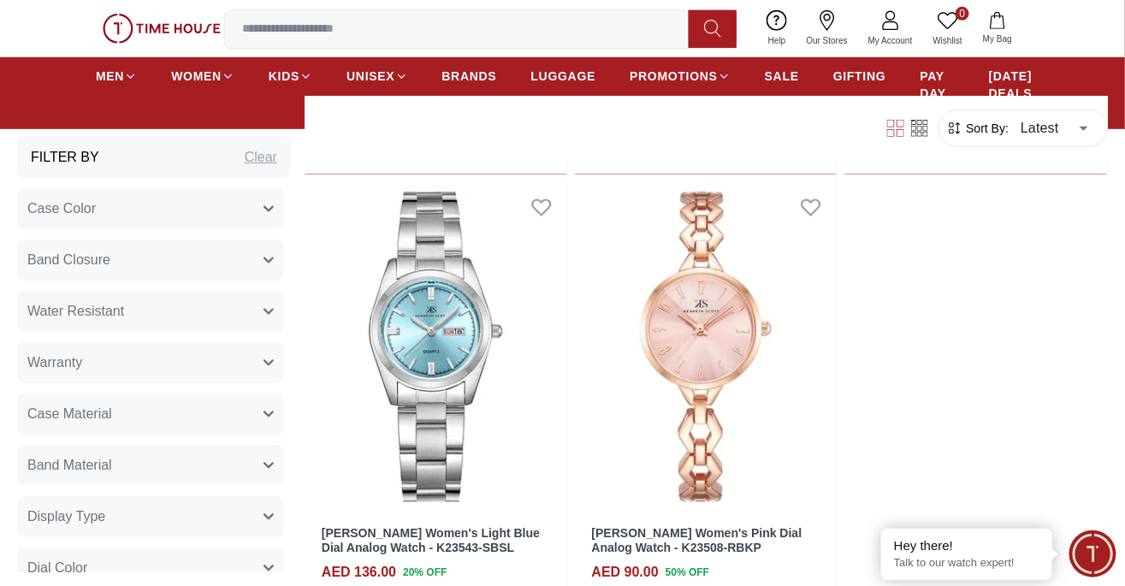
scroll to position [30850, 0]
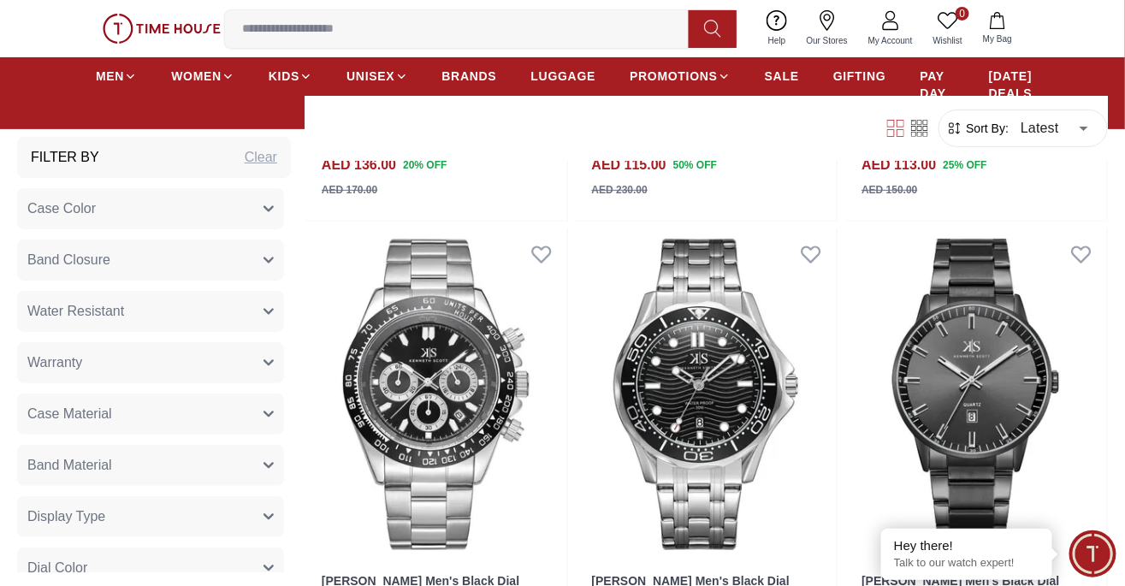
scroll to position [36614, 0]
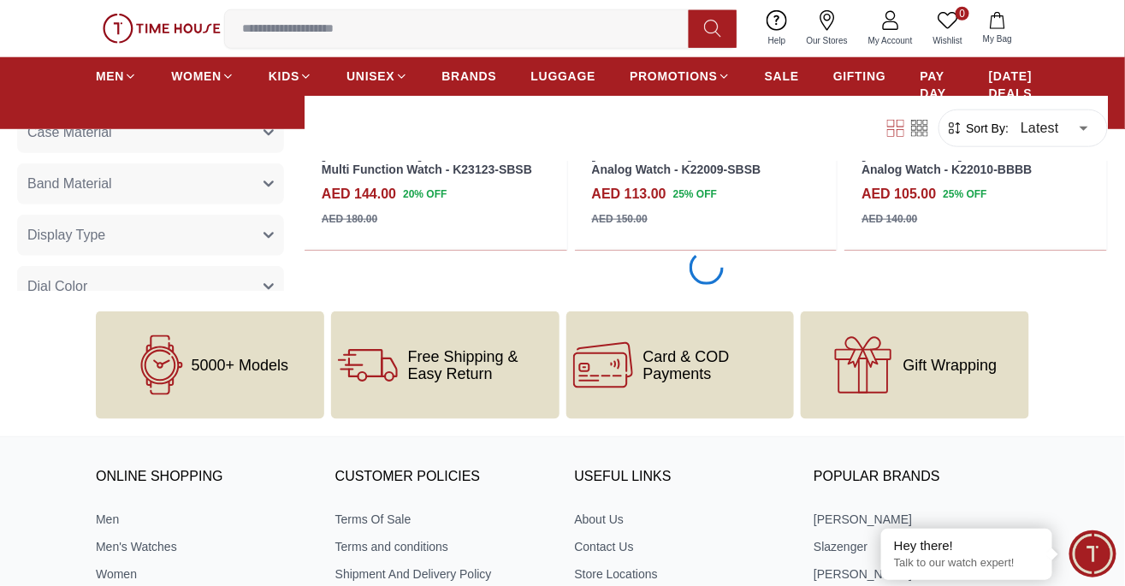
scroll to position [37013, 0]
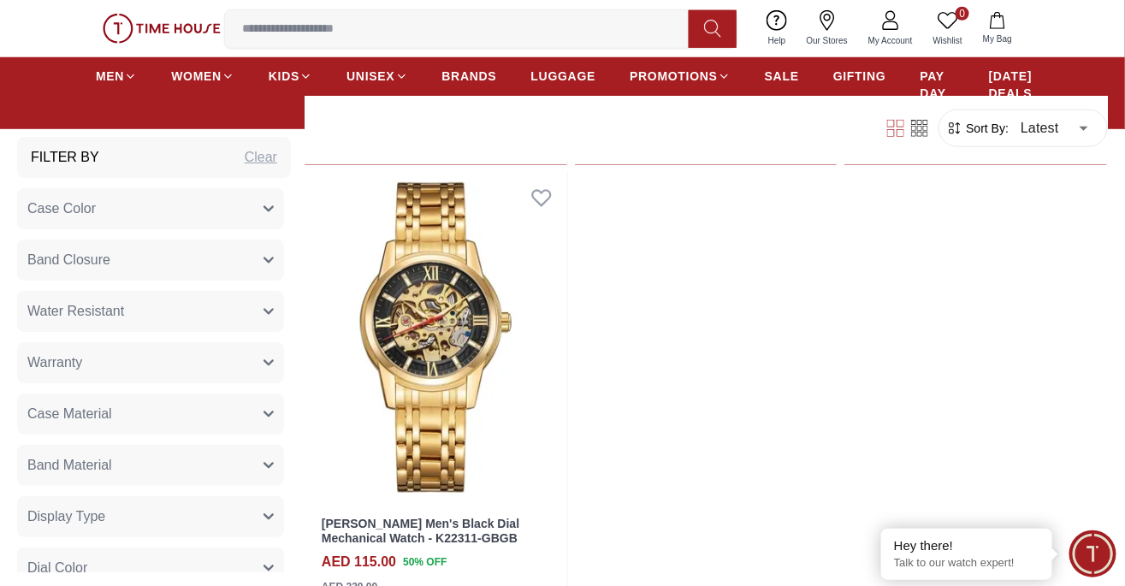
scroll to position [43073, 0]
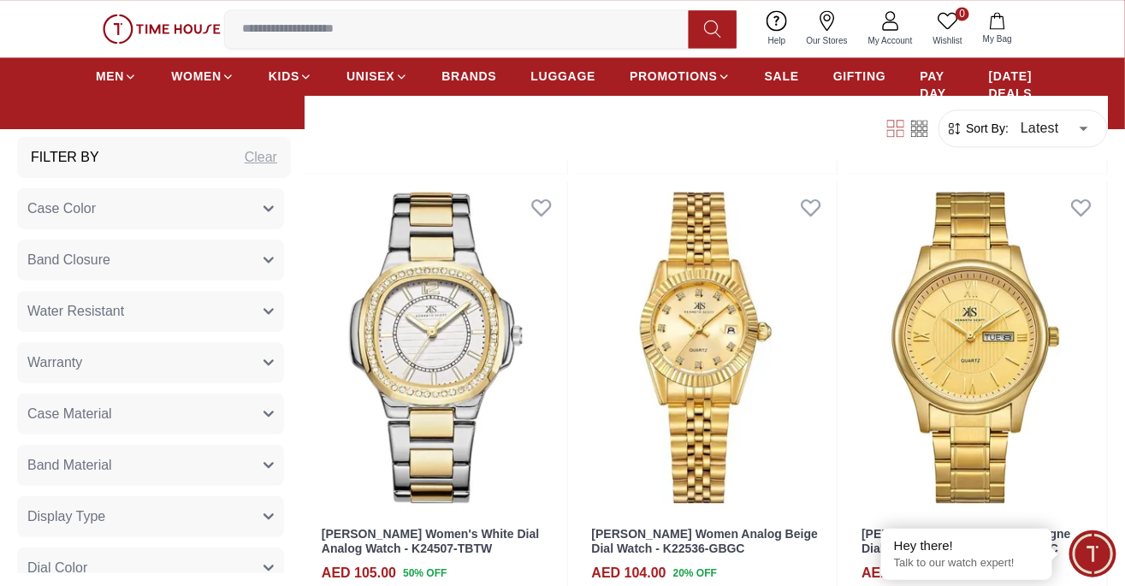
scroll to position [46007, 0]
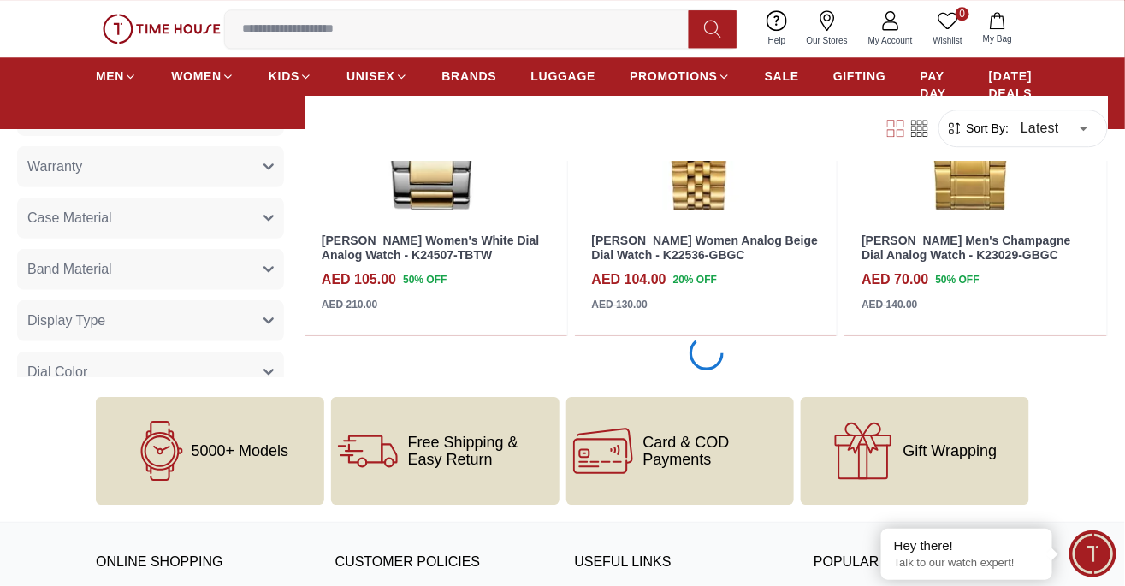
scroll to position [46049, 0]
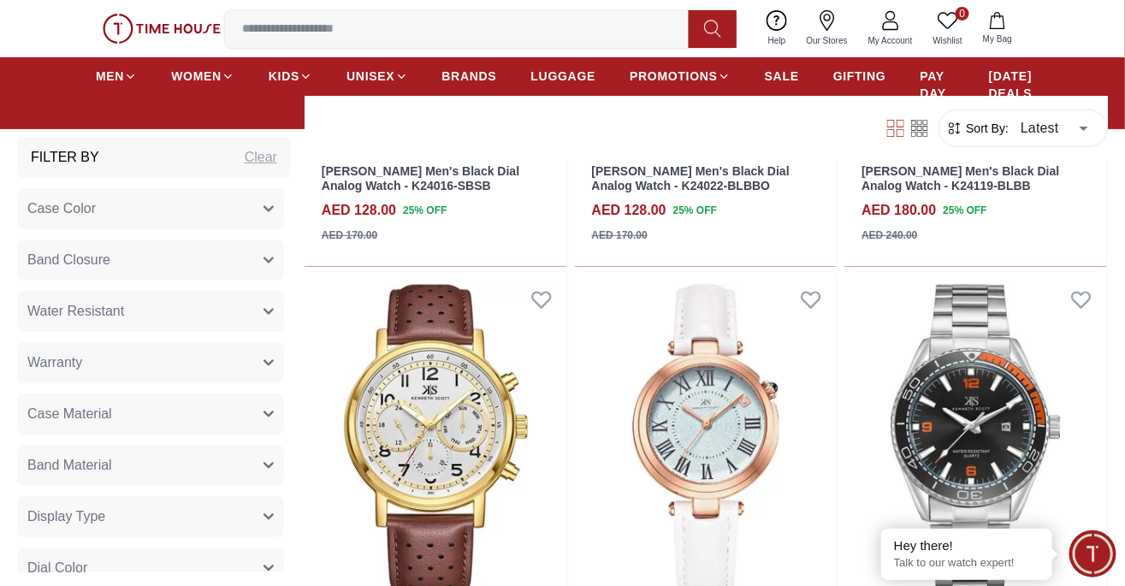
scroll to position [54819, 0]
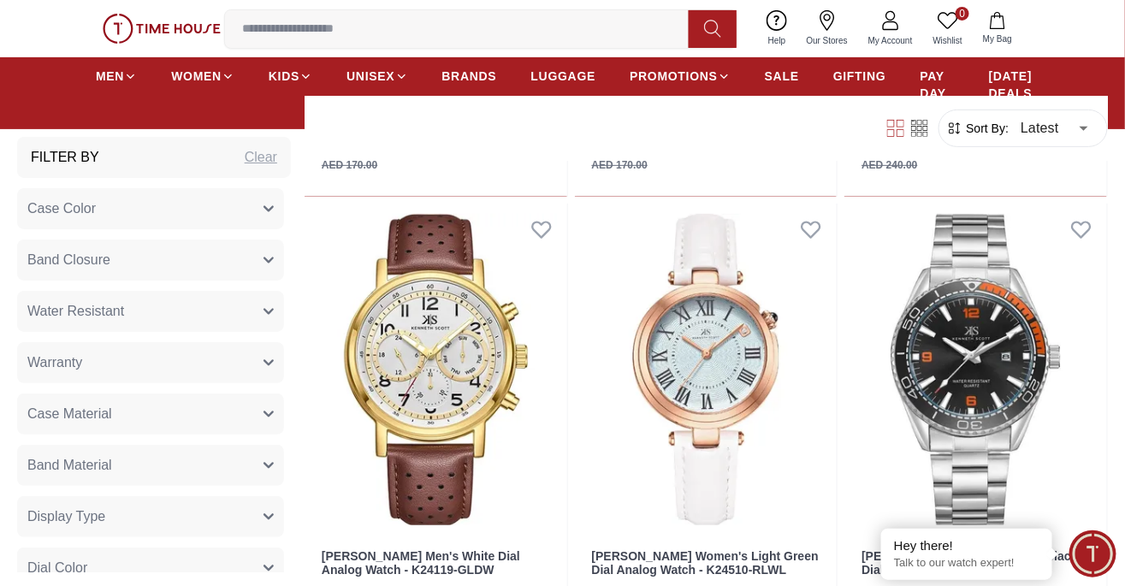
scroll to position [55004, 0]
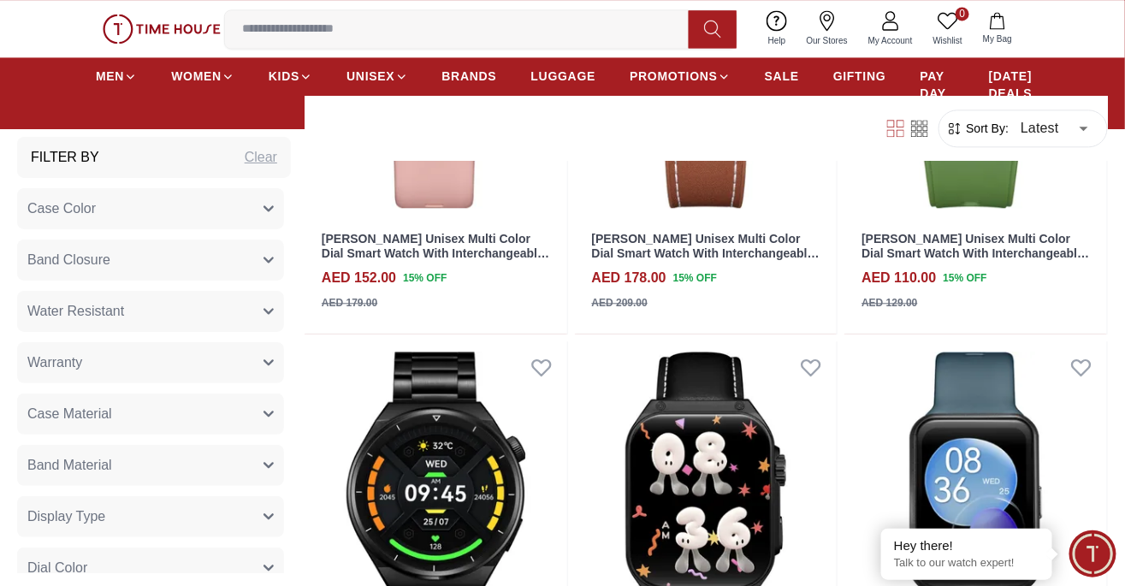
scroll to position [57878, 0]
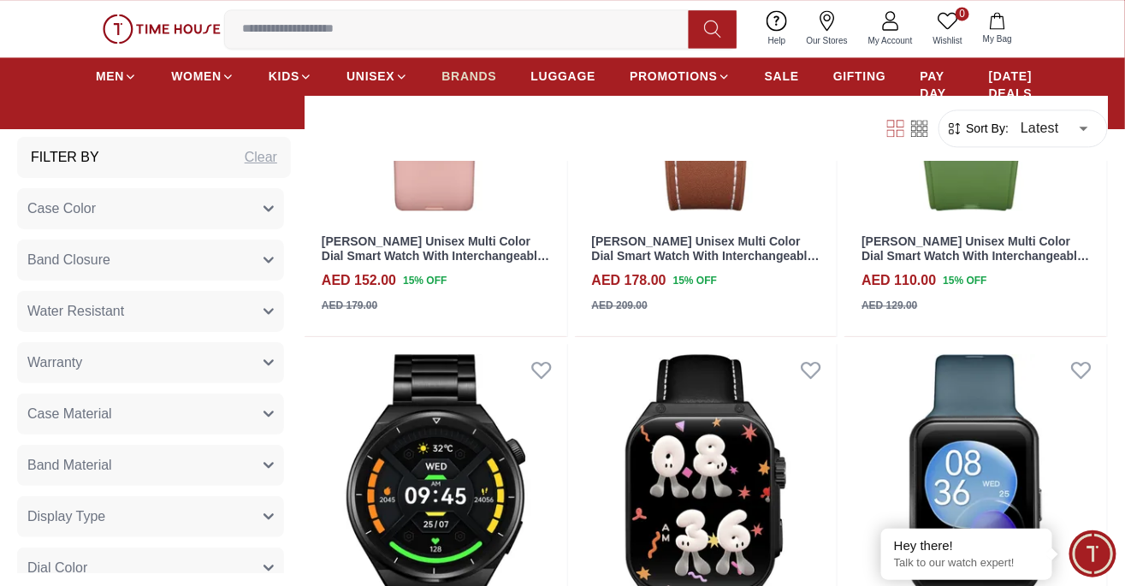
click at [466, 76] on span "BRANDS" at bounding box center [469, 76] width 55 height 17
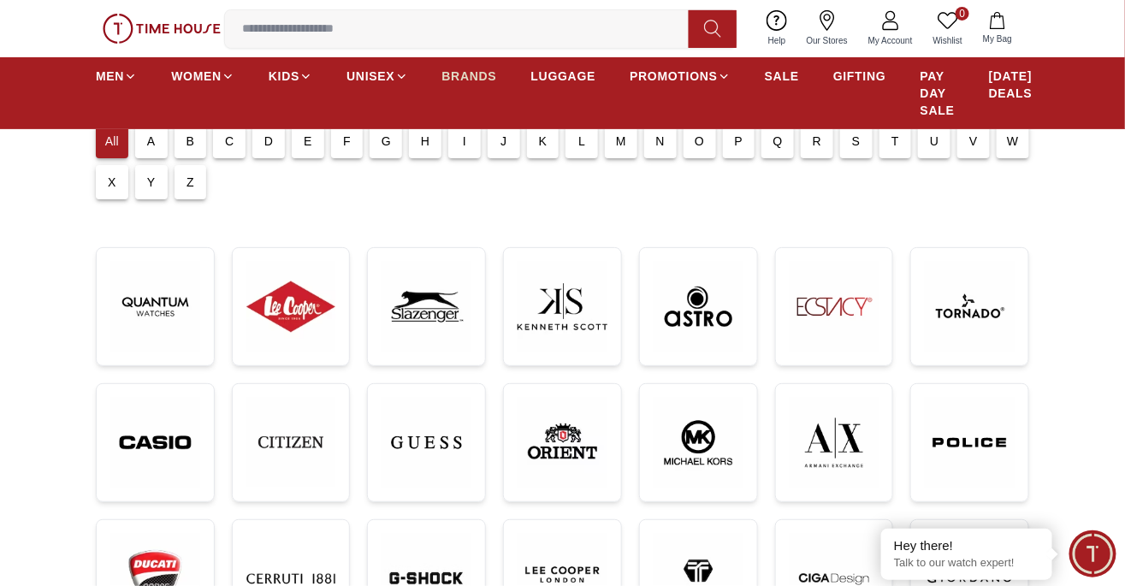
scroll to position [157, 0]
click at [156, 299] on img at bounding box center [155, 306] width 90 height 90
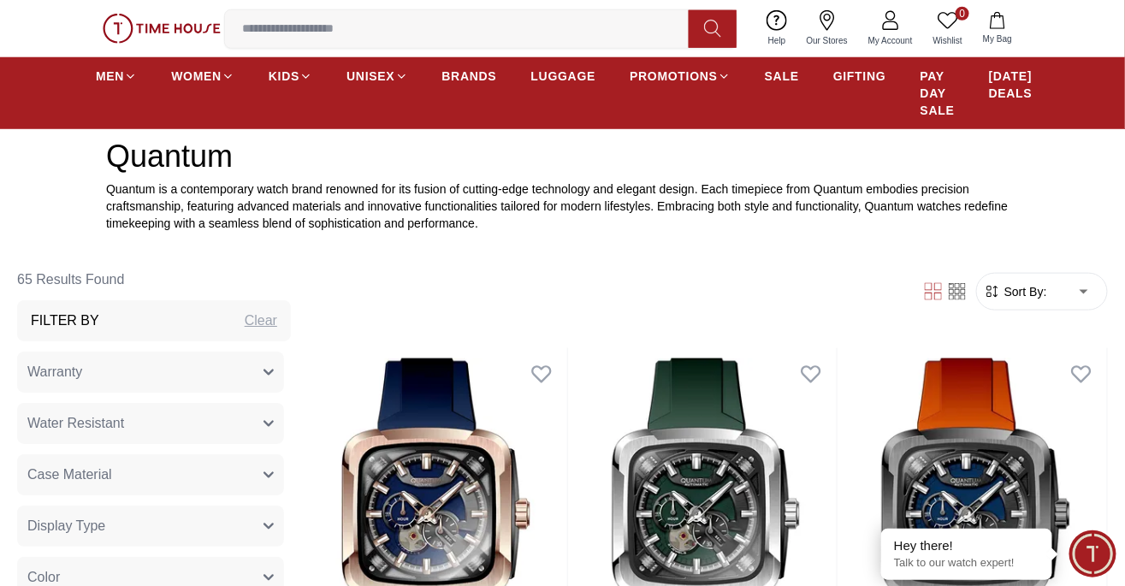
scroll to position [518, 0]
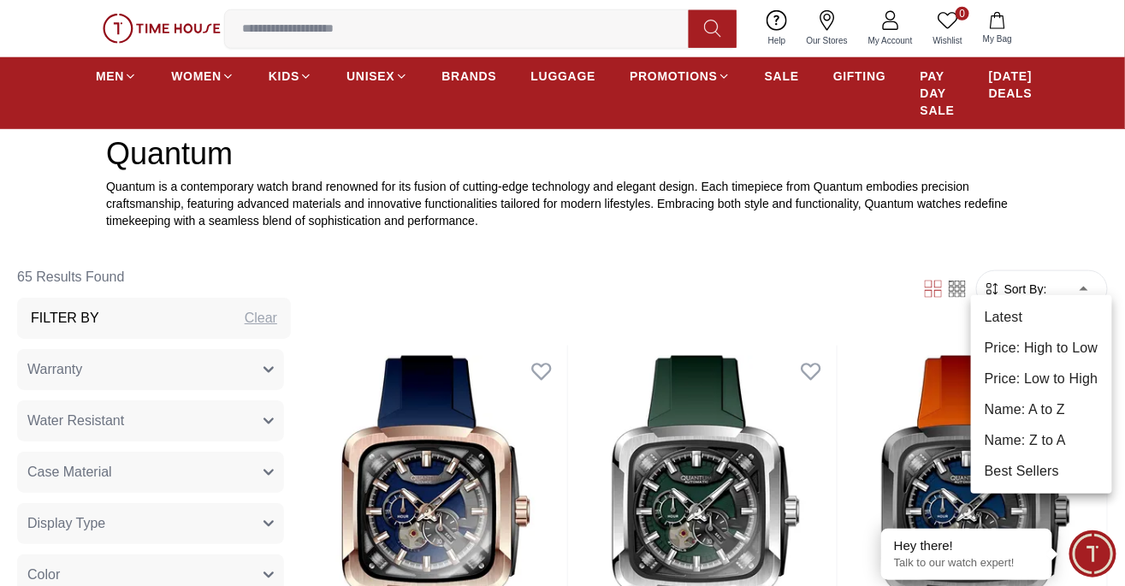
click at [1030, 316] on li "Latest" at bounding box center [1041, 317] width 141 height 31
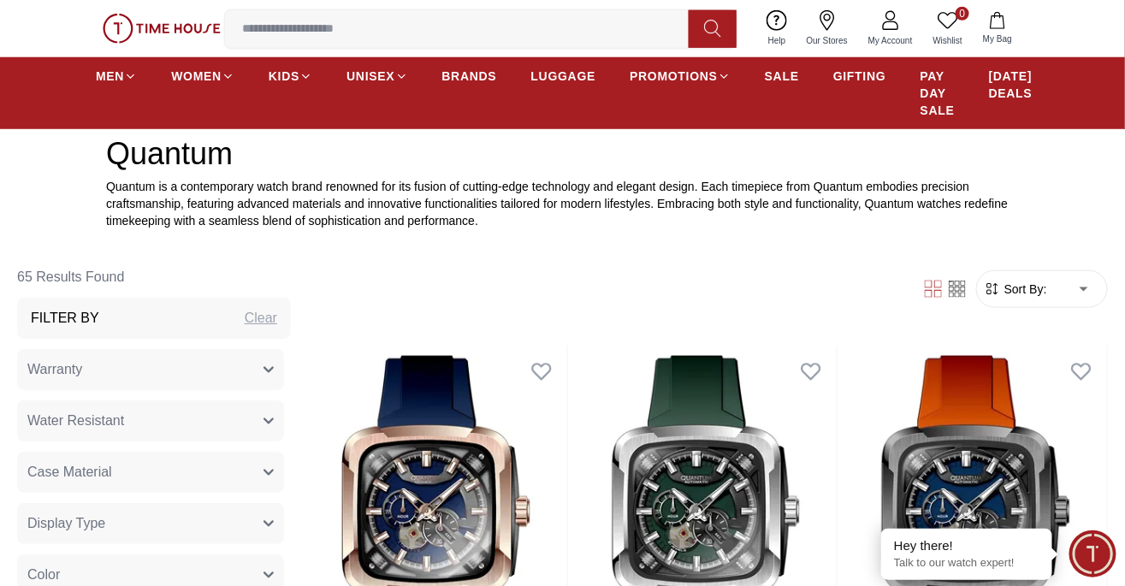
type input "*"
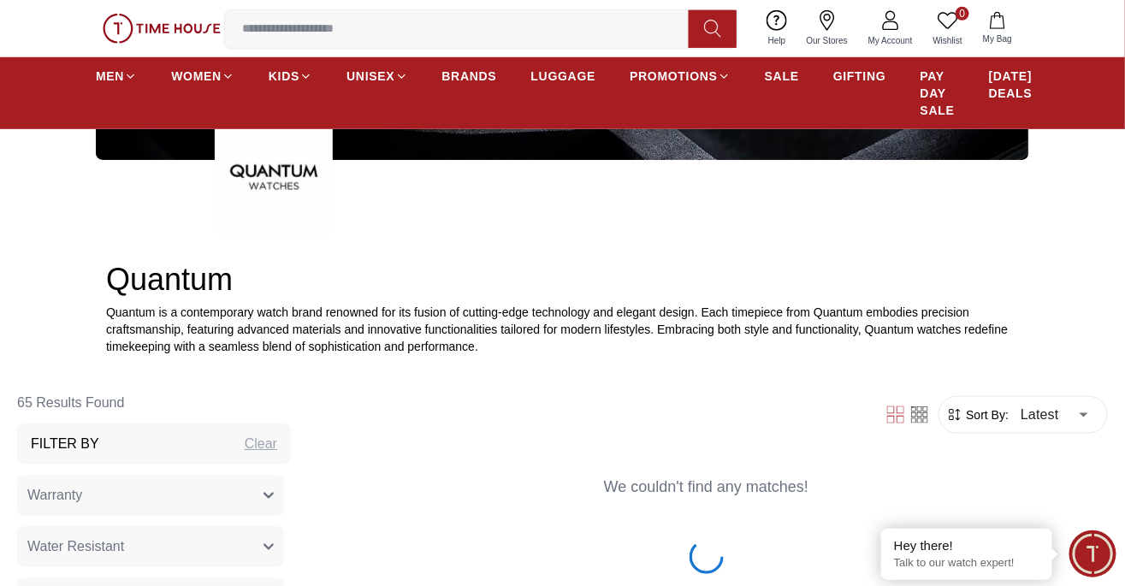
scroll to position [393, 0]
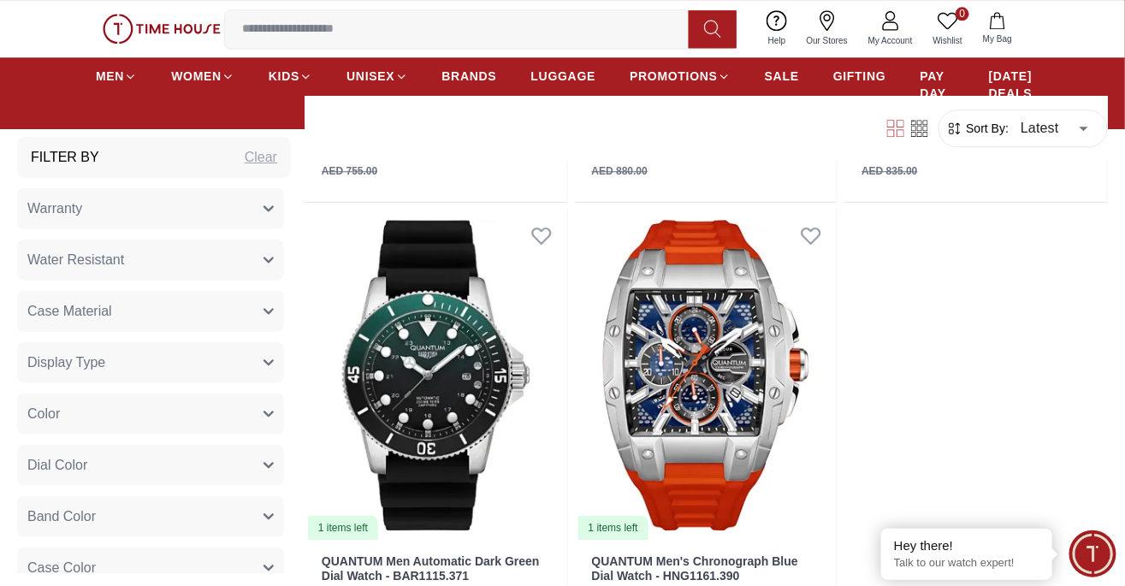
scroll to position [3381, 0]
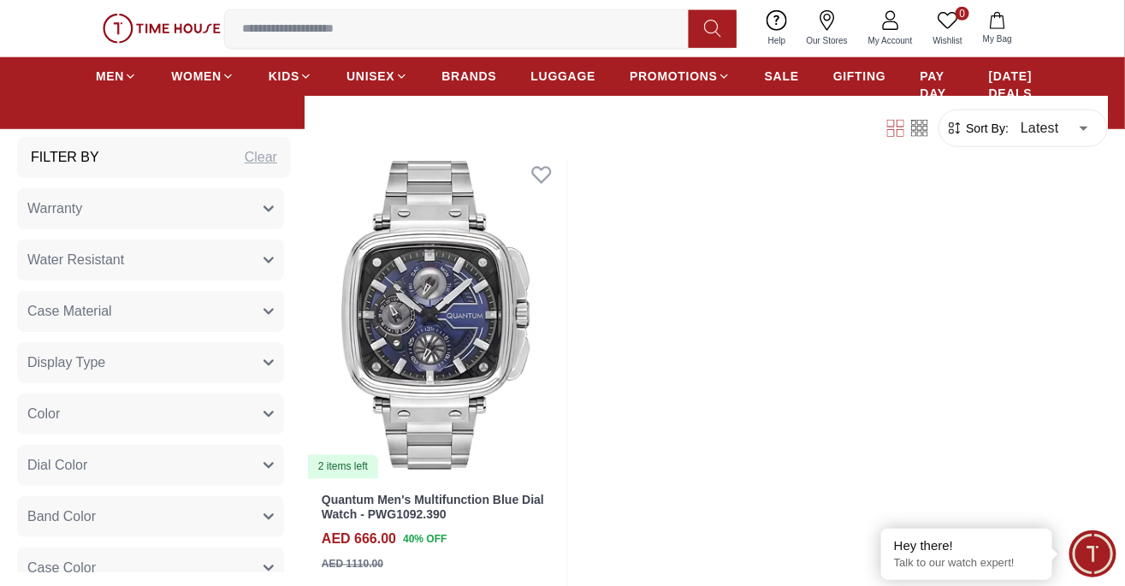
scroll to position [6623, 0]
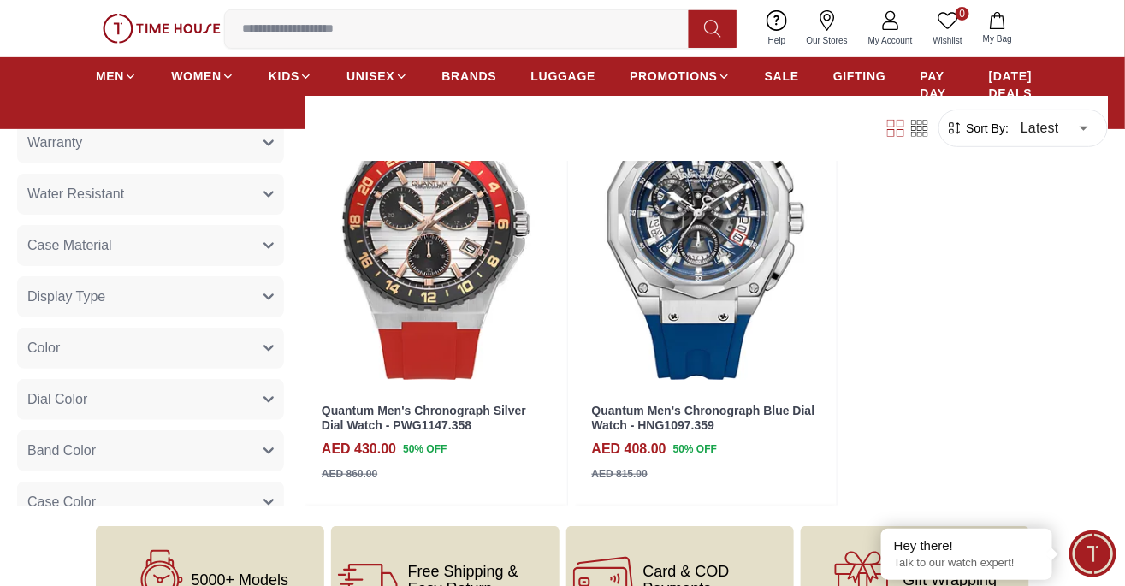
scroll to position [10349, 0]
click at [469, 82] on span "BRANDS" at bounding box center [469, 76] width 55 height 17
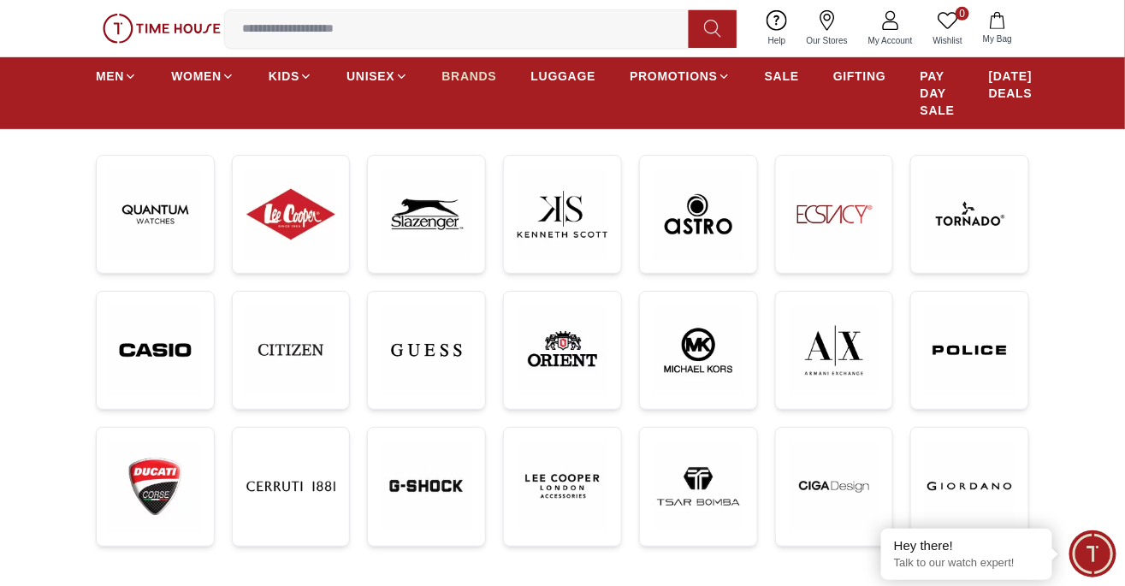
scroll to position [248, 0]
click at [972, 200] on img at bounding box center [970, 215] width 90 height 90
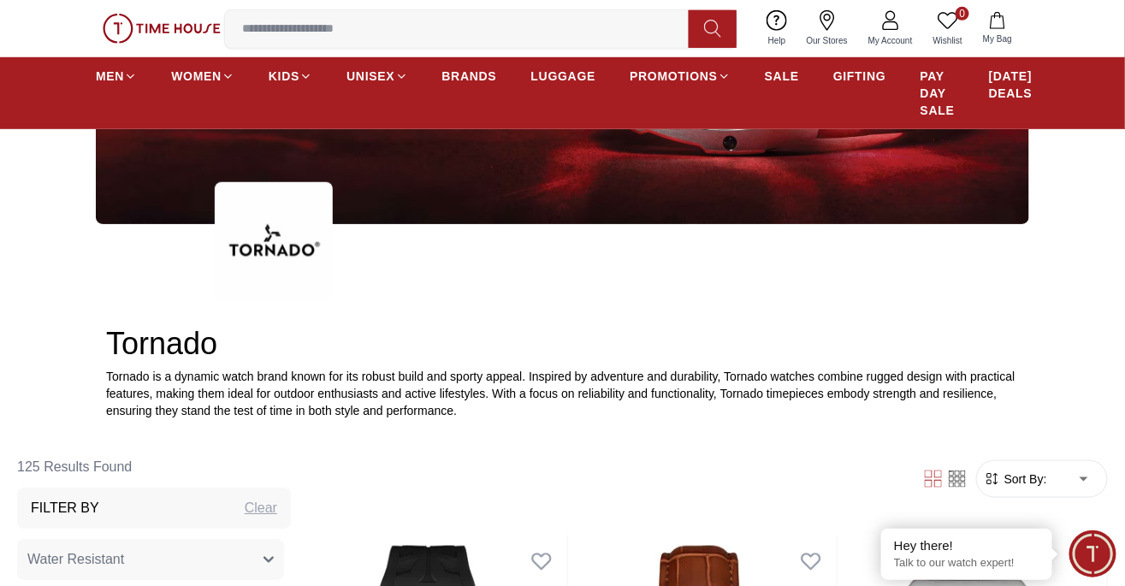
scroll to position [368, 0]
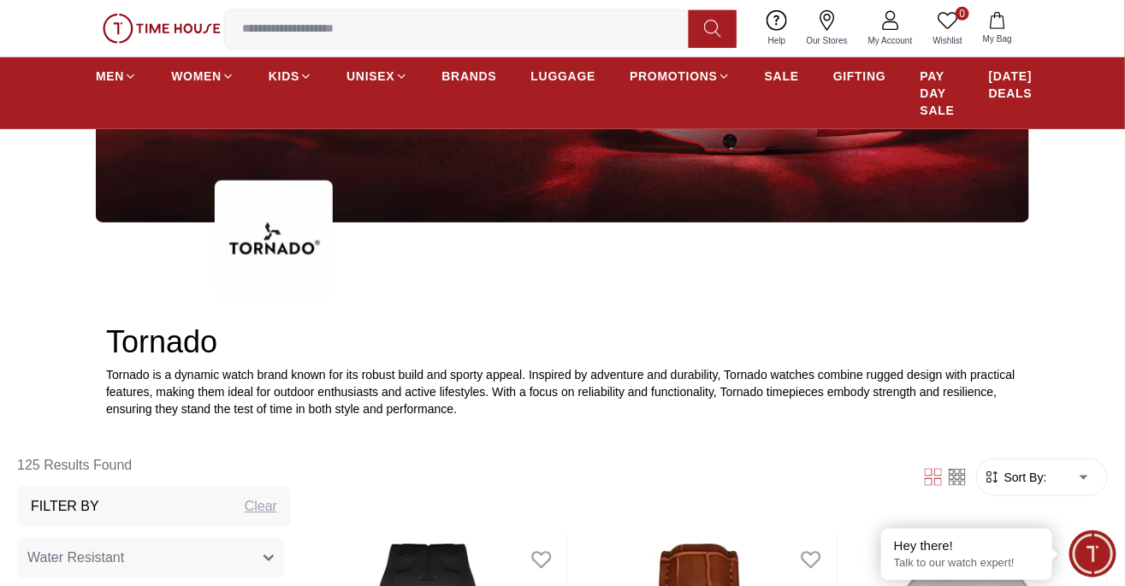
click at [1061, 440] on li "Latest" at bounding box center [1041, 450] width 141 height 31
type input "*"
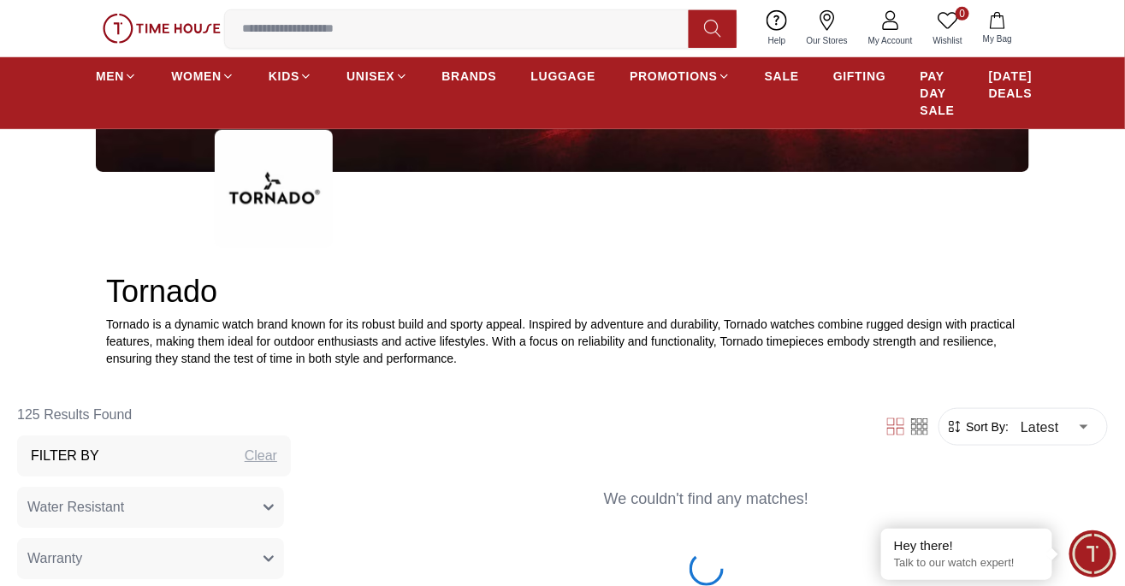
scroll to position [419, 0]
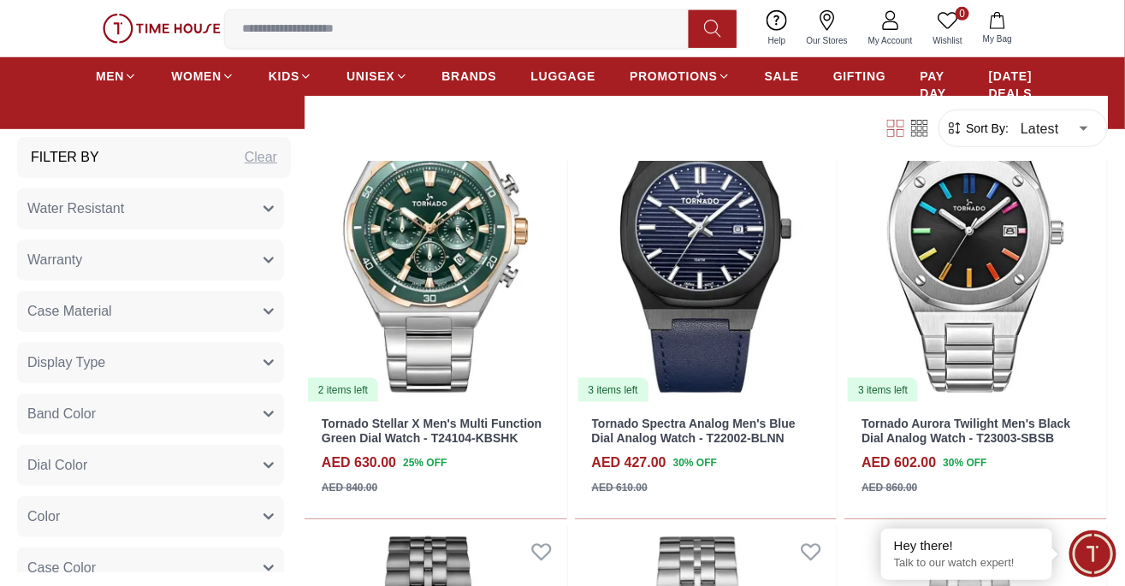
scroll to position [4467, 0]
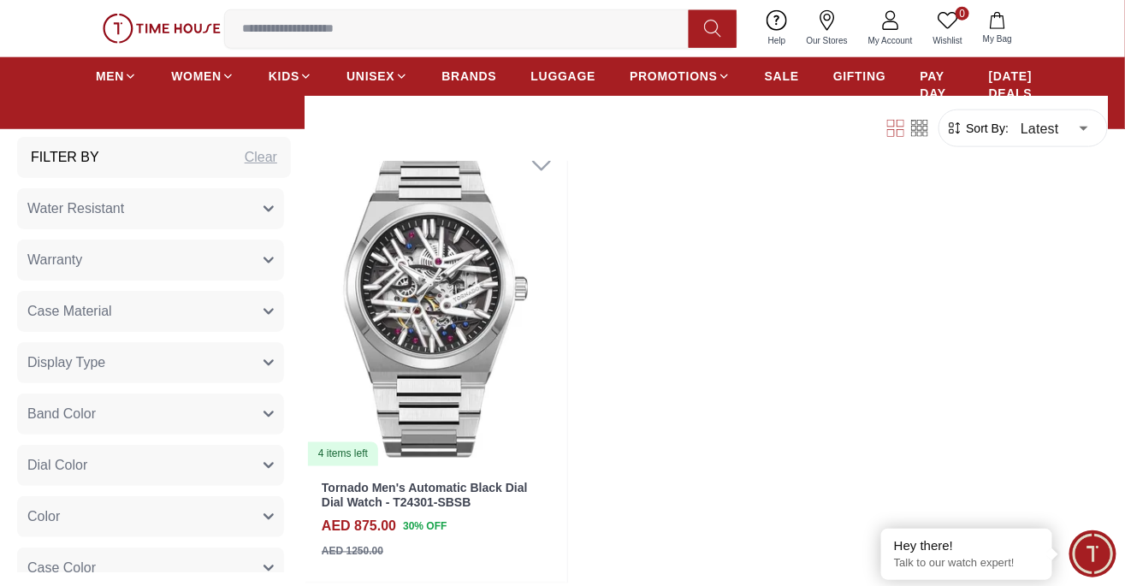
scroll to position [6677, 0]
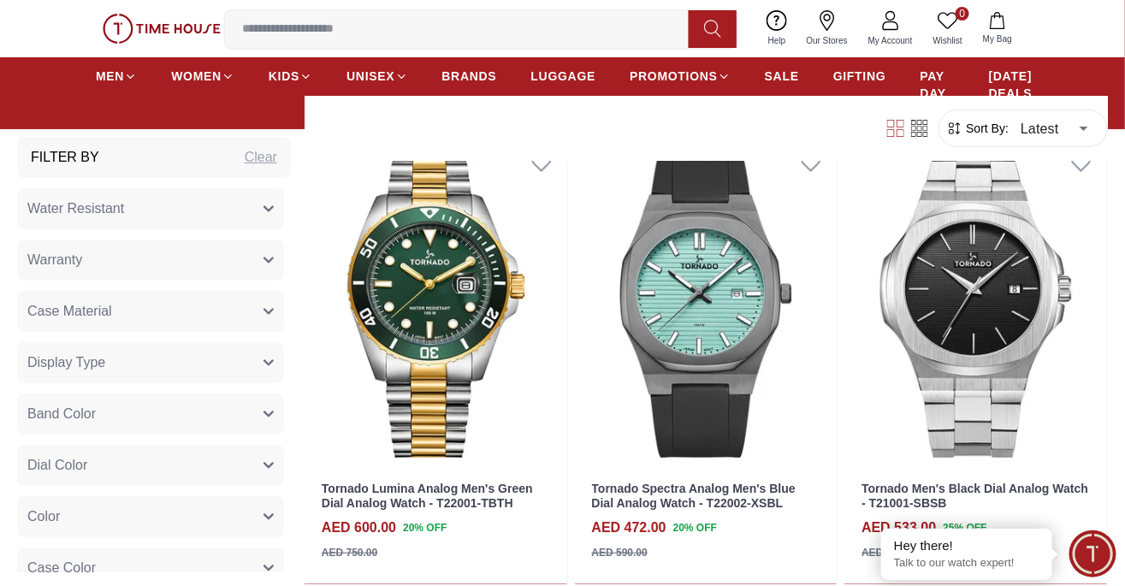
scroll to position [12126, 0]
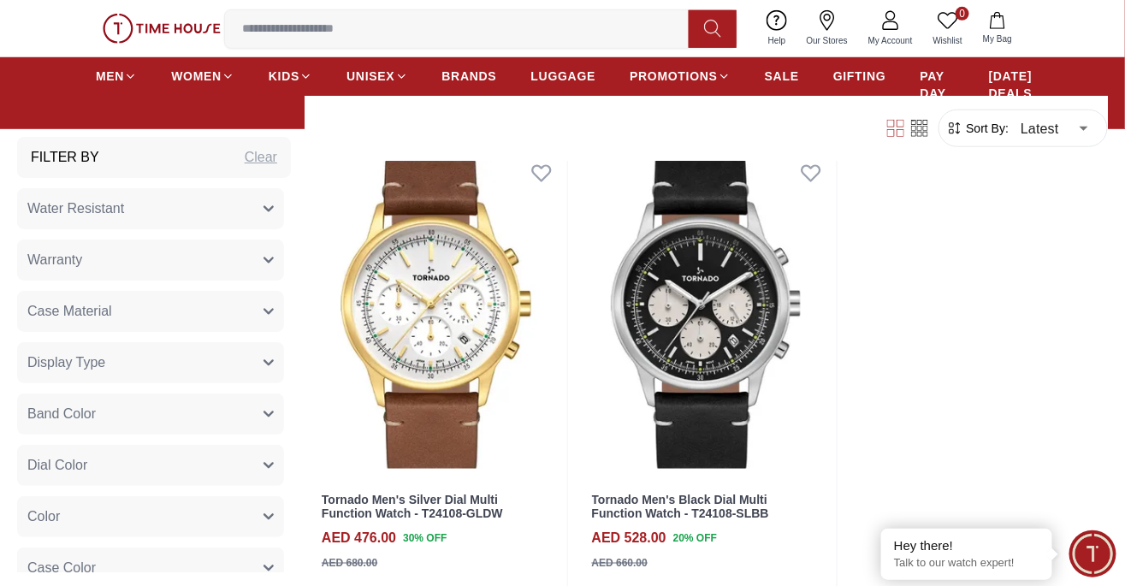
scroll to position [12573, 0]
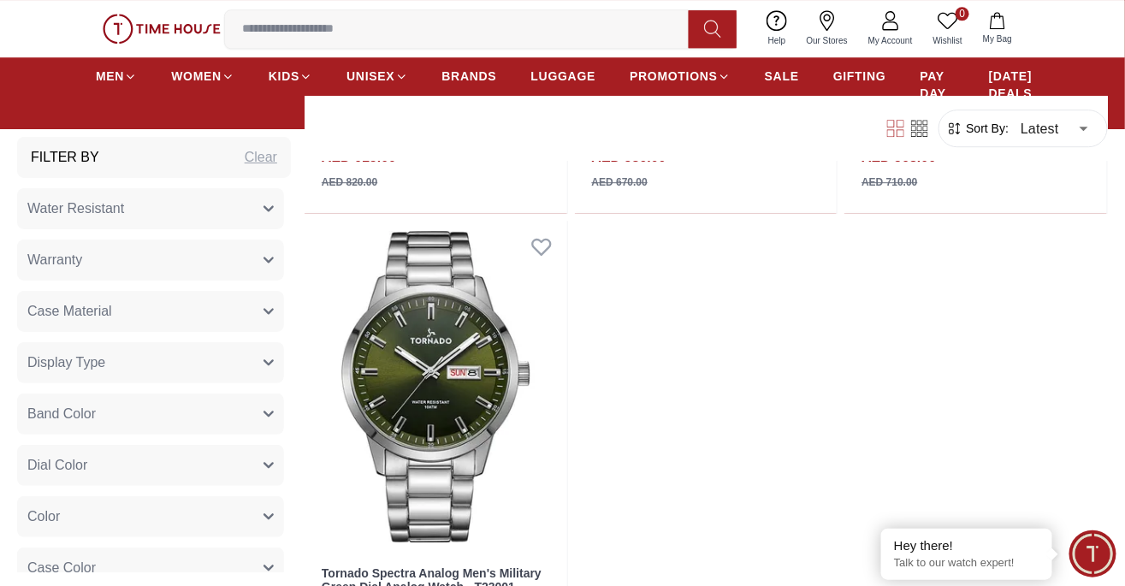
scroll to position [15811, 0]
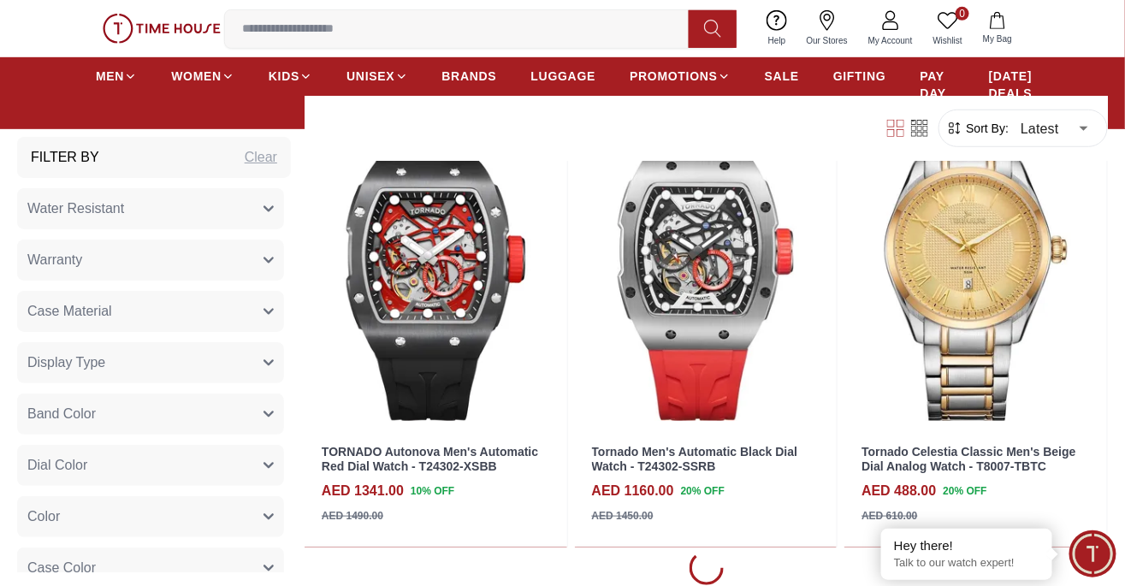
scroll to position [18570, 0]
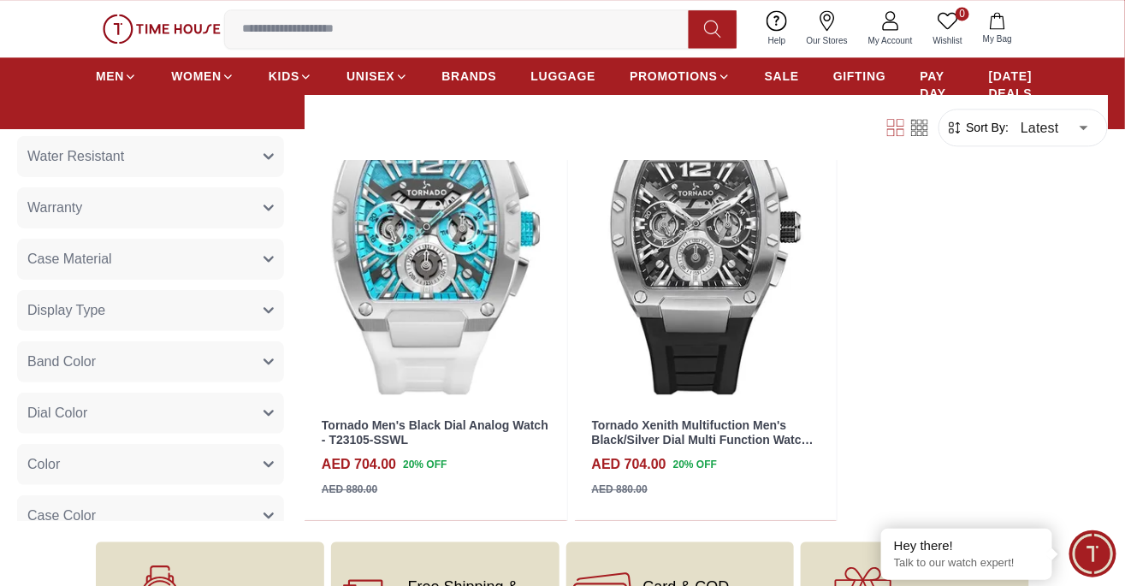
scroll to position [19465, 0]
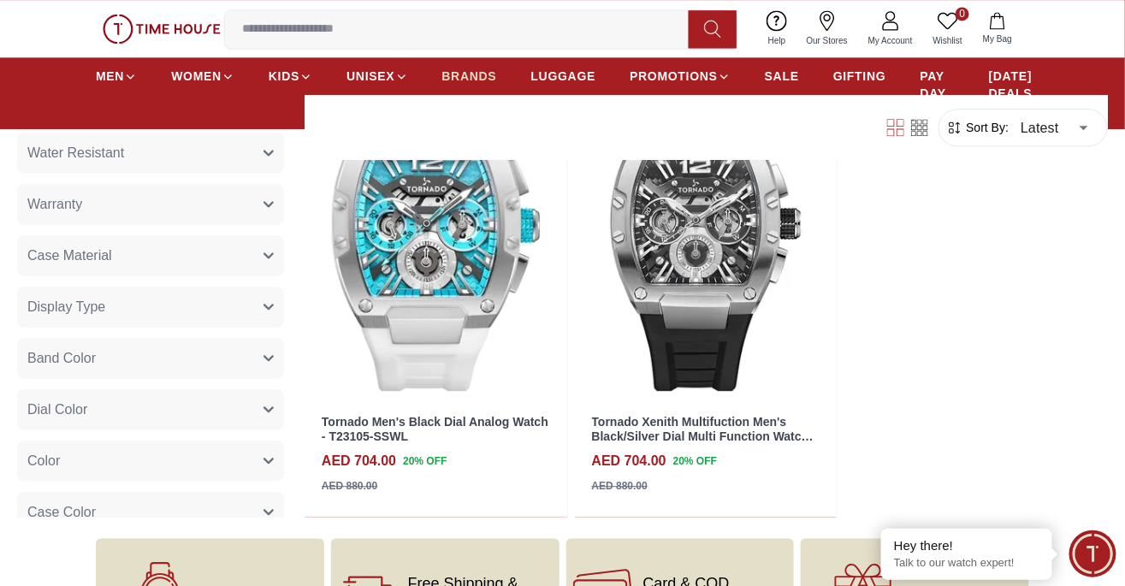
click at [476, 72] on span "BRANDS" at bounding box center [469, 76] width 55 height 17
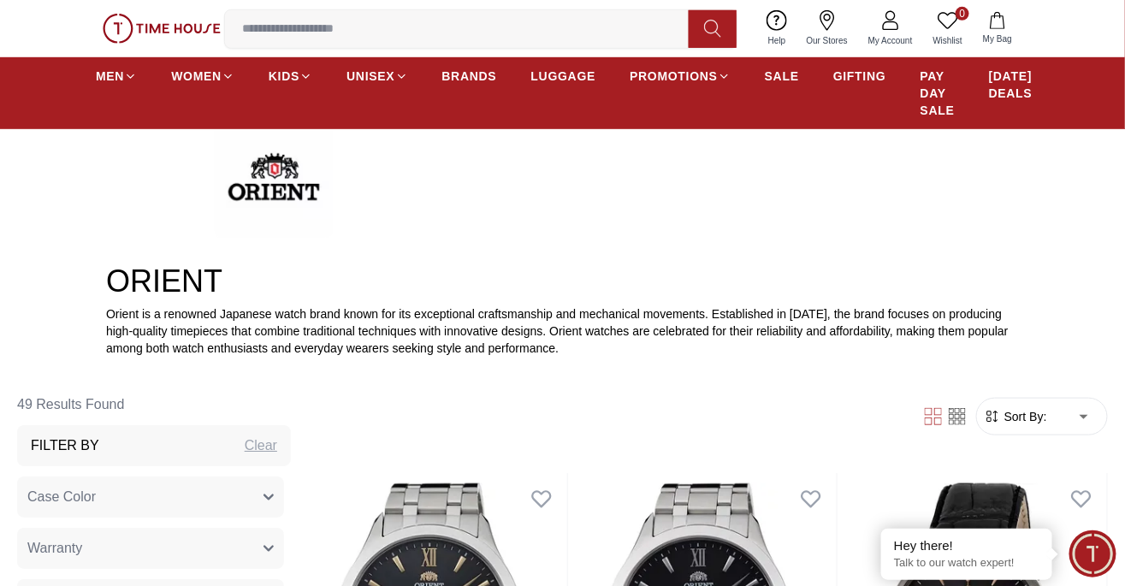
scroll to position [333, 0]
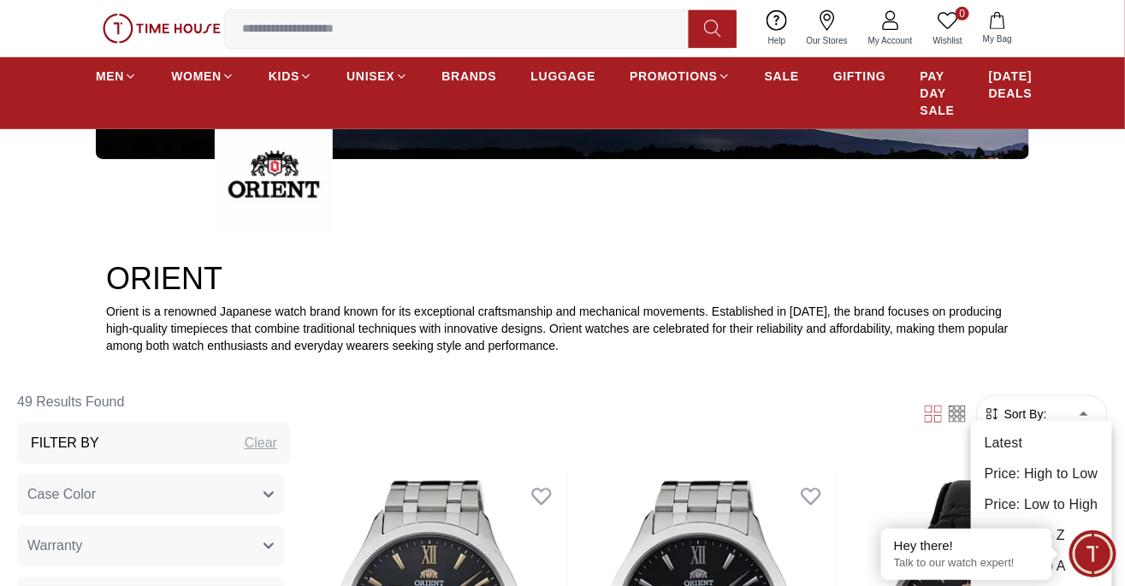
click at [1063, 437] on li "Latest" at bounding box center [1041, 443] width 141 height 31
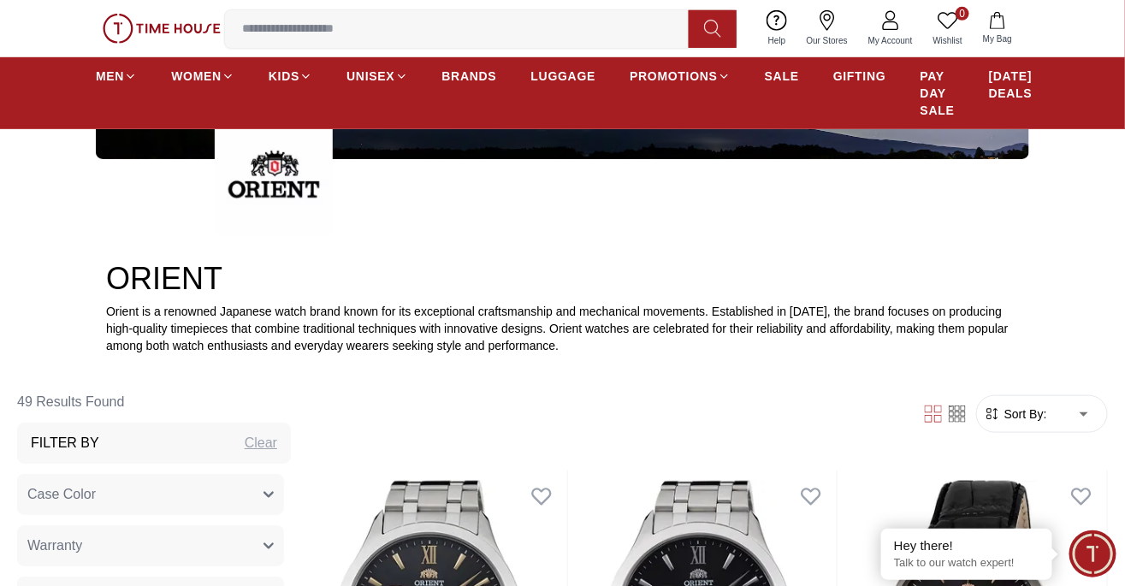
type input "*"
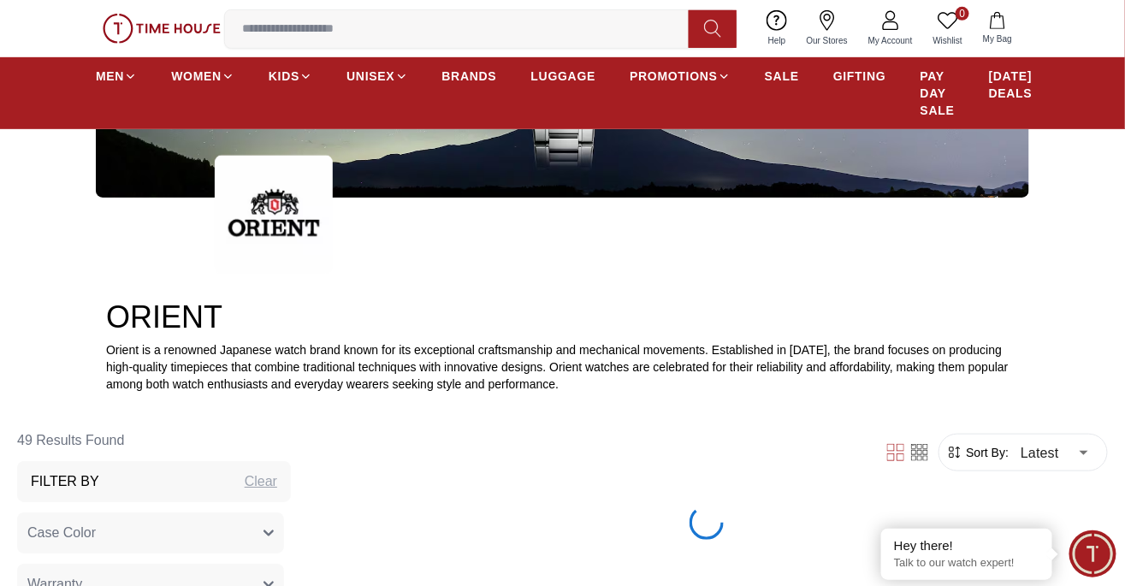
scroll to position [294, 0]
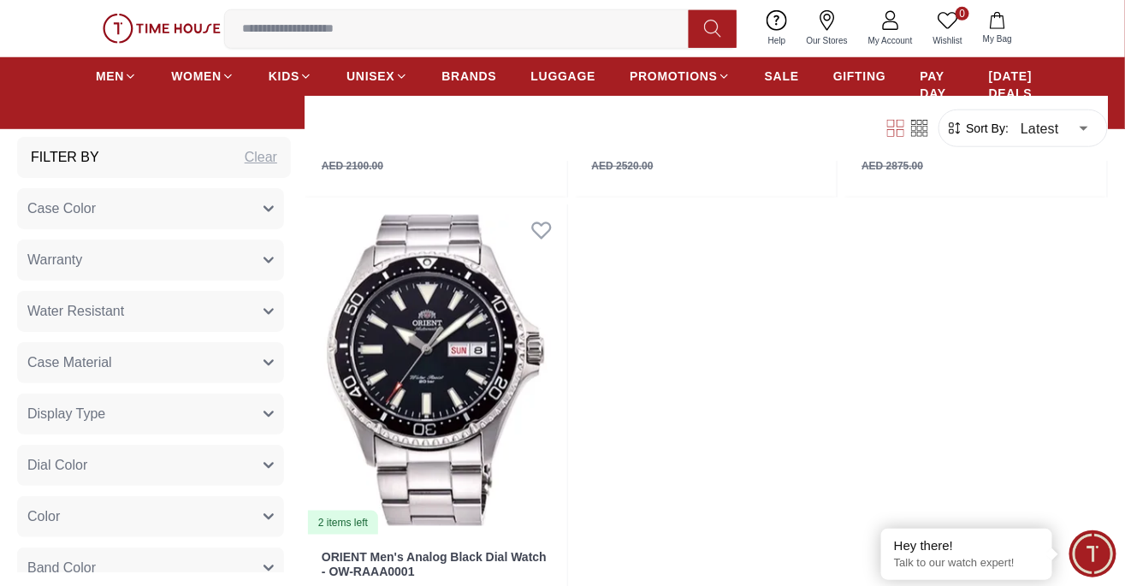
scroll to position [6536, 0]
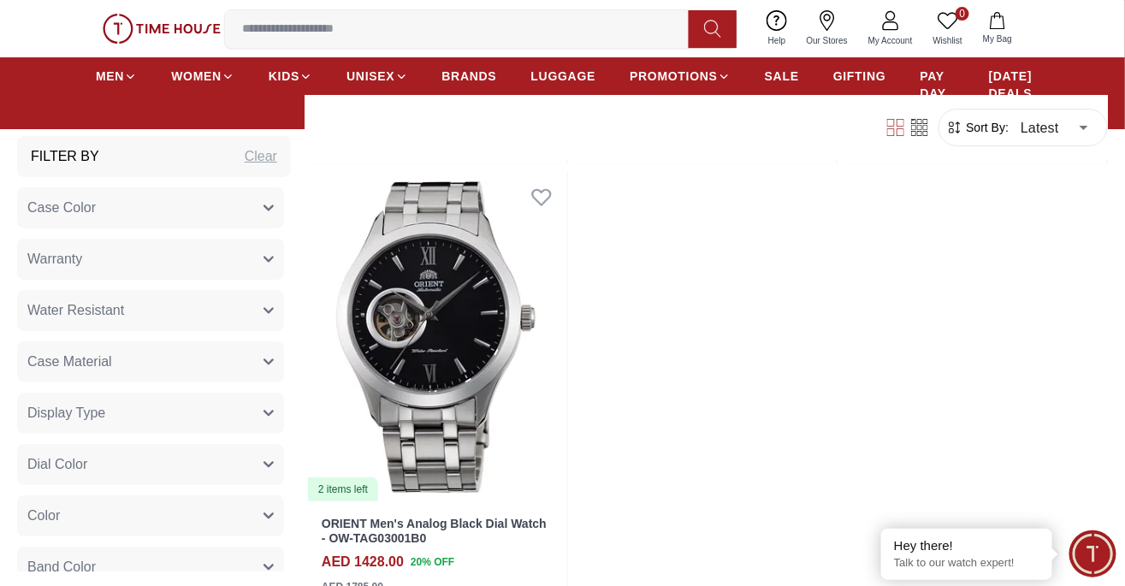
scroll to position [7904, 0]
click at [457, 81] on span "BRANDS" at bounding box center [469, 76] width 55 height 17
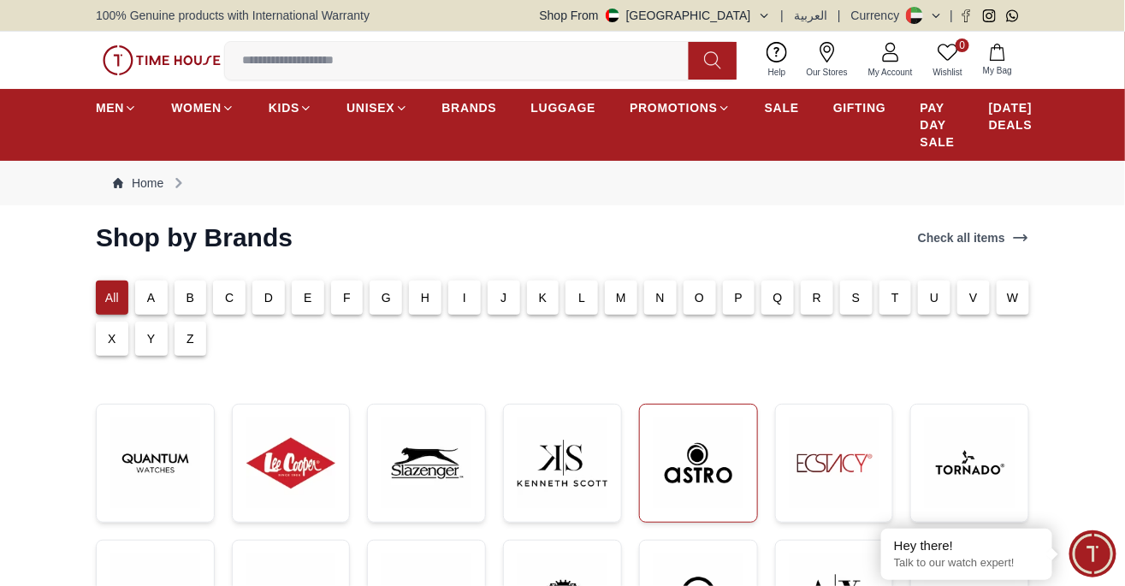
click at [701, 425] on img at bounding box center [698, 463] width 90 height 90
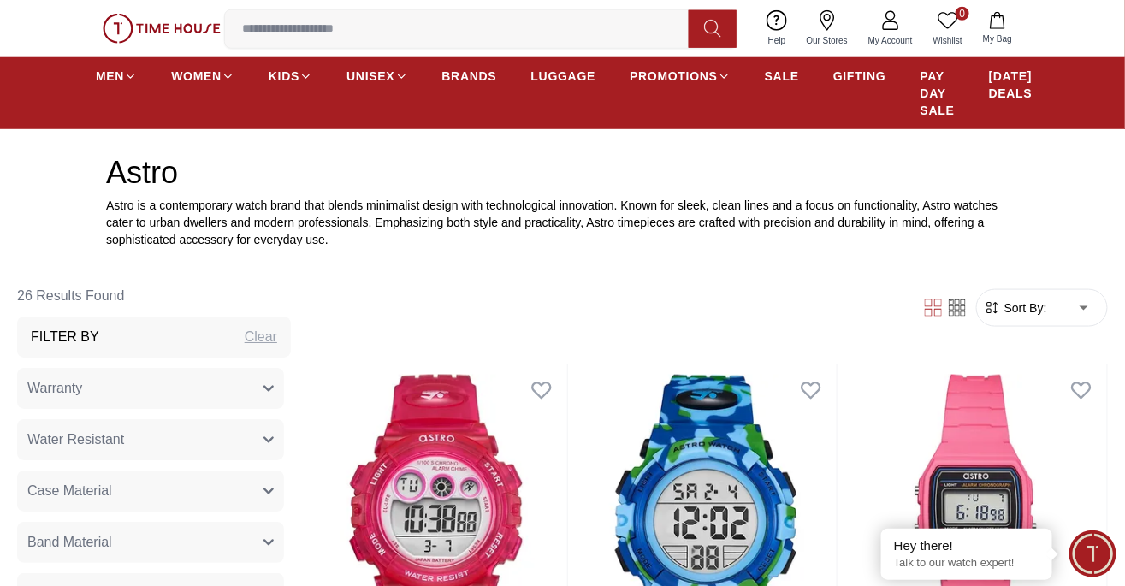
scroll to position [537, 0]
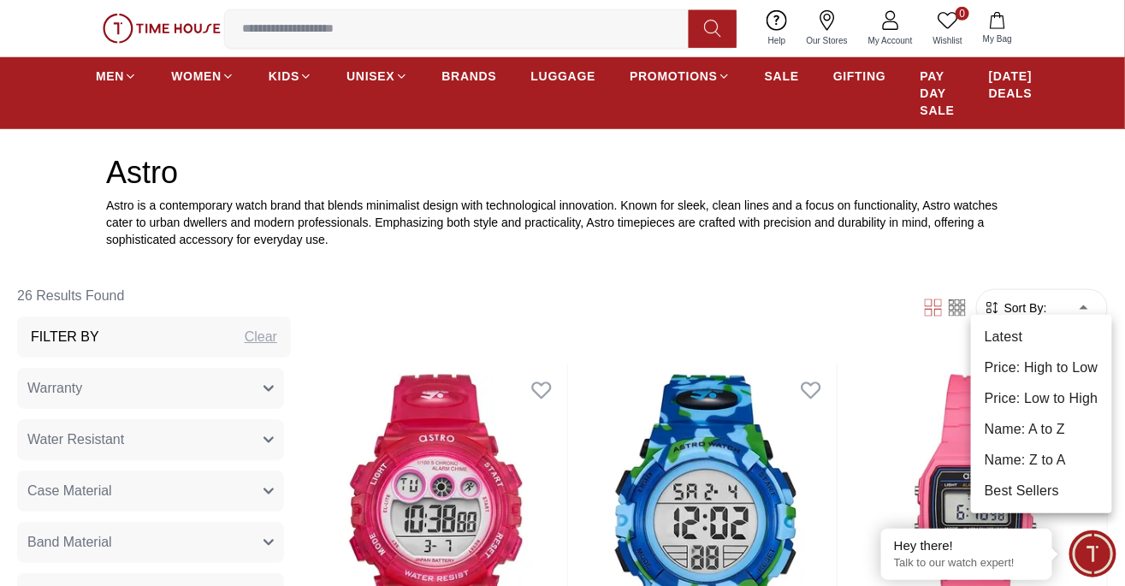
click at [1046, 340] on li "Latest" at bounding box center [1041, 337] width 141 height 31
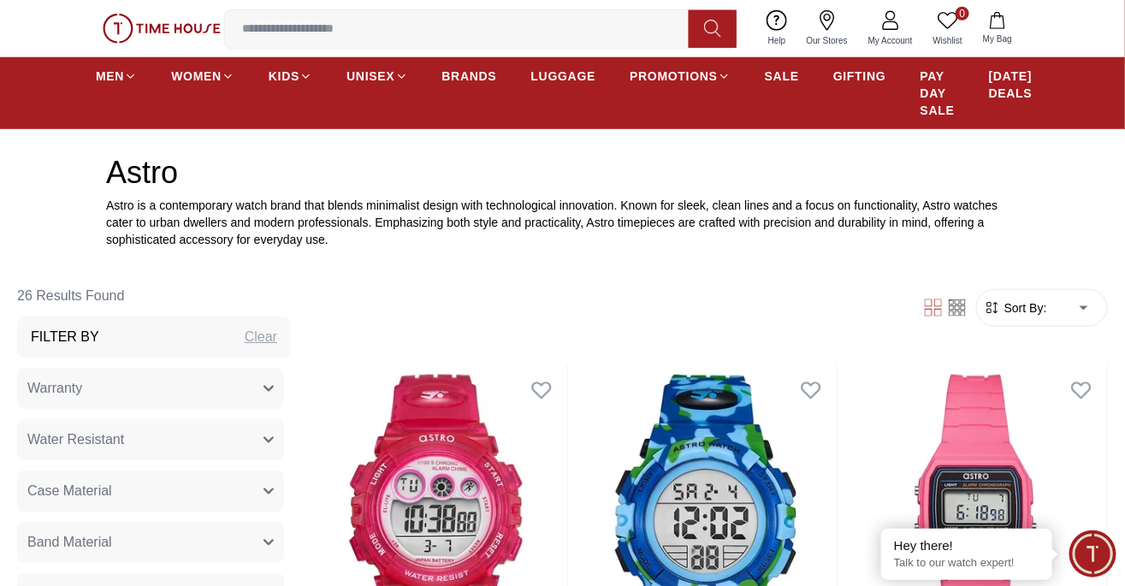
type input "*"
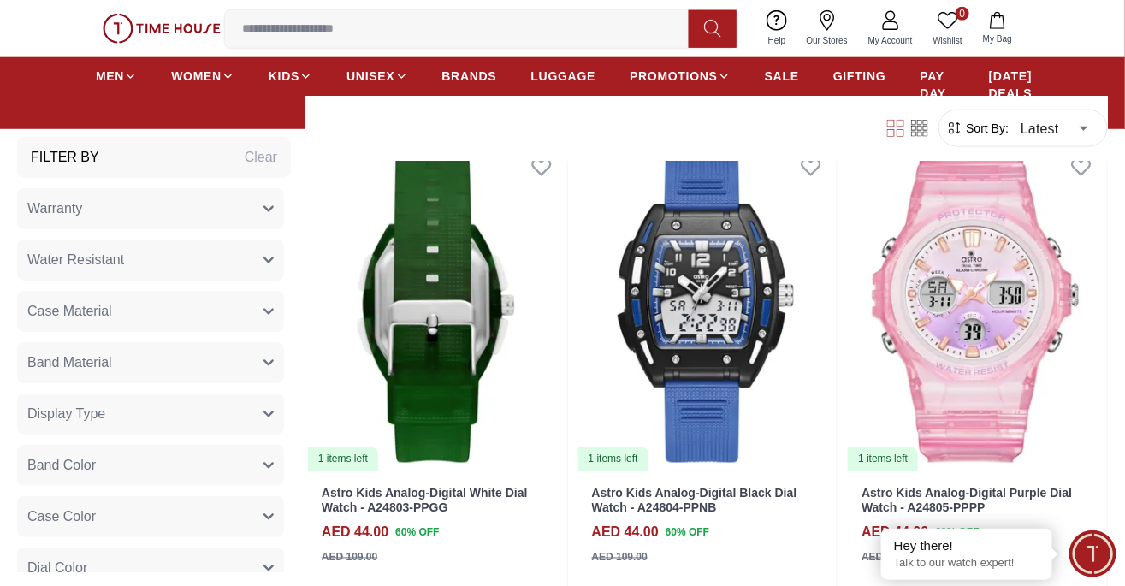
scroll to position [2583, 0]
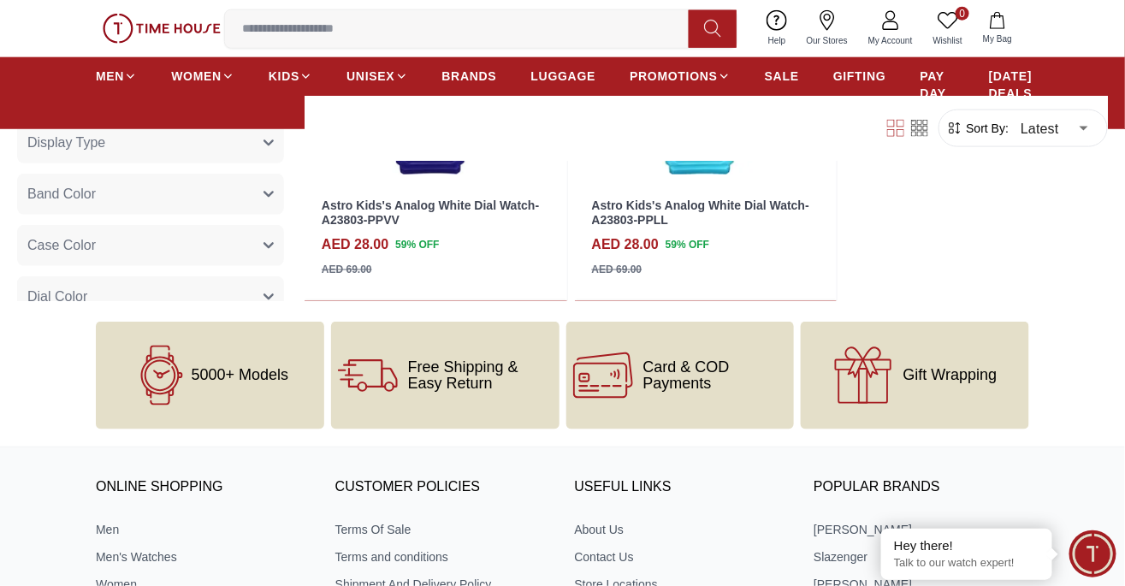
scroll to position [4685, 0]
click at [452, 91] on link "BRANDS" at bounding box center [469, 76] width 55 height 31
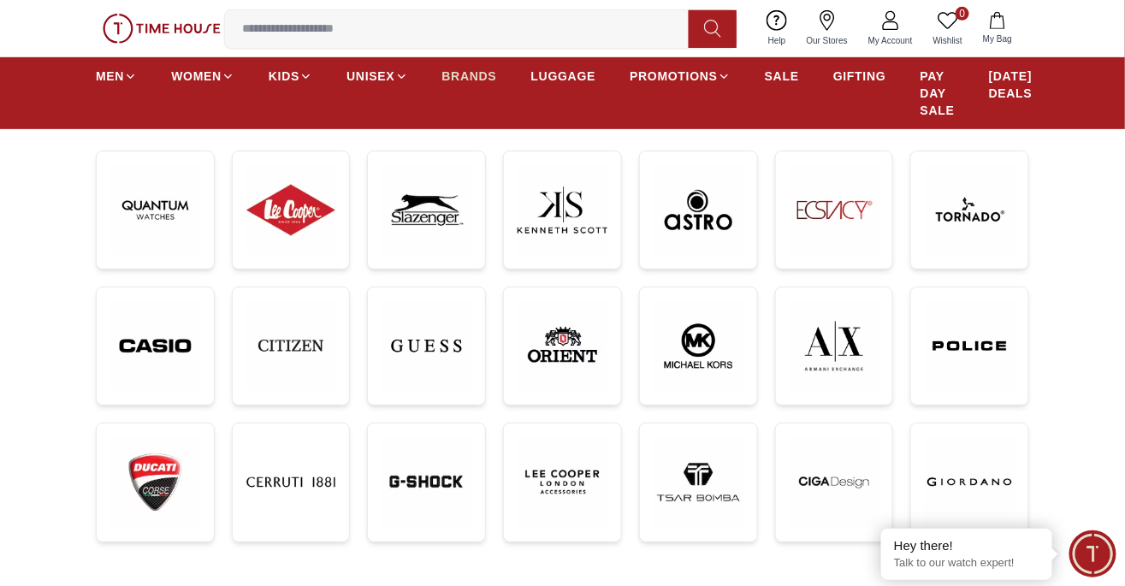
scroll to position [256, 0]
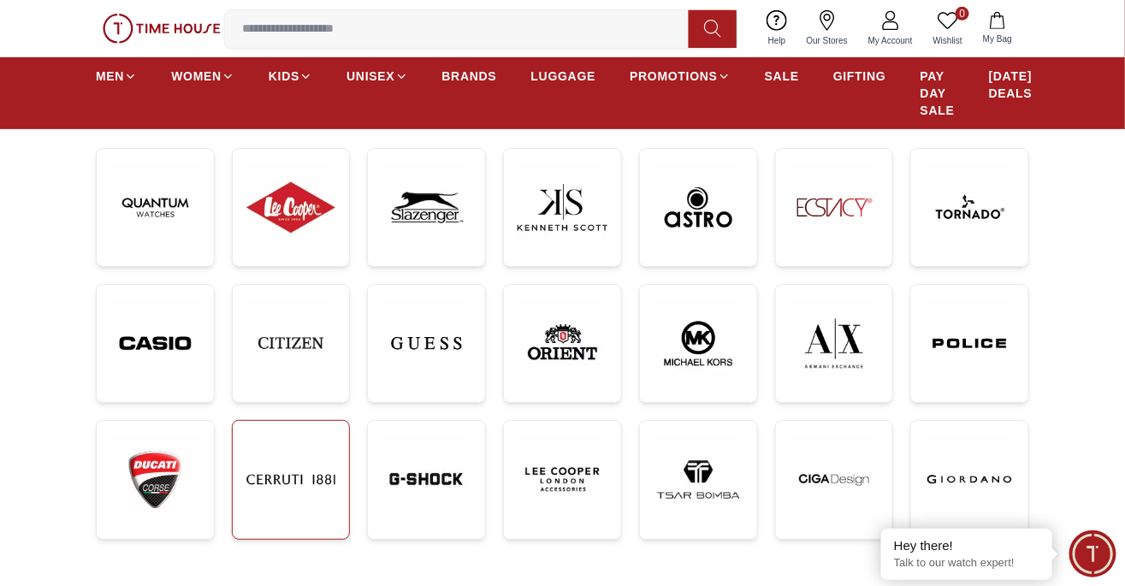
click at [296, 456] on img at bounding box center [291, 480] width 90 height 90
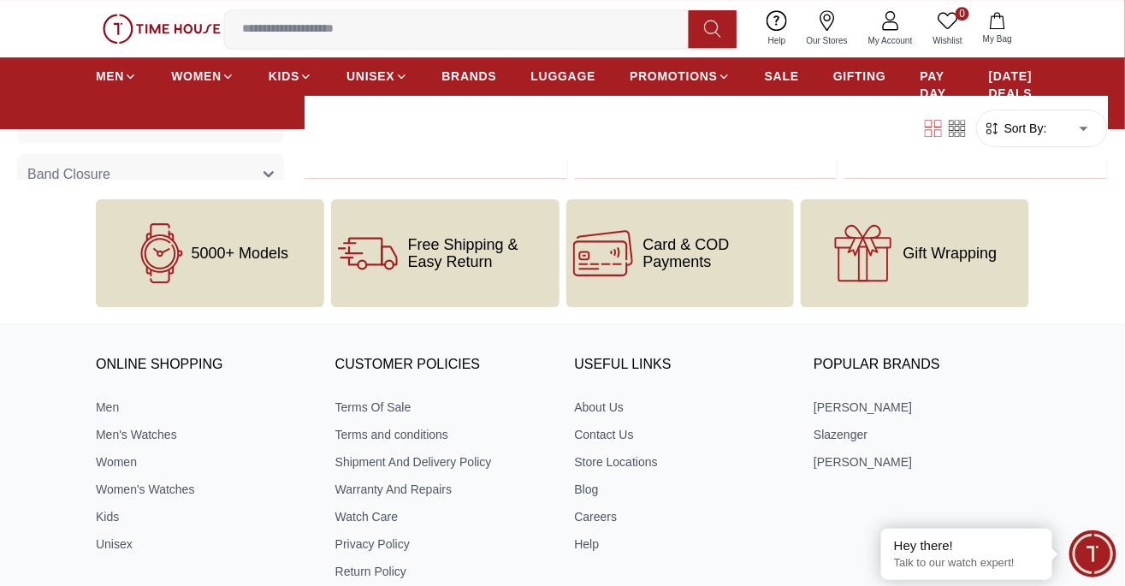
scroll to position [1183, 0]
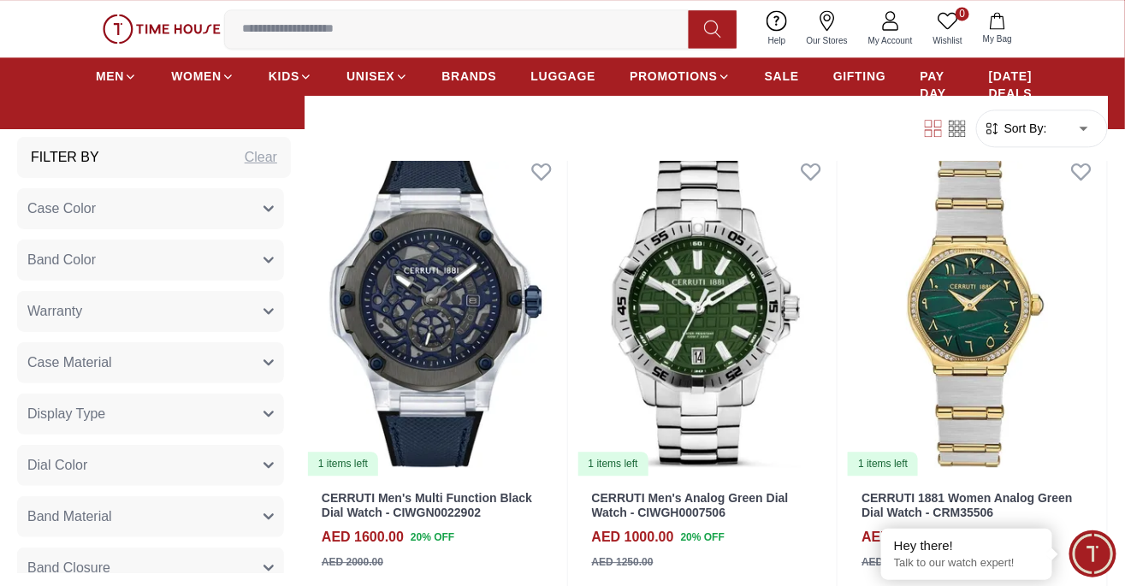
click at [1073, 130] on body "100% Genuine products with International Warranty Shop From [GEOGRAPHIC_DATA] |…" at bounding box center [562, 24] width 1125 height 2414
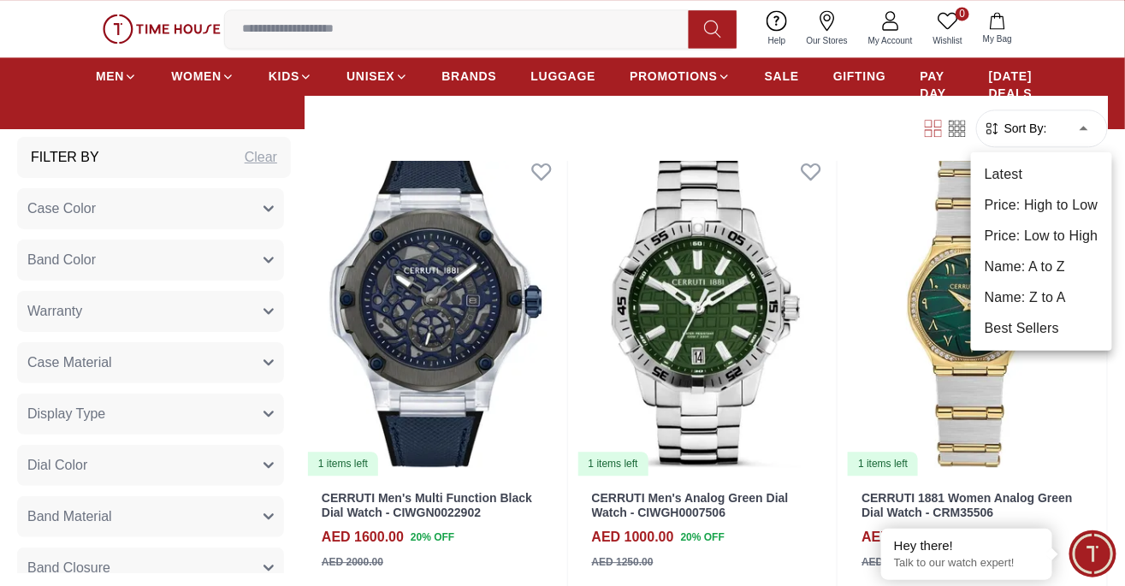
click at [1049, 172] on li "Latest" at bounding box center [1041, 174] width 141 height 31
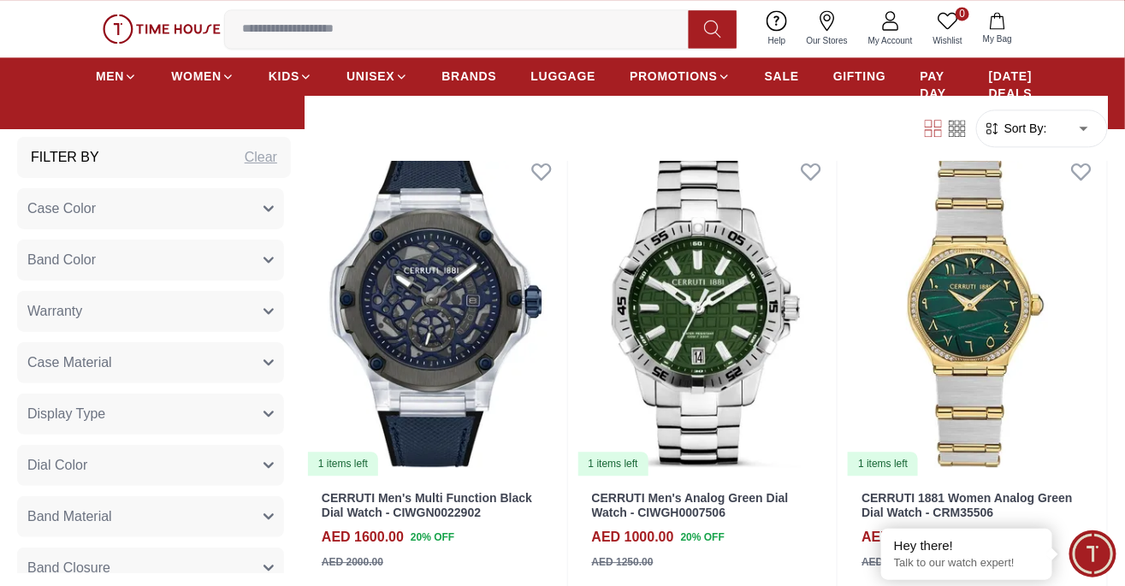
type input "*"
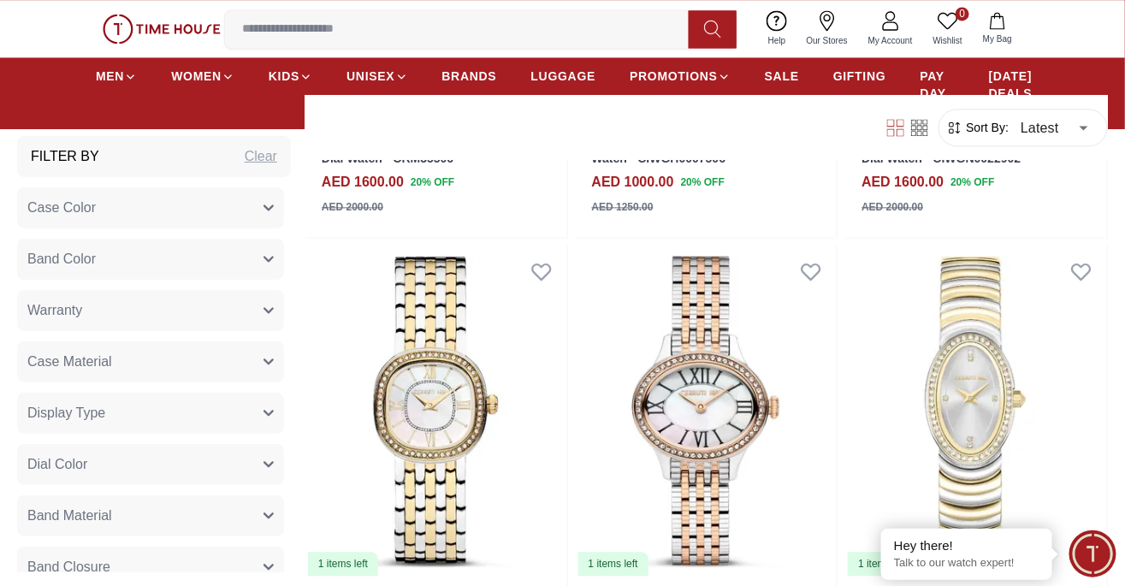
scroll to position [1081, 0]
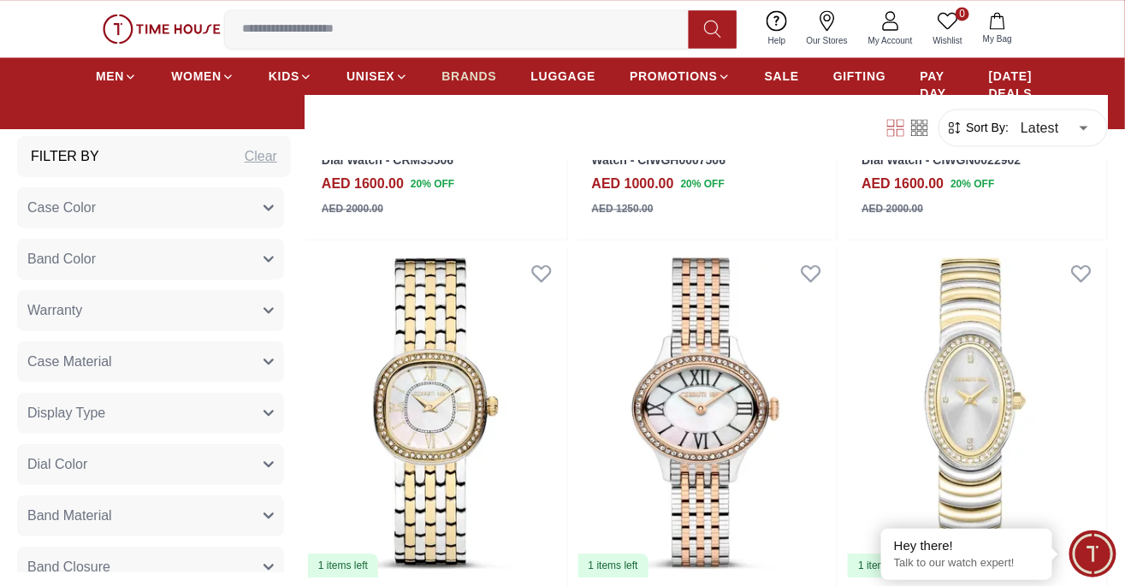
click at [461, 90] on link "BRANDS" at bounding box center [469, 76] width 55 height 31
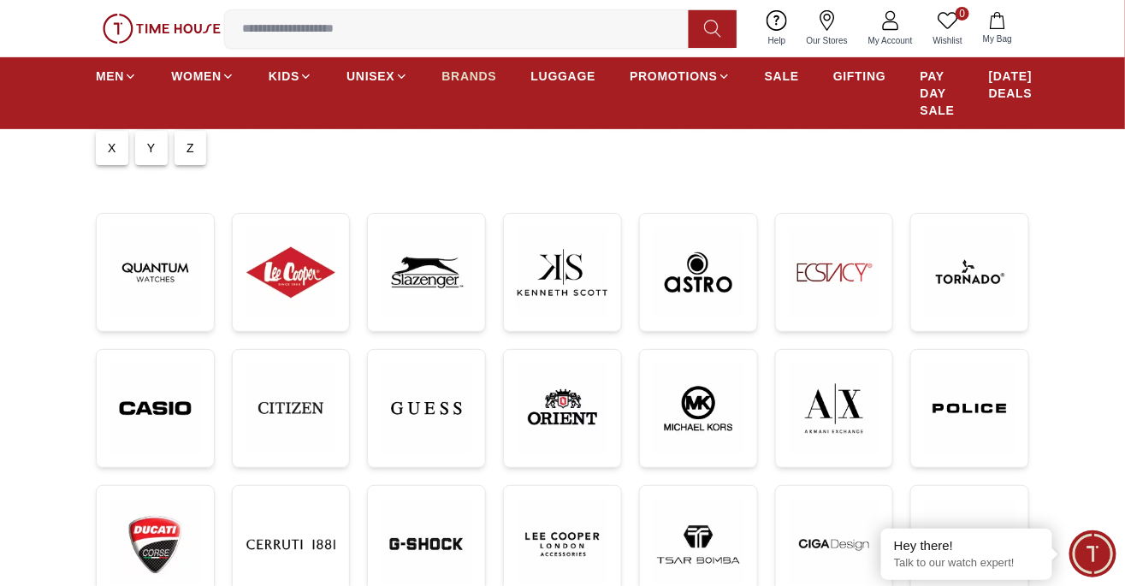
scroll to position [193, 0]
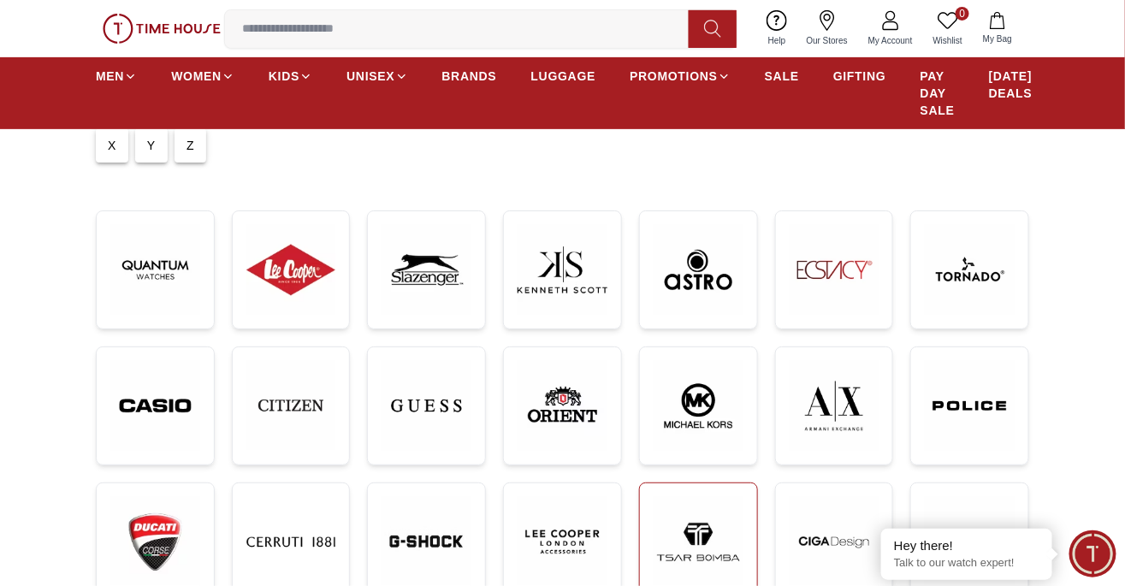
click at [712, 528] on img at bounding box center [698, 542] width 90 height 90
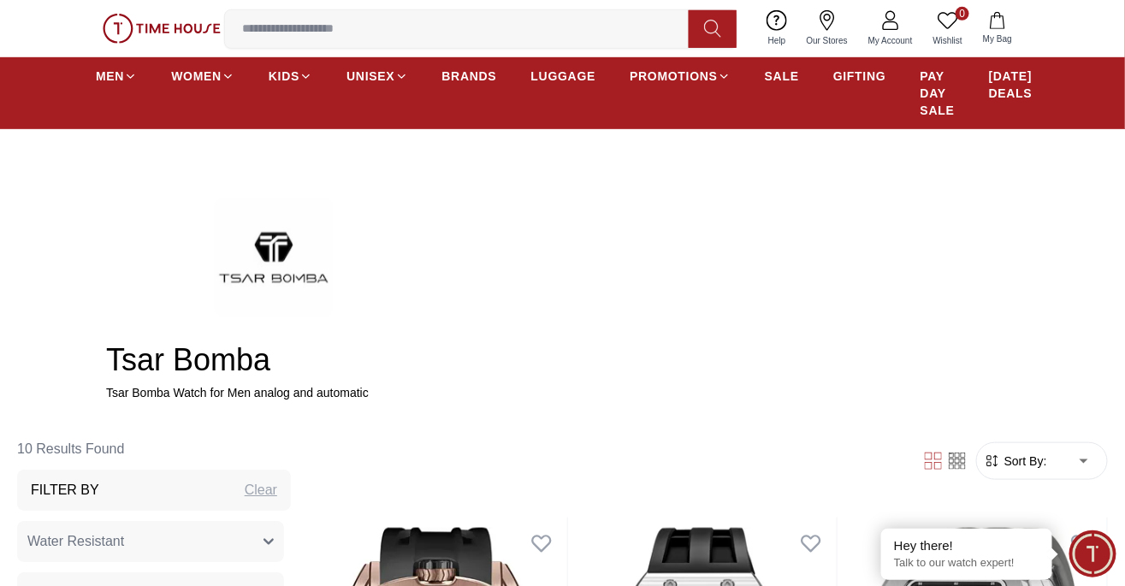
scroll to position [315, 0]
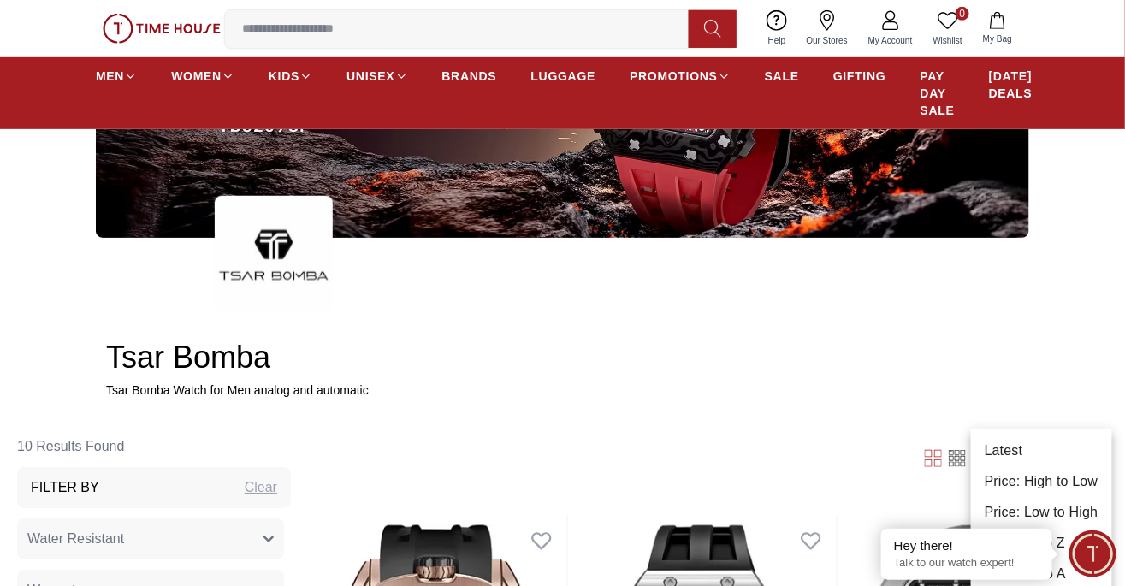
click at [1060, 449] on li "Latest" at bounding box center [1041, 450] width 141 height 31
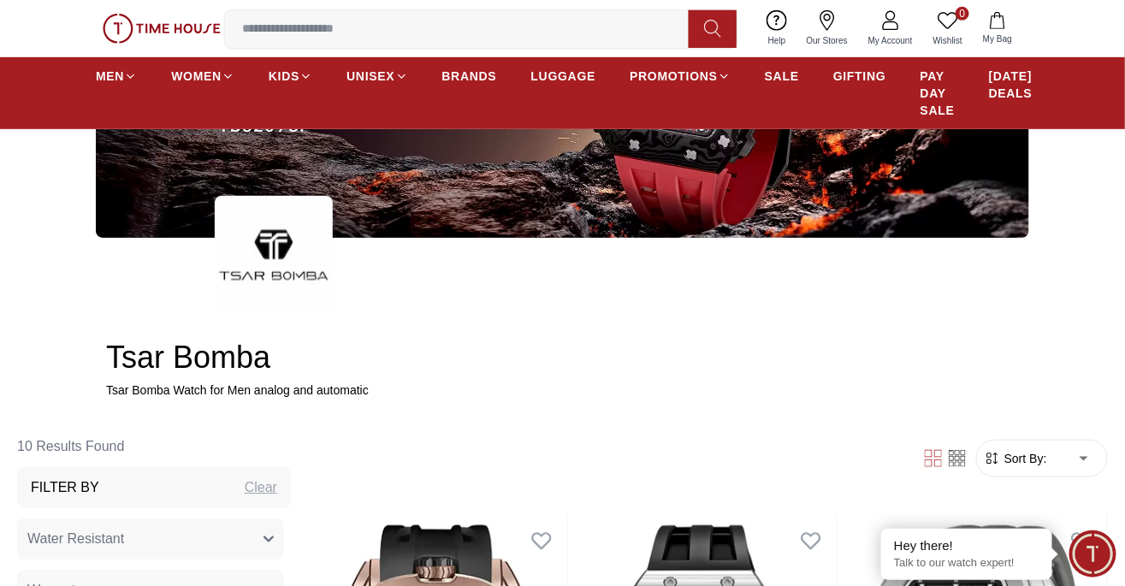
type input "*"
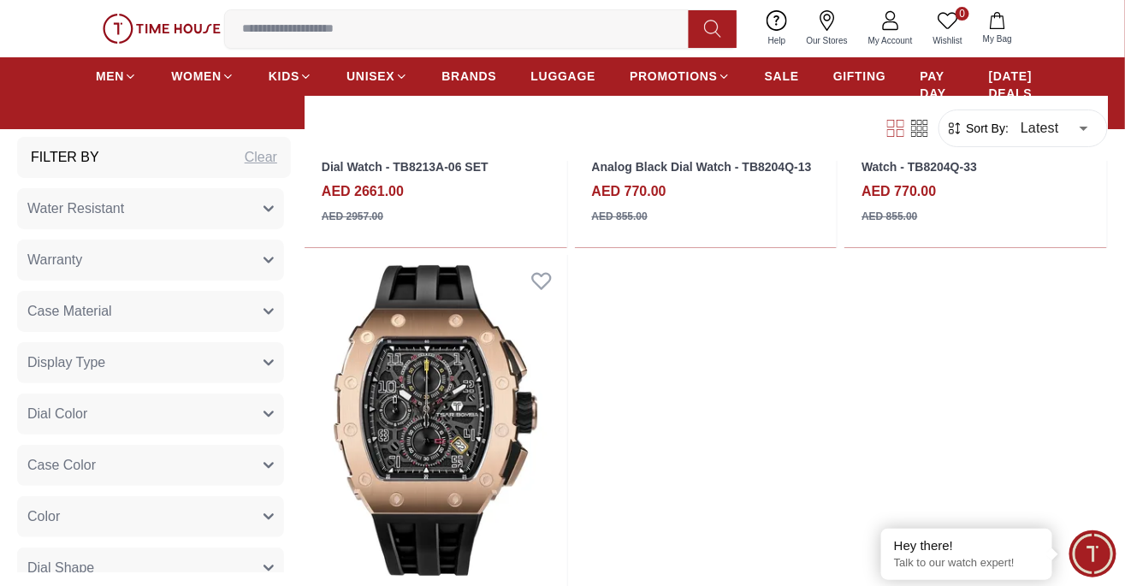
scroll to position [1936, 0]
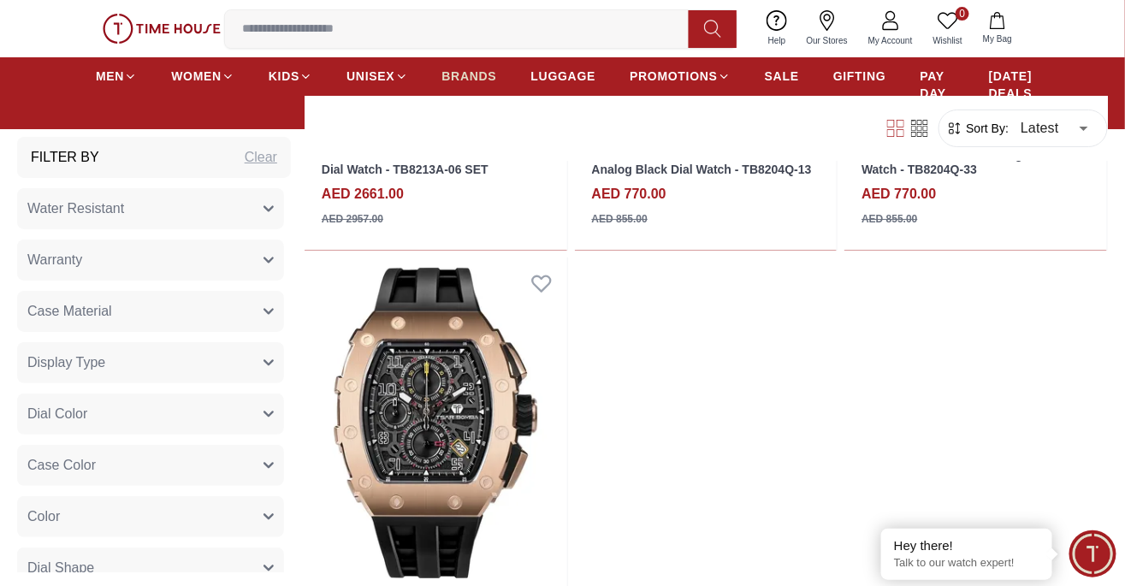
click at [452, 83] on span "BRANDS" at bounding box center [469, 76] width 55 height 17
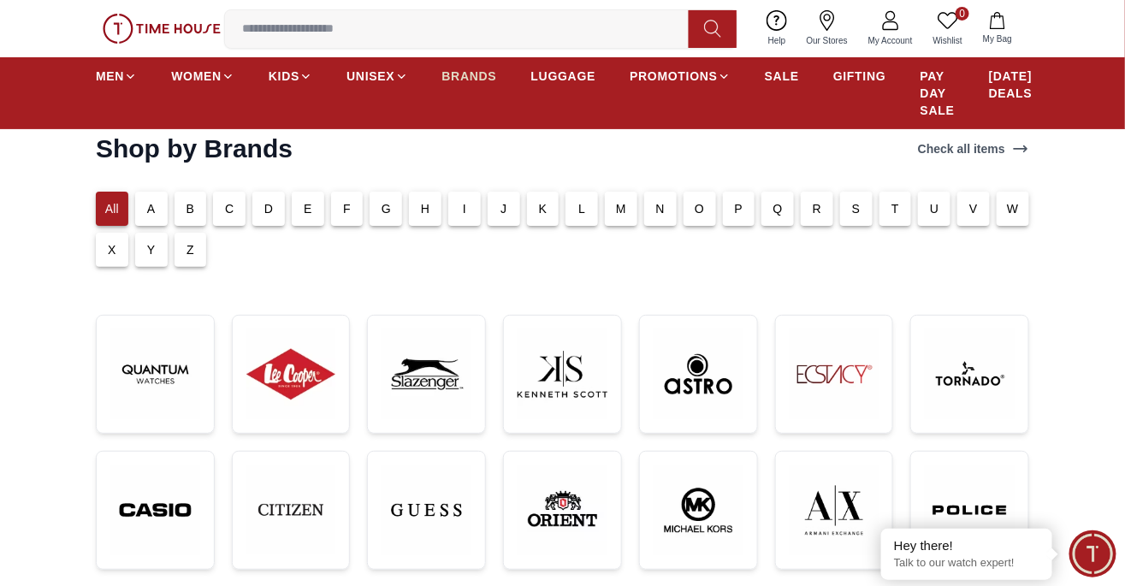
scroll to position [86, 0]
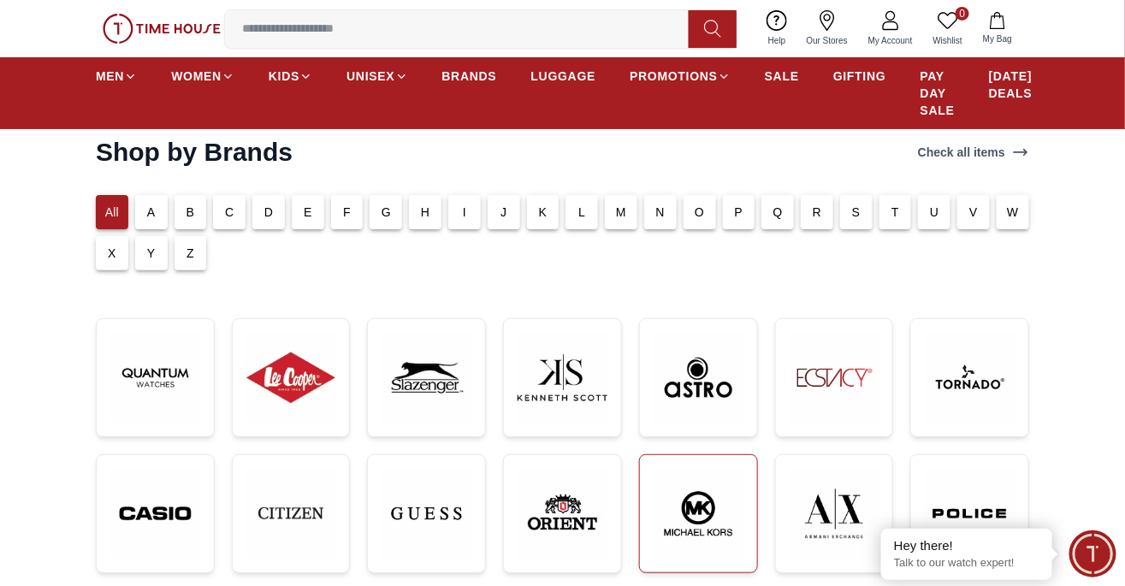
click at [719, 496] on img at bounding box center [698, 514] width 90 height 90
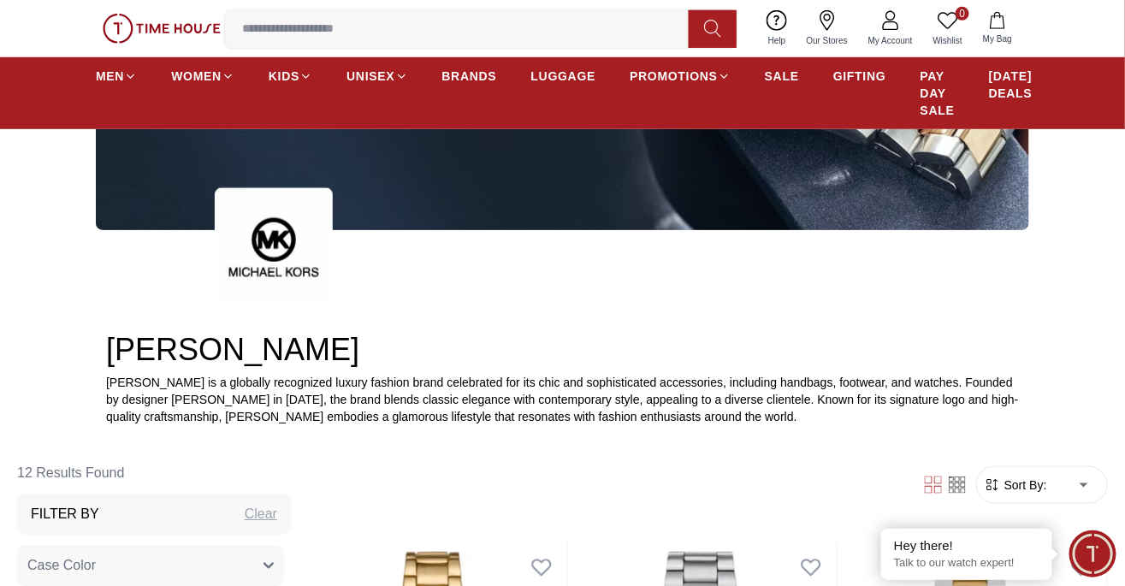
scroll to position [360, 0]
click at [1066, 450] on li "Latest" at bounding box center [1041, 450] width 141 height 31
type input "*"
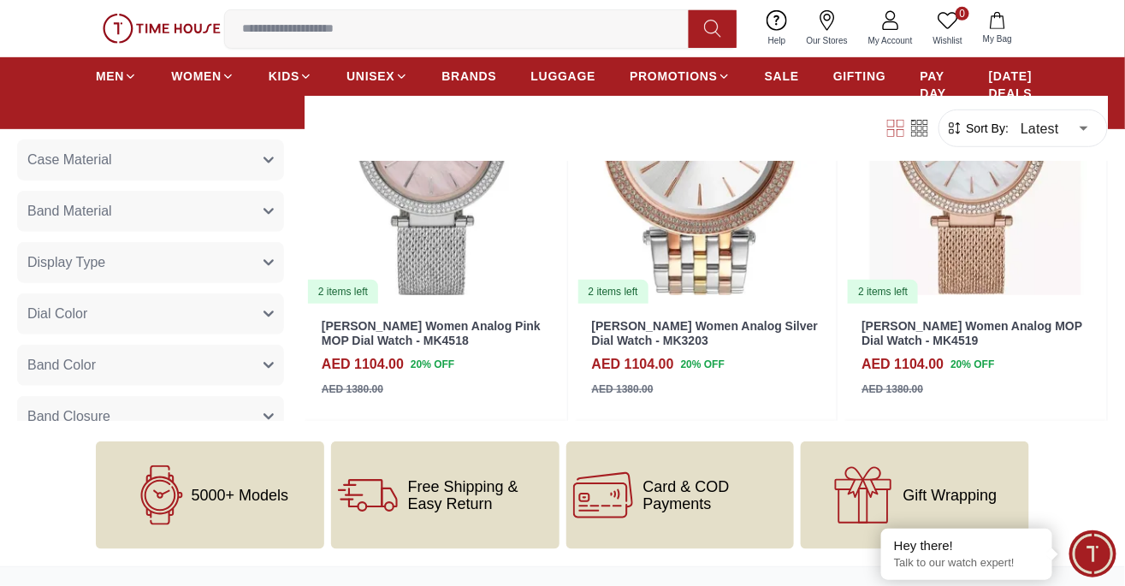
scroll to position [2292, 0]
click at [466, 82] on span "BRANDS" at bounding box center [469, 76] width 55 height 17
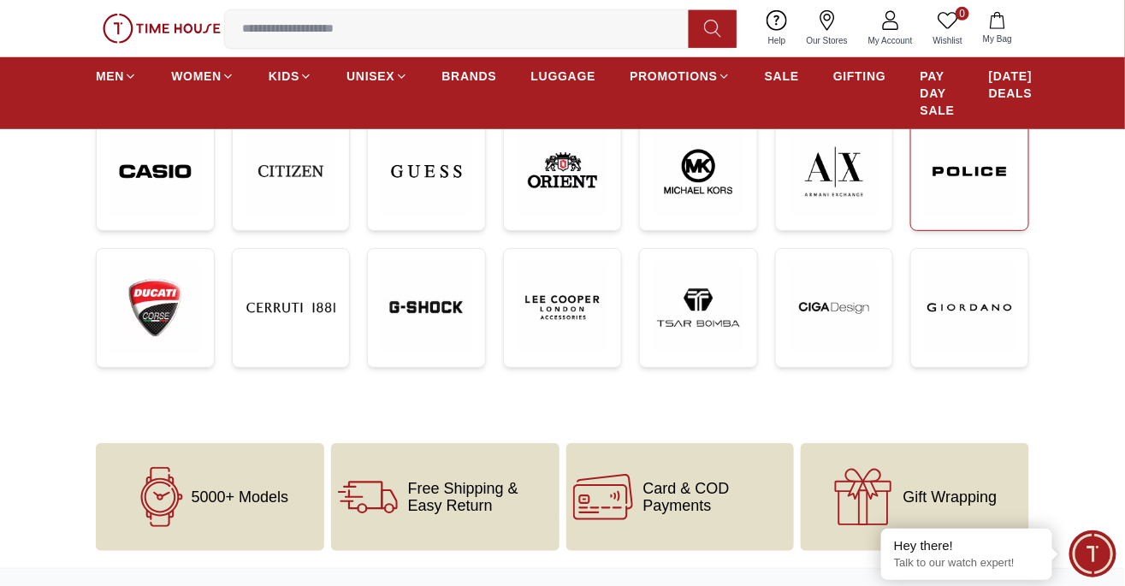
click at [996, 175] on img at bounding box center [970, 172] width 90 height 90
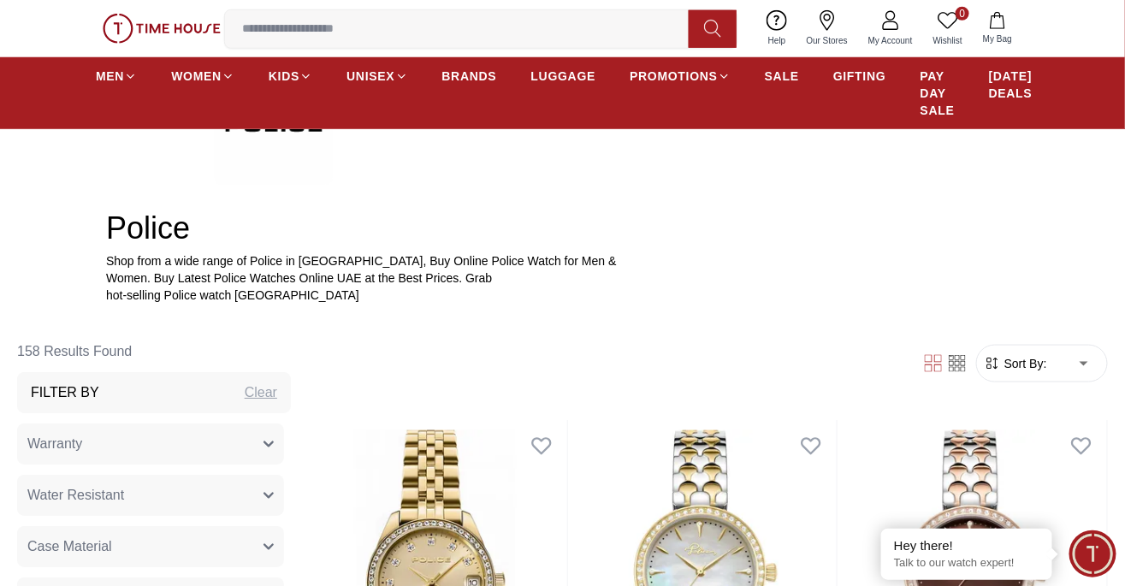
scroll to position [488, 0]
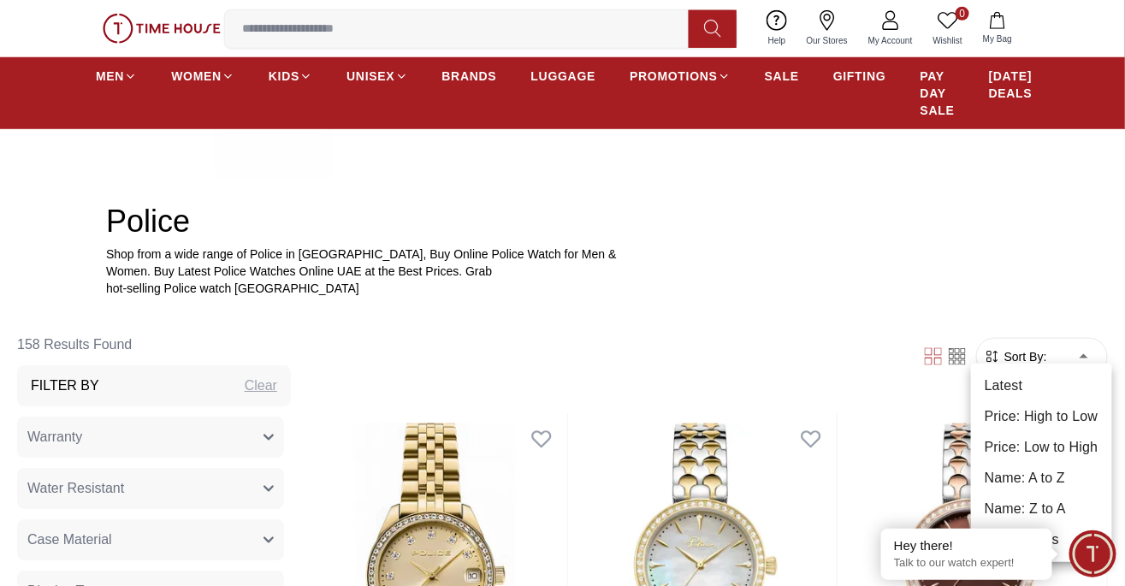
click at [1052, 384] on li "Latest" at bounding box center [1041, 385] width 141 height 31
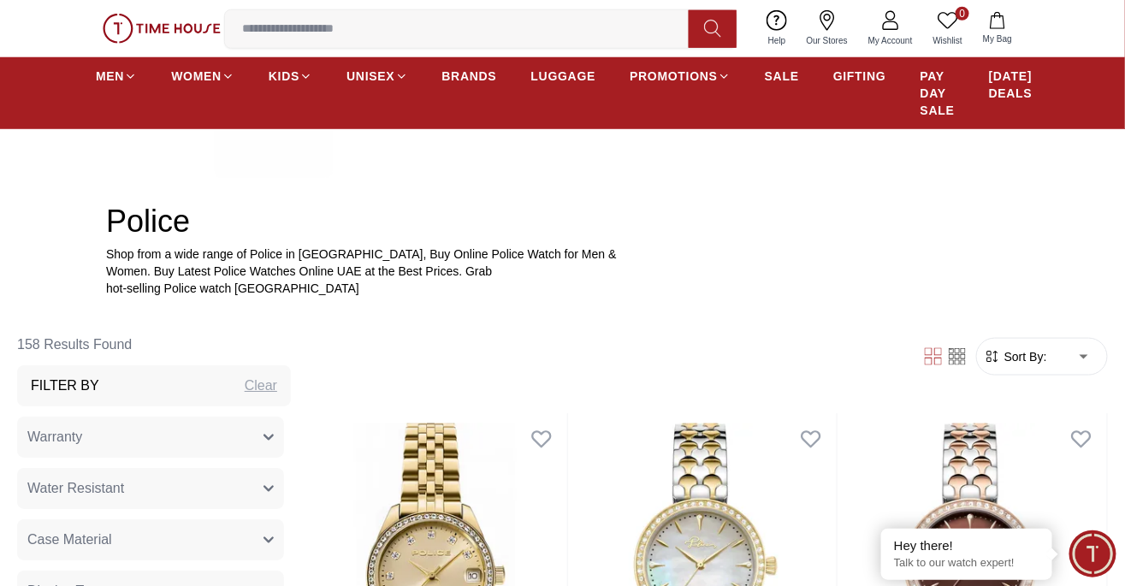
type input "*"
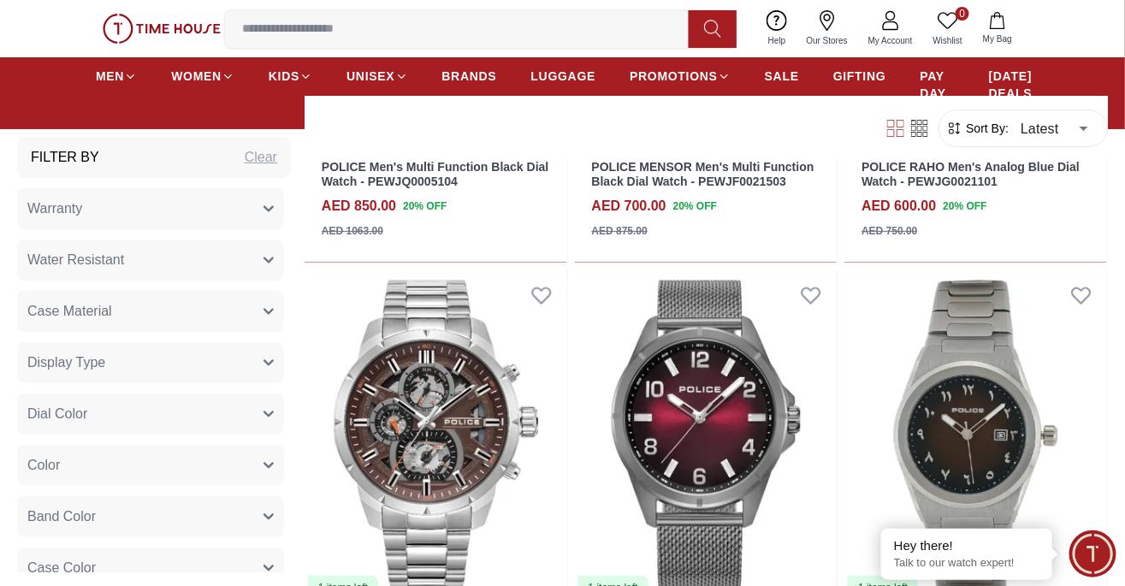
scroll to position [1997, 0]
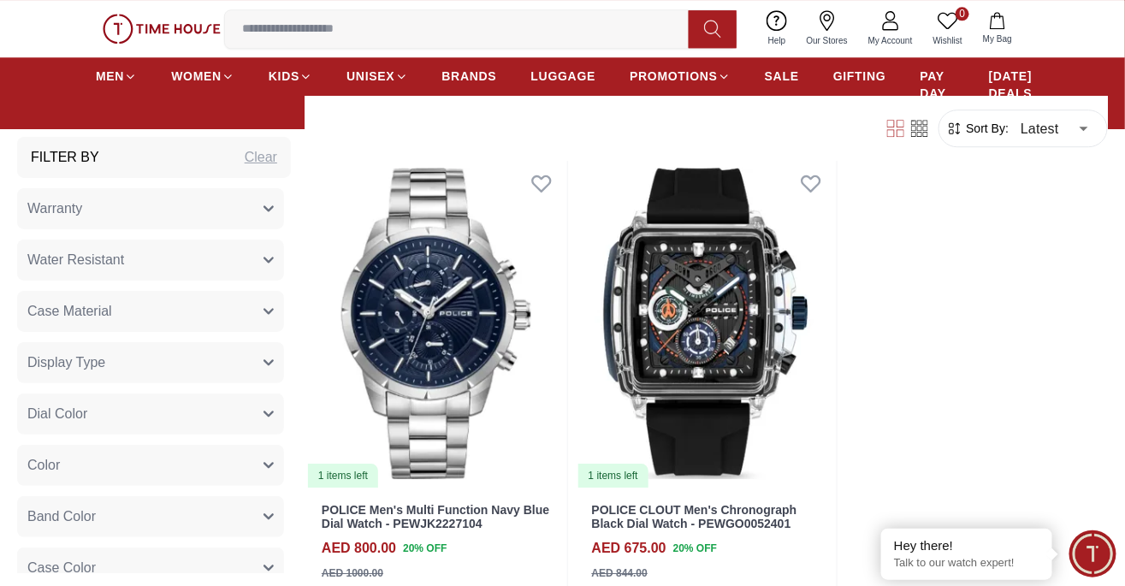
scroll to position [3516, 0]
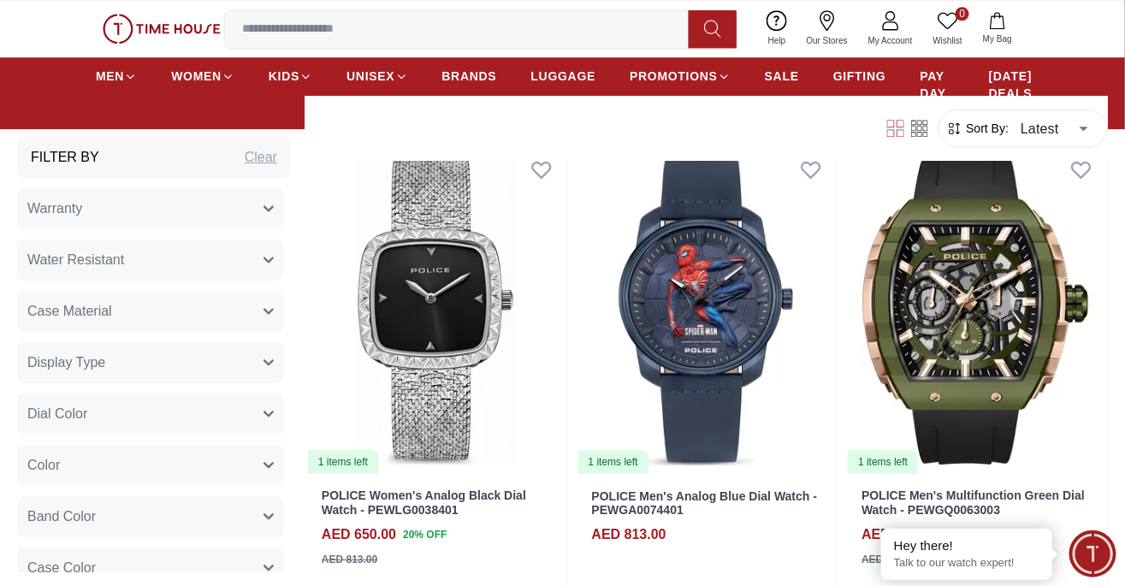
scroll to position [7586, 0]
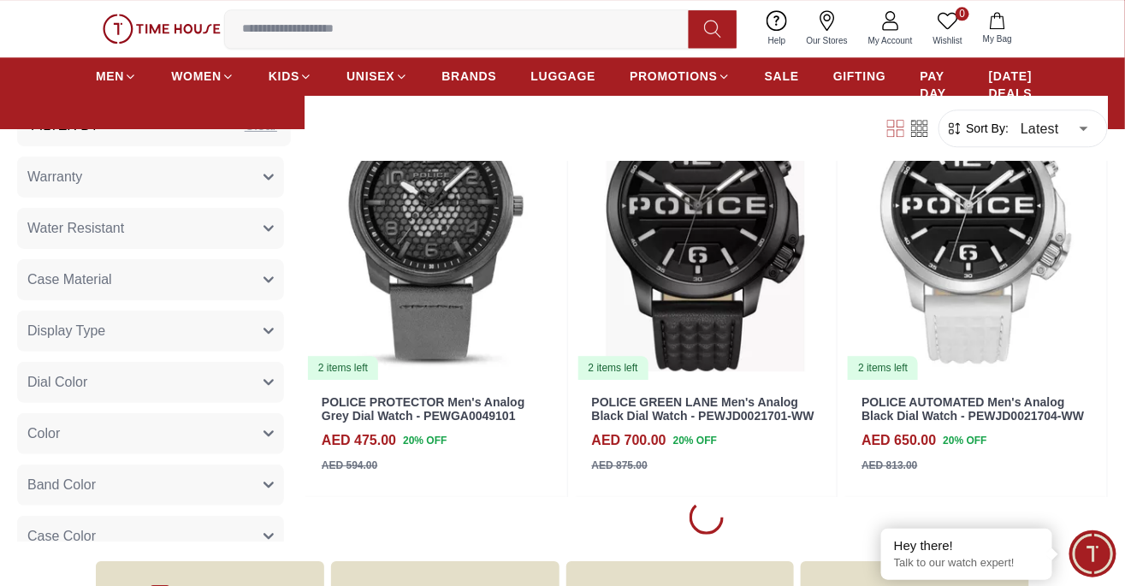
scroll to position [9501, 0]
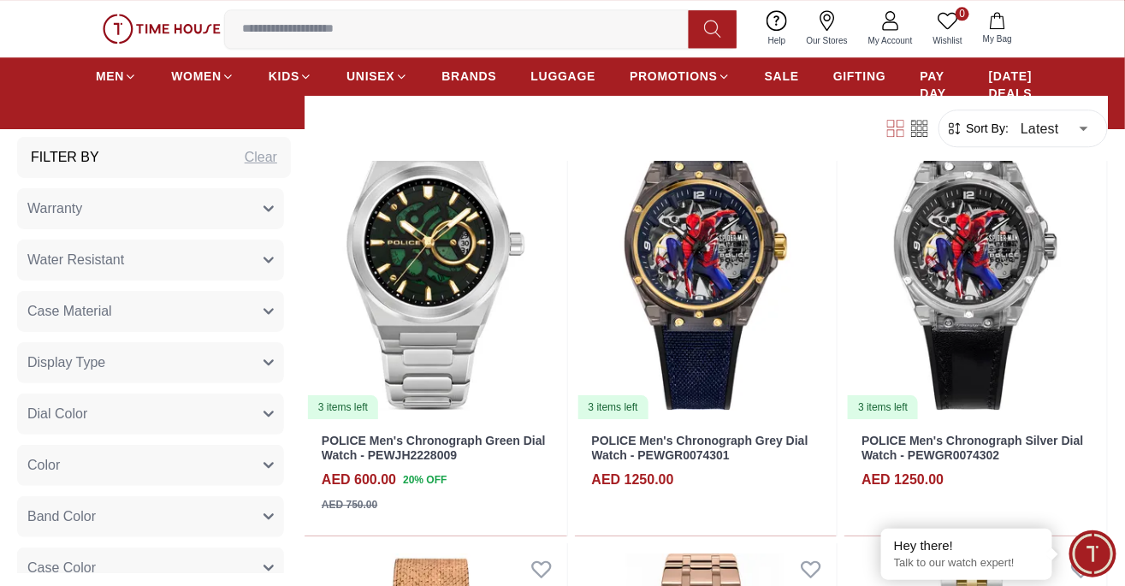
scroll to position [13559, 0]
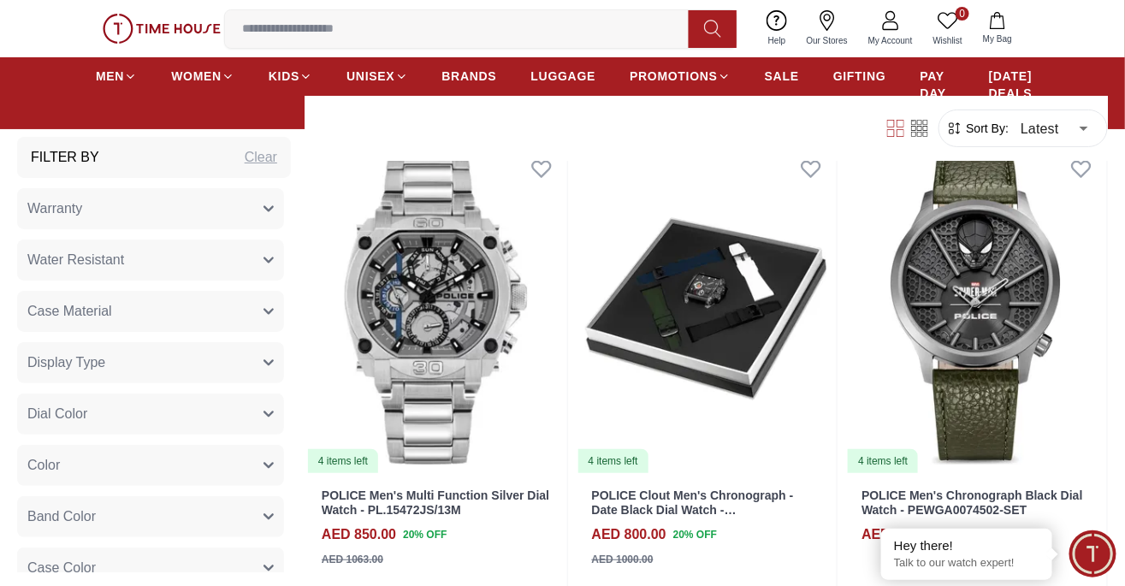
scroll to position [16221, 0]
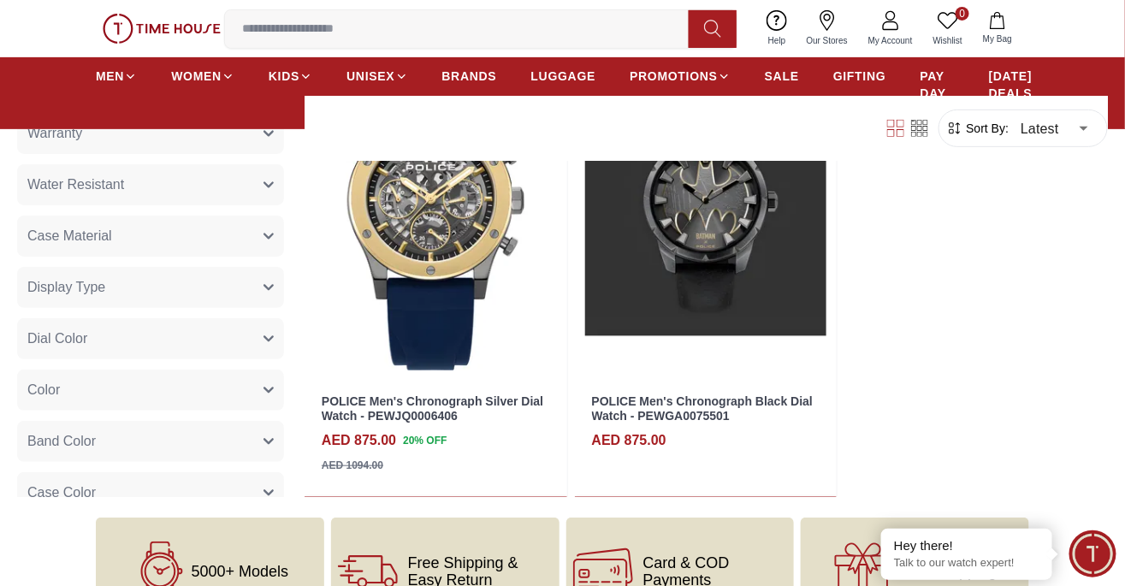
scroll to position [24497, 0]
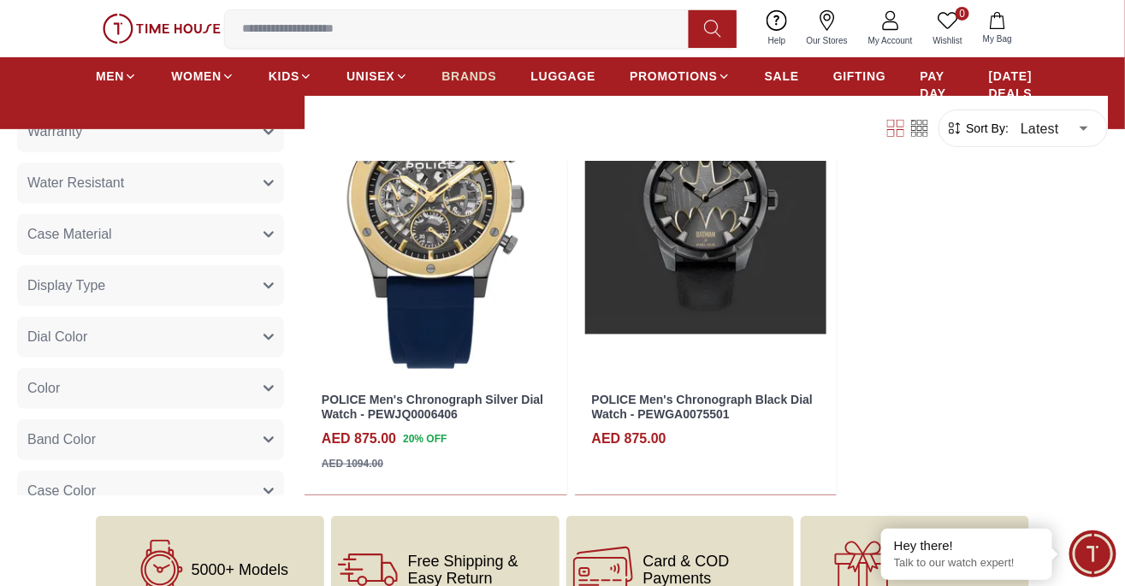
click at [459, 78] on span "BRANDS" at bounding box center [469, 76] width 55 height 17
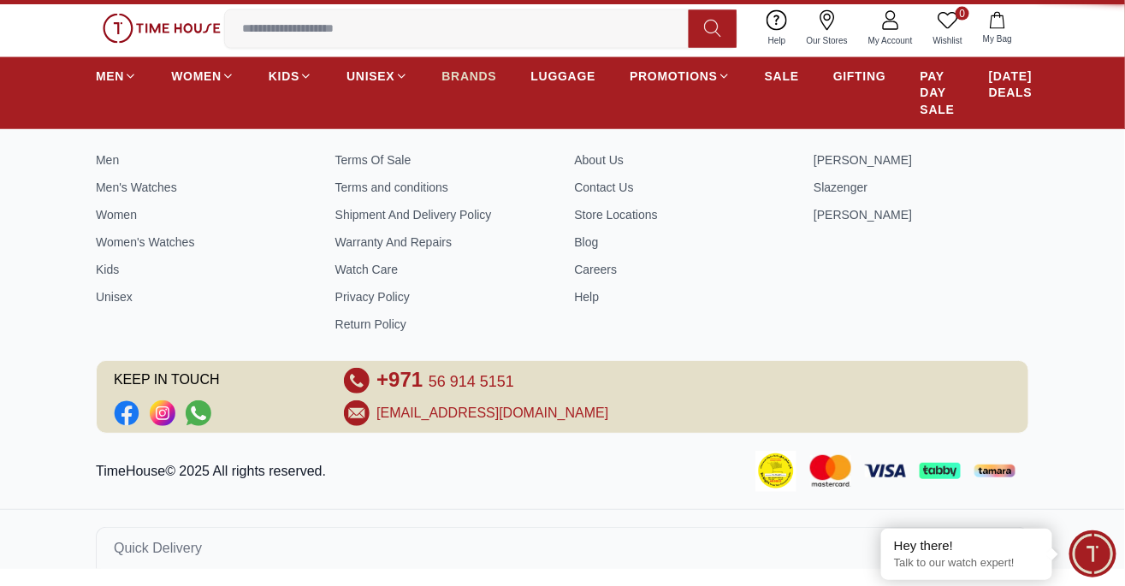
scroll to position [337, 0]
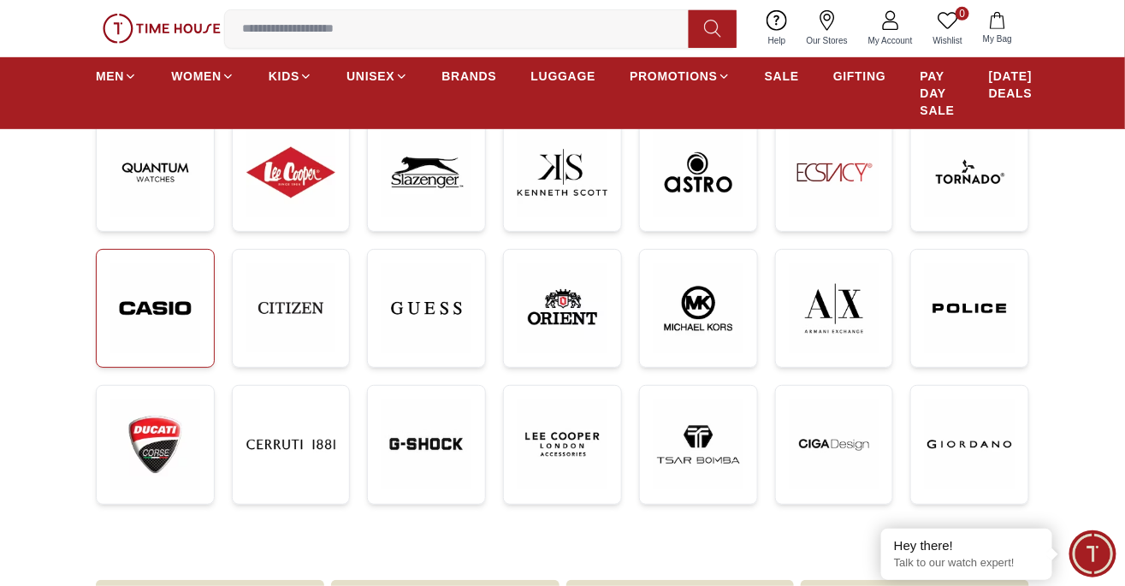
click at [157, 301] on img at bounding box center [155, 308] width 90 height 90
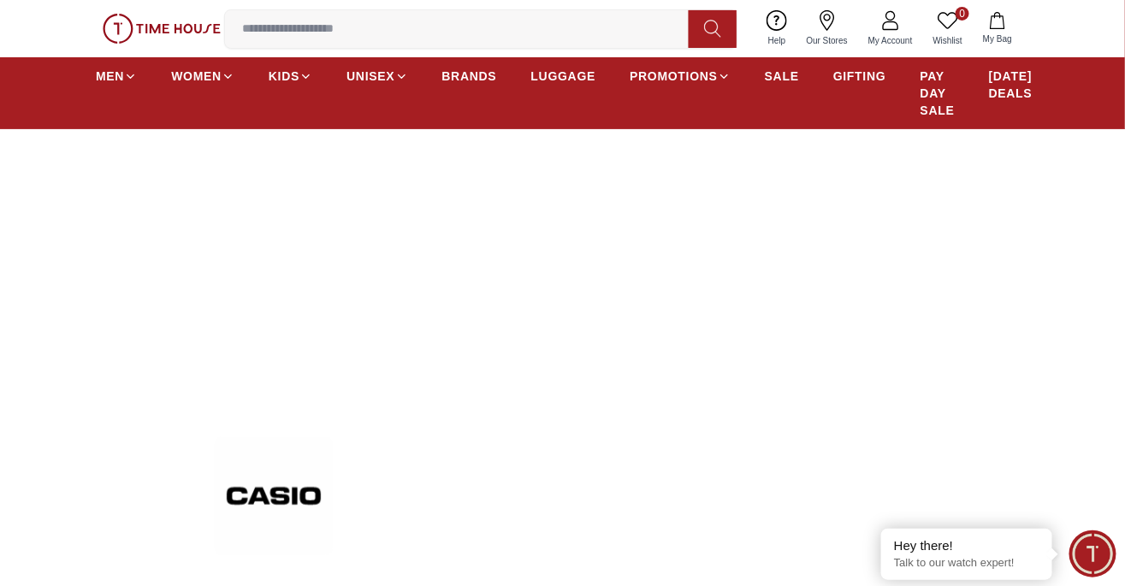
scroll to position [1770, 0]
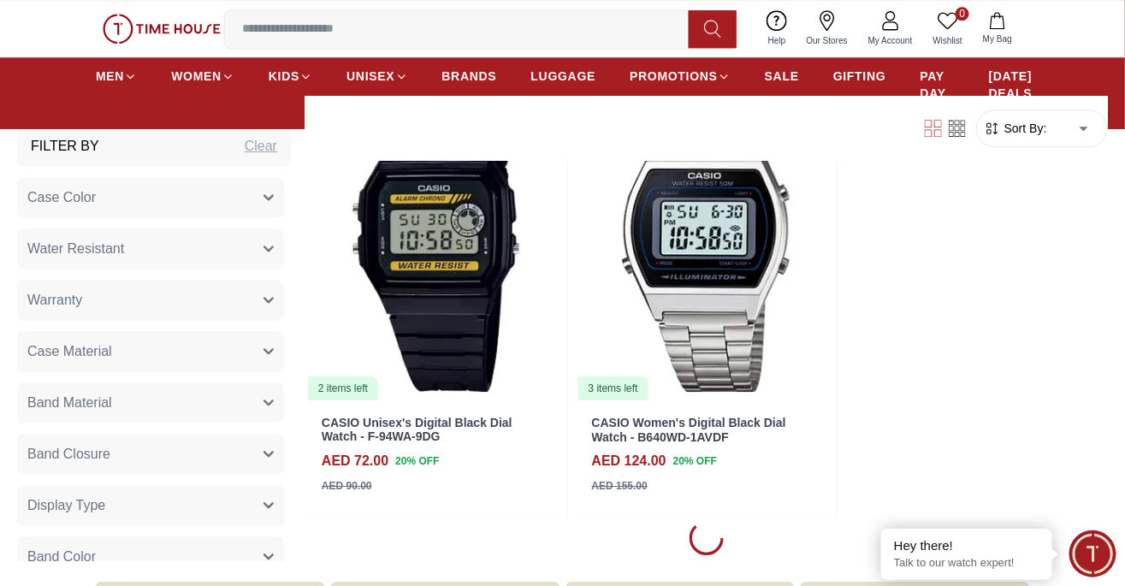
scroll to position [3528, 0]
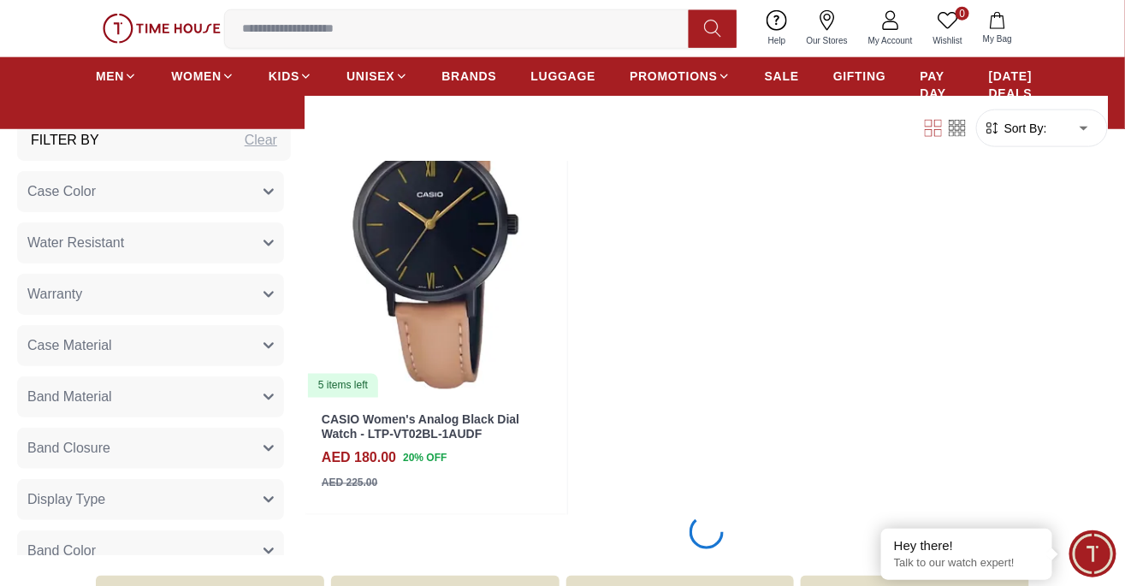
scroll to position [6711, 0]
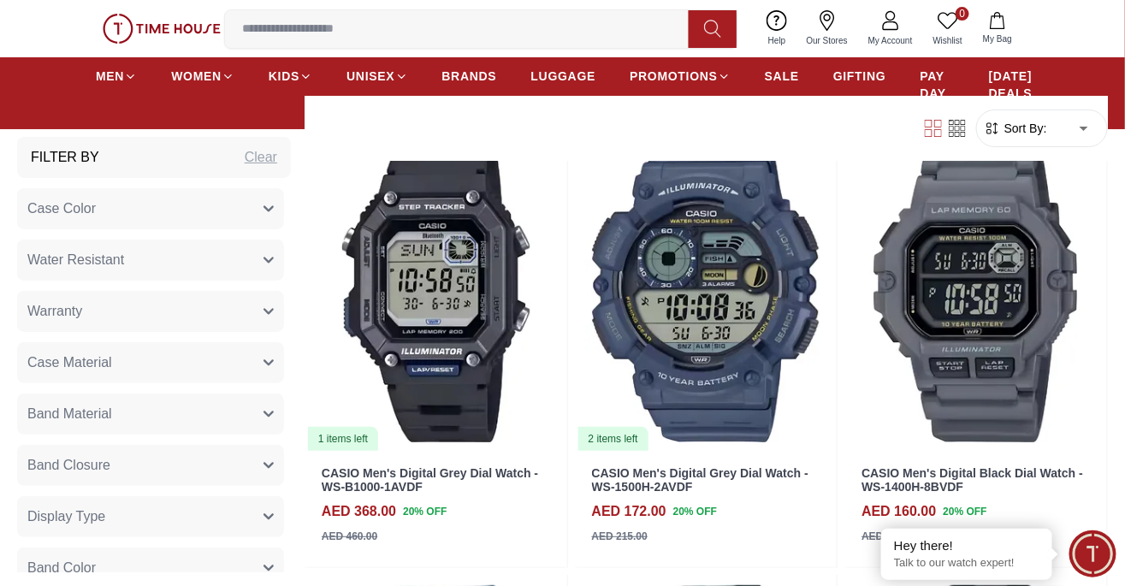
scroll to position [7999, 0]
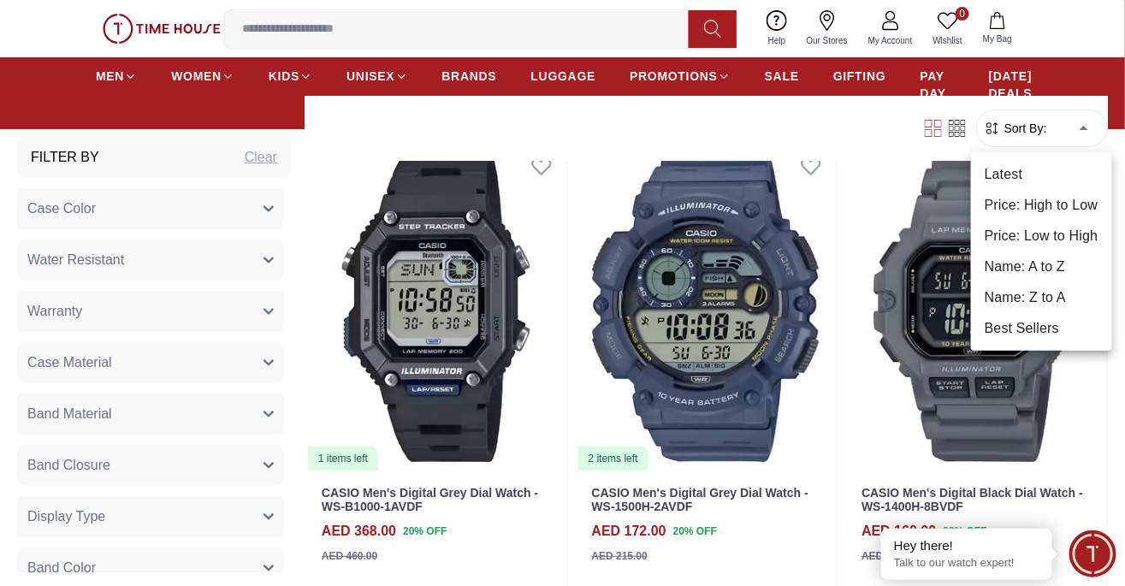
click at [1052, 159] on li "Latest" at bounding box center [1041, 174] width 141 height 31
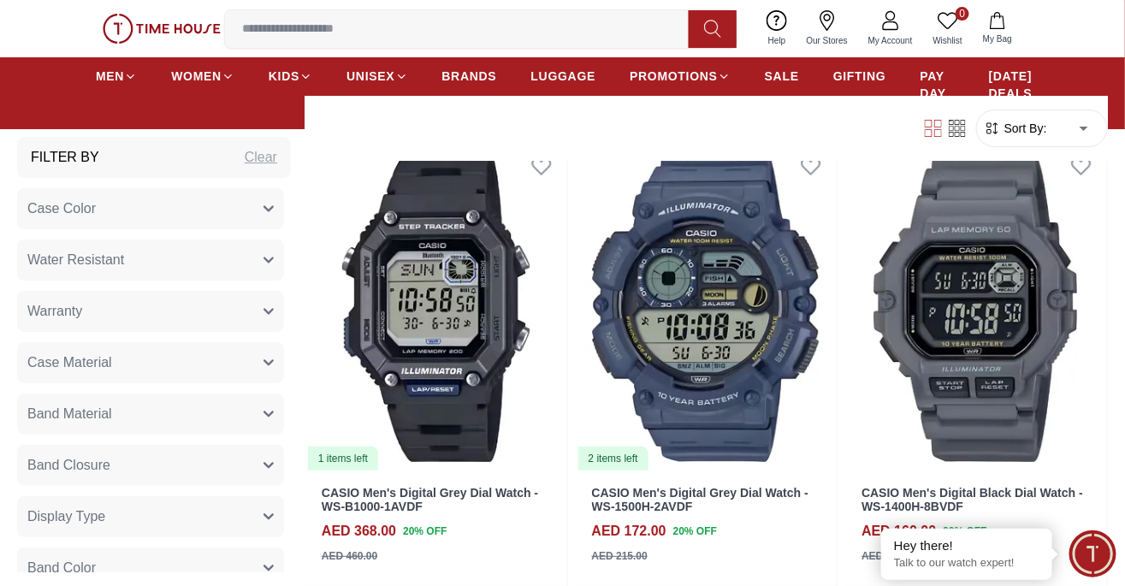
type input "*"
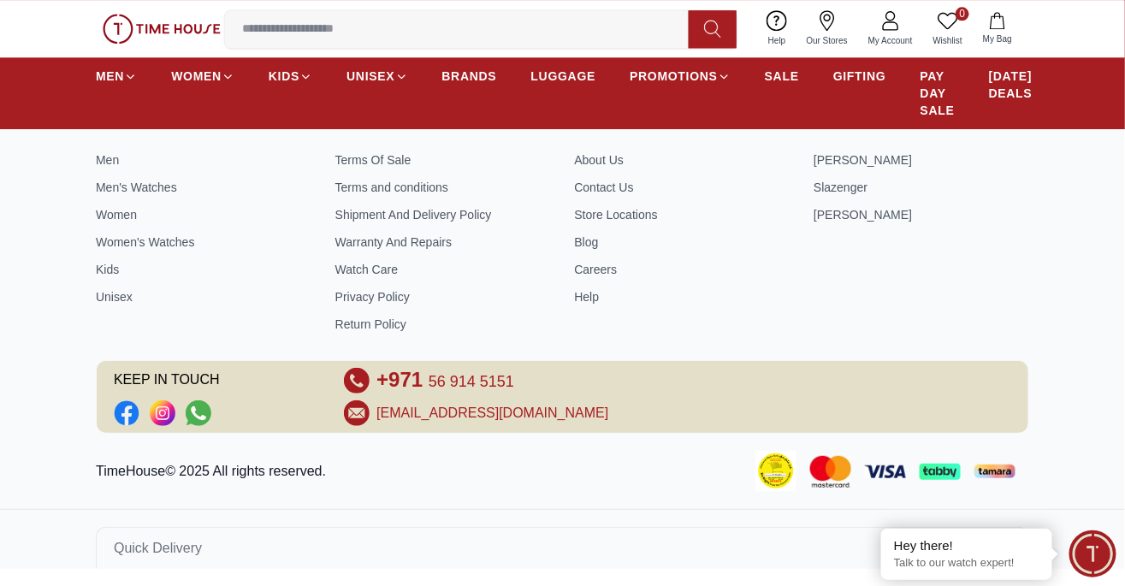
scroll to position [4137, 0]
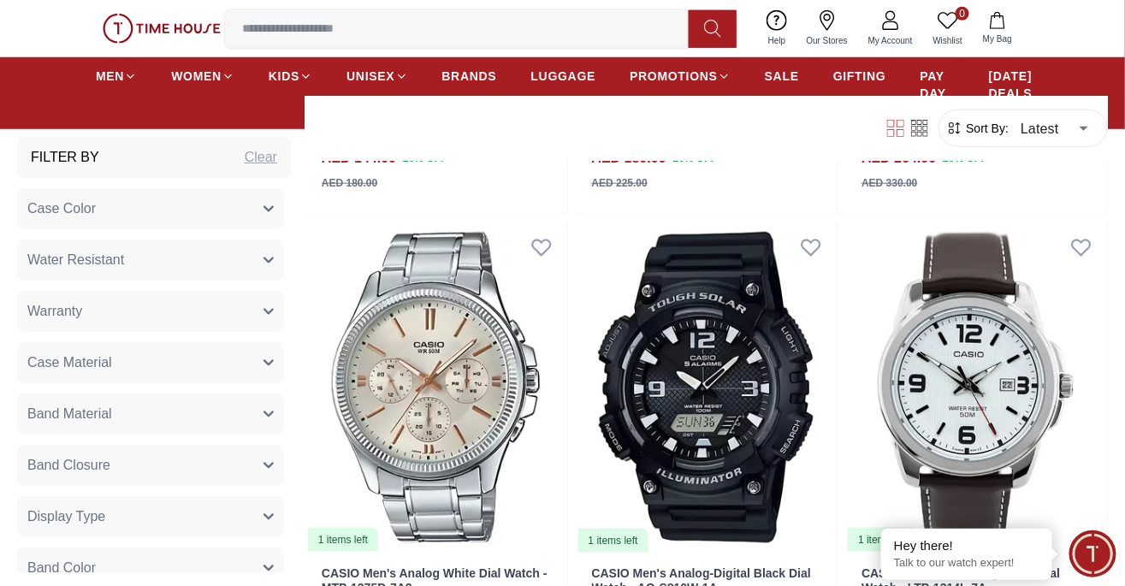
scroll to position [2463, 0]
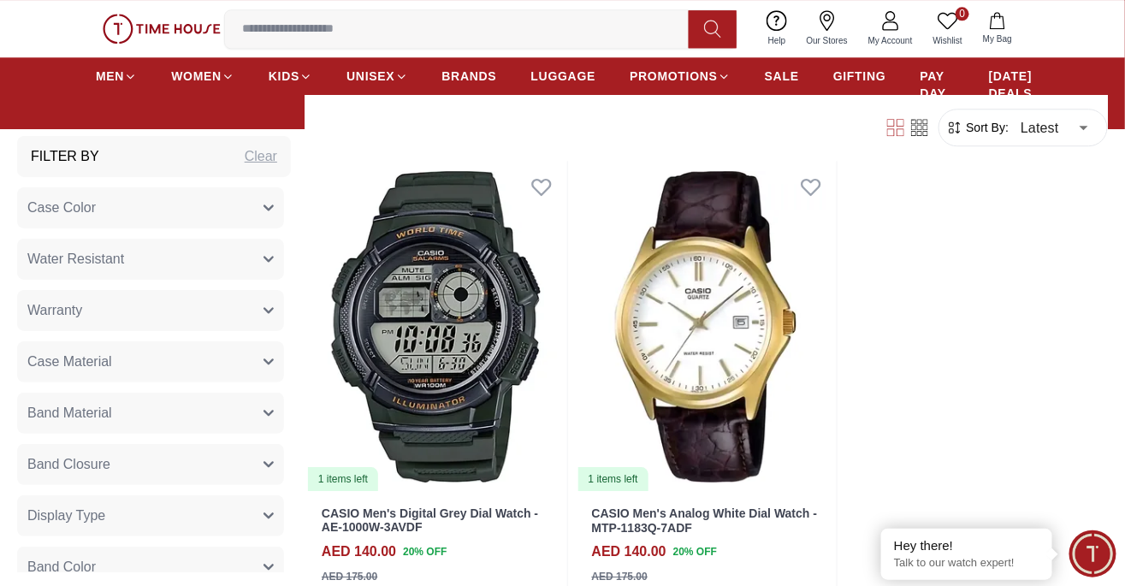
scroll to position [3444, 0]
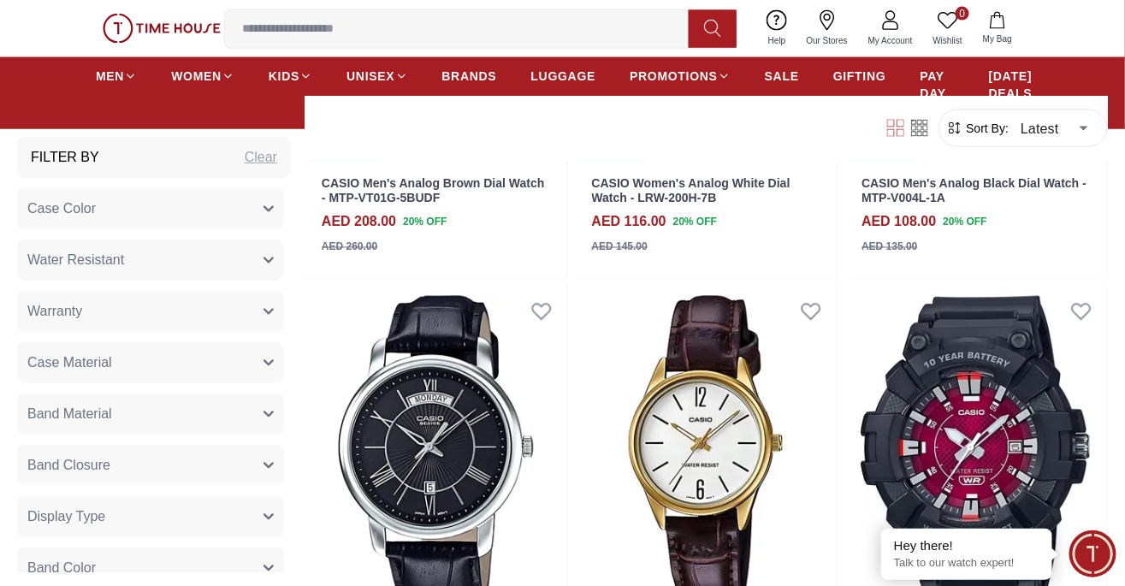
scroll to position [6946, 0]
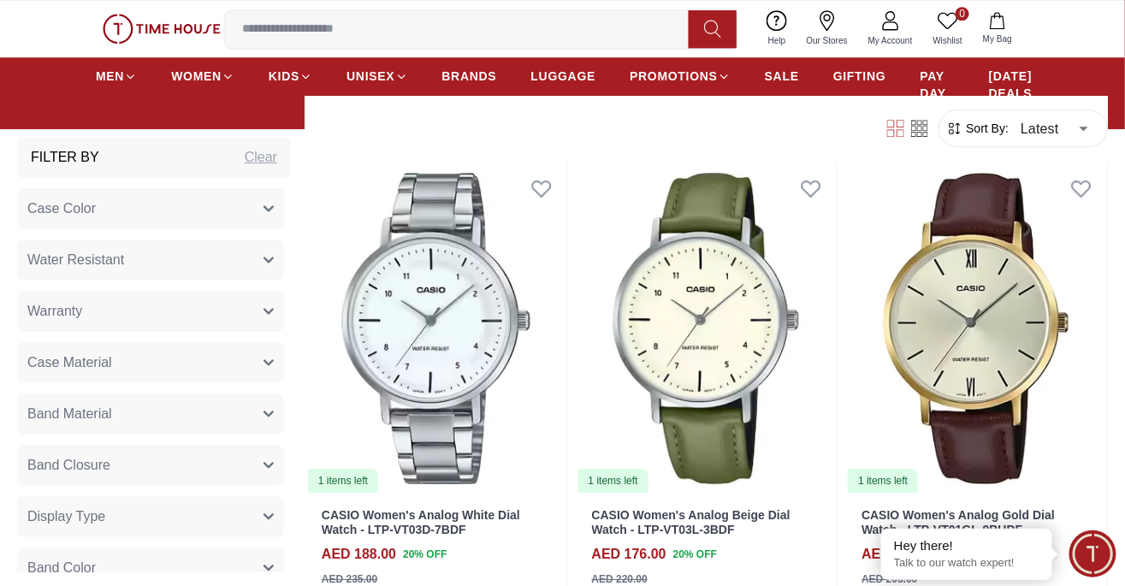
scroll to position [11615, 0]
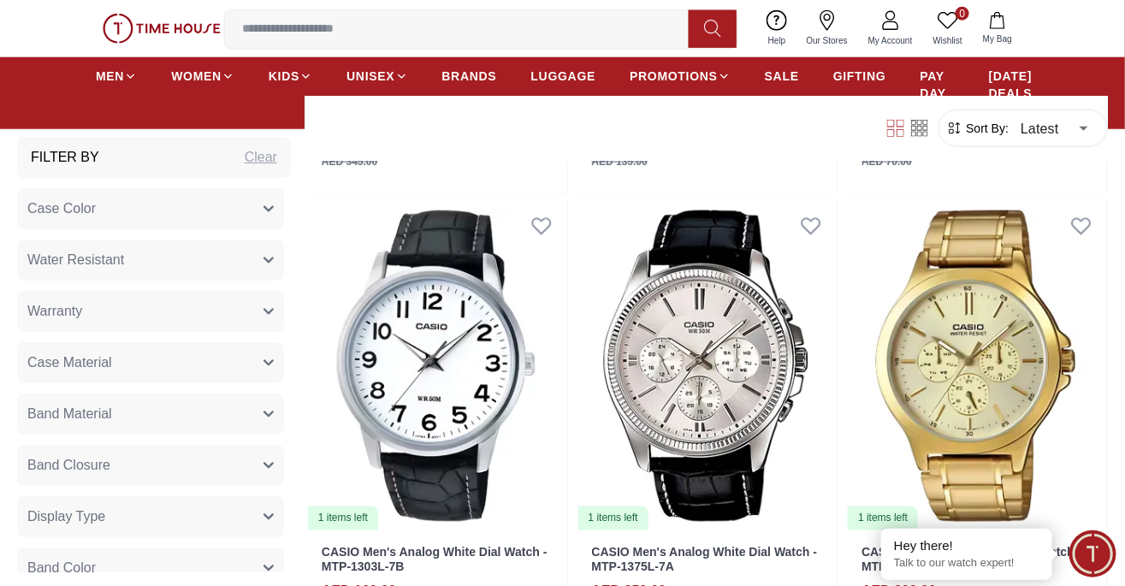
scroll to position [14757, 0]
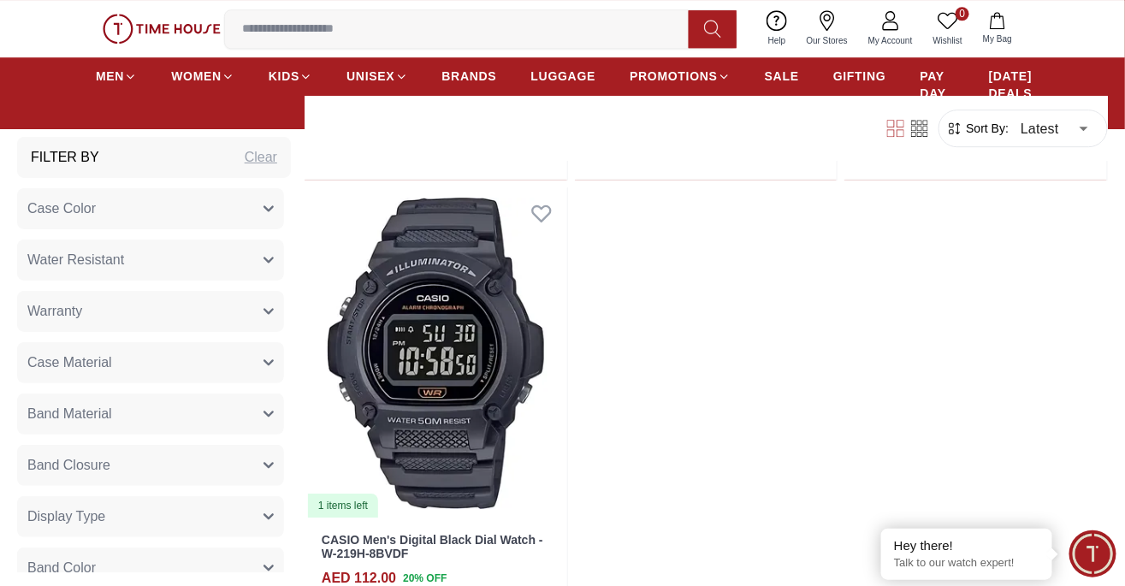
scroll to position [15787, 0]
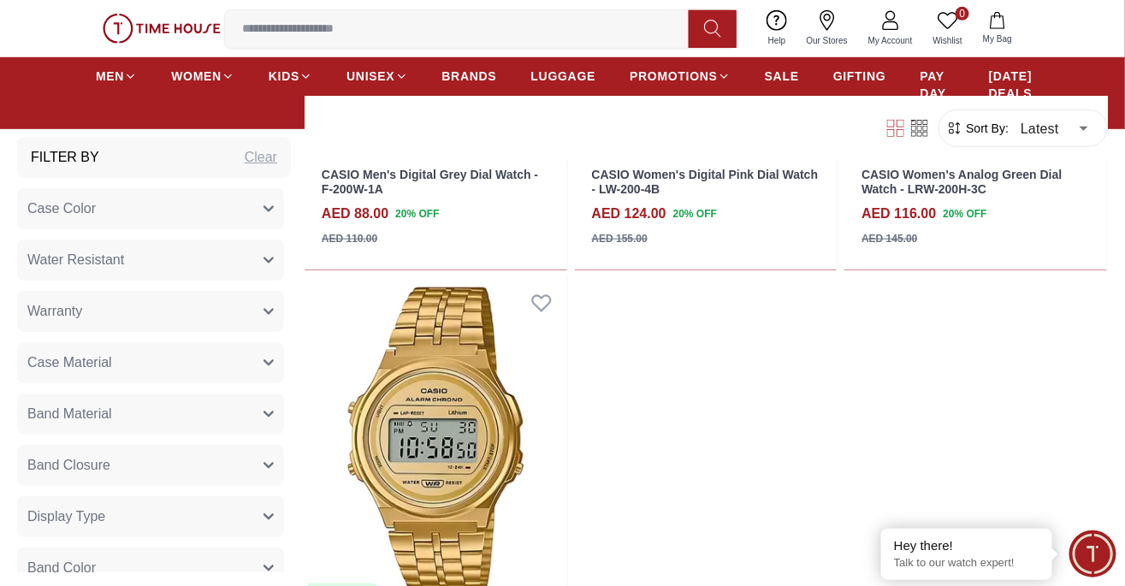
scroll to position [24759, 0]
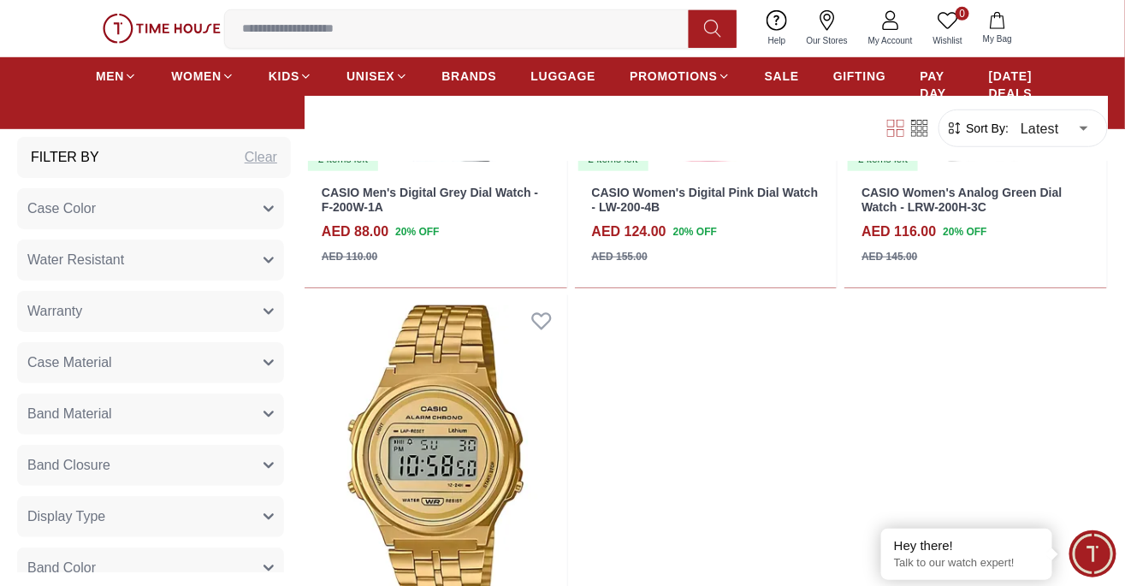
scroll to position [24658, 0]
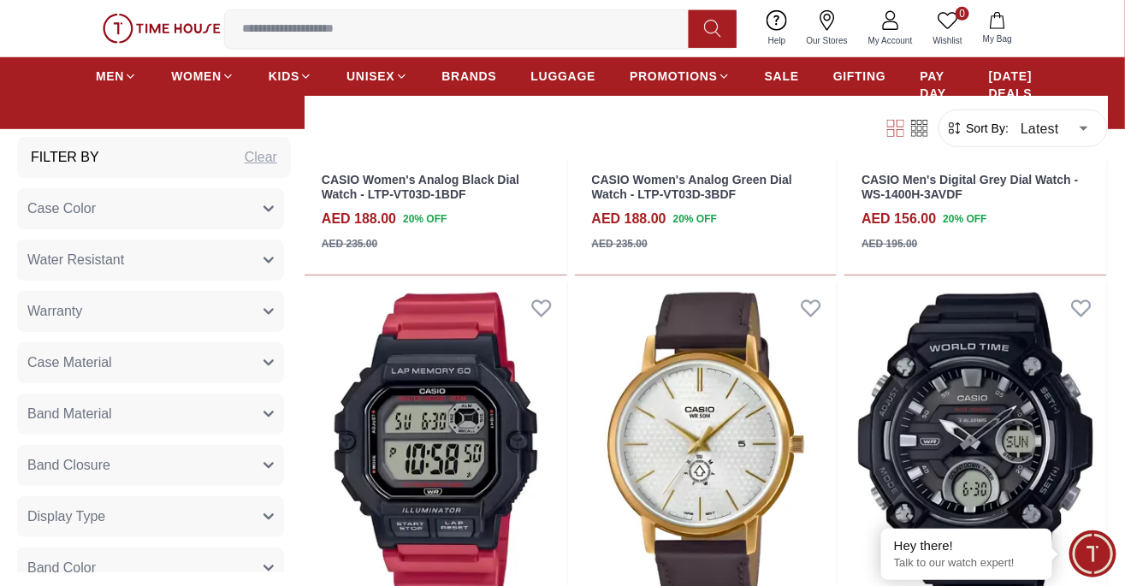
scroll to position [28763, 0]
